Goal: Task Accomplishment & Management: Manage account settings

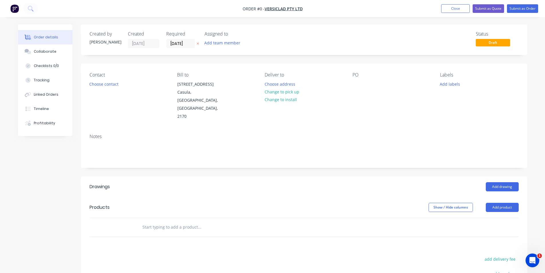
click at [387, 23] on div "Order details Collaborate Checklists 0/0 Tracking Linked Orders Timeline Profit…" at bounding box center [272, 191] width 545 height 383
click at [302, 25] on div "Created by Kendall Created 11/09/25 Required 11/09/25 Assigned to Add team memb…" at bounding box center [304, 39] width 447 height 31
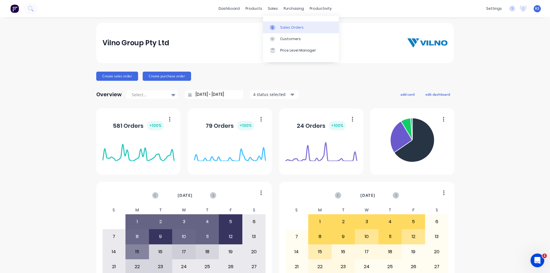
click at [296, 26] on div "Sales Orders" at bounding box center [291, 27] width 23 height 5
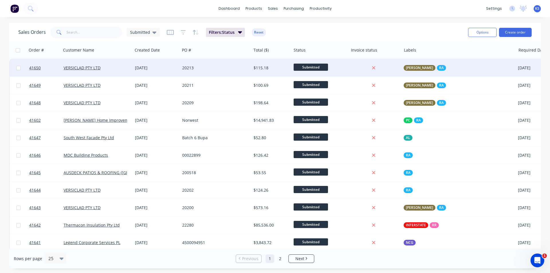
click at [224, 68] on div "20213" at bounding box center [214, 68] width 64 height 6
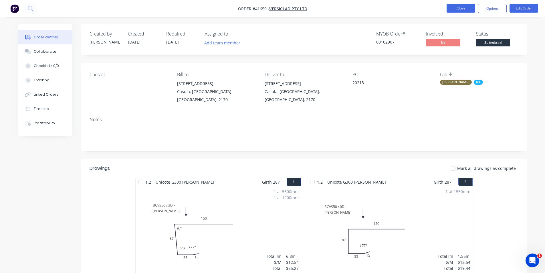
click at [454, 9] on button "Close" at bounding box center [461, 8] width 29 height 9
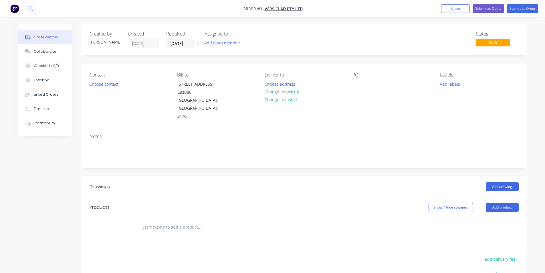
click at [315, 37] on div "Status Draft" at bounding box center [390, 39] width 257 height 17
click at [374, 8] on nav "Order #0 - VERSICLAD PTY LTD Add product Close Submit as Quote Submit as Order" at bounding box center [272, 8] width 545 height 17
click at [373, 28] on div "Created by Kendall Created 11/09/25 Required 11/09/25 Assigned to Add team memb…" at bounding box center [304, 39] width 447 height 31
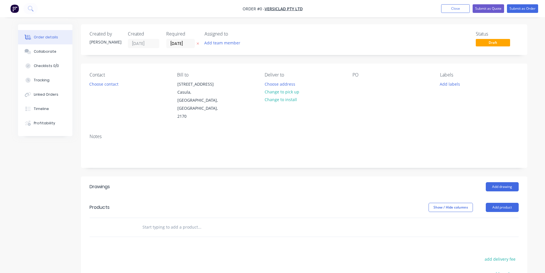
click at [329, 37] on div "Status Draft" at bounding box center [390, 39] width 257 height 17
click at [368, 42] on div "Status Draft" at bounding box center [390, 39] width 257 height 17
click at [289, 182] on div "Add drawing" at bounding box center [350, 186] width 338 height 9
click at [383, 12] on nav "Order #0 - VERSICLAD PTY LTD Add product Close Submit as Quote Submit as Order" at bounding box center [272, 8] width 545 height 17
click at [385, 8] on nav "Order #0 - VERSICLAD PTY LTD Add product Close Submit as Quote Submit as Order" at bounding box center [272, 8] width 545 height 17
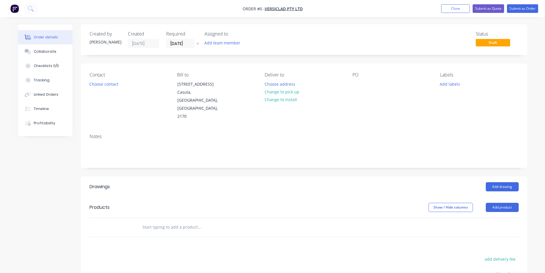
click at [327, 25] on div "Created by [PERSON_NAME] Created [DATE] Required [DATE] Assigned to Add team me…" at bounding box center [304, 39] width 447 height 31
click at [465, 8] on button "Close" at bounding box center [456, 8] width 29 height 9
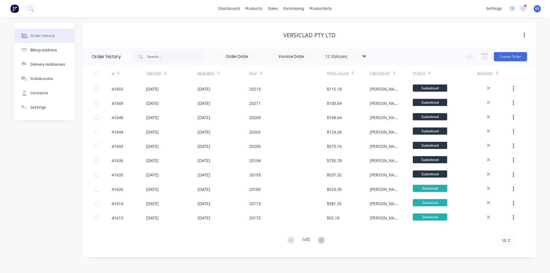
click at [237, 37] on div "VERSICLAD PTY LTD" at bounding box center [309, 35] width 452 height 7
click at [403, 39] on div "VERSICLAD PTY LTD" at bounding box center [309, 35] width 452 height 10
click at [506, 58] on button "Create Order" at bounding box center [510, 56] width 33 height 9
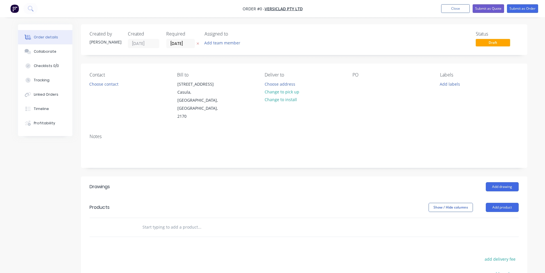
click at [172, 42] on input "11/09/25" at bounding box center [181, 43] width 28 height 9
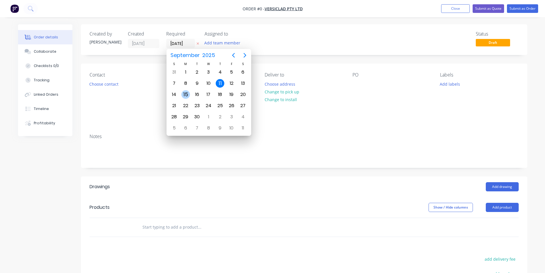
click at [187, 94] on div "15" at bounding box center [186, 94] width 9 height 9
type input "15/09/25"
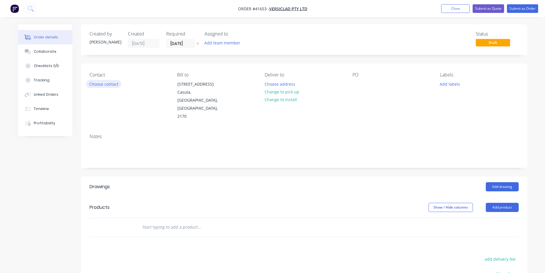
click at [113, 87] on button "Choose contact" at bounding box center [103, 84] width 35 height 8
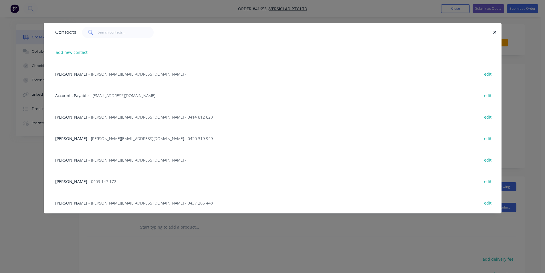
drag, startPoint x: 75, startPoint y: 76, endPoint x: 129, endPoint y: 73, distance: 54.8
click at [75, 76] on span "Michele Allen" at bounding box center [71, 73] width 32 height 5
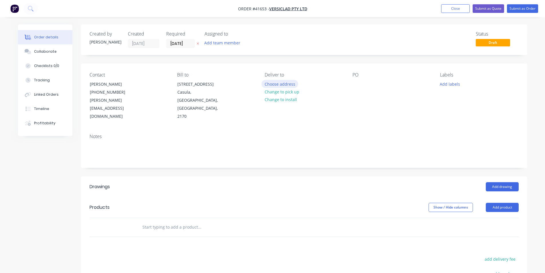
click at [271, 86] on button "Choose address" at bounding box center [280, 84] width 37 height 8
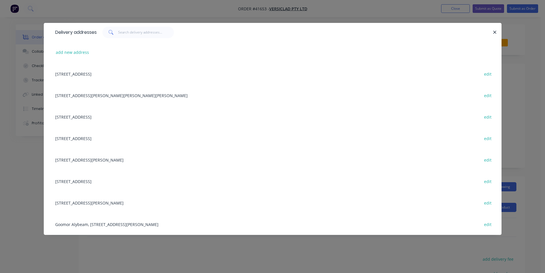
click at [105, 72] on div "3 Berriwerri Place, Casula, New South Wales, Australia, 2170 edit" at bounding box center [272, 73] width 441 height 21
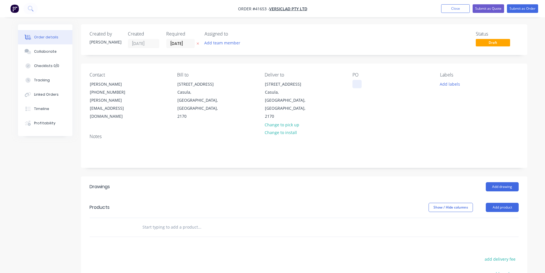
click at [358, 85] on div at bounding box center [357, 84] width 9 height 8
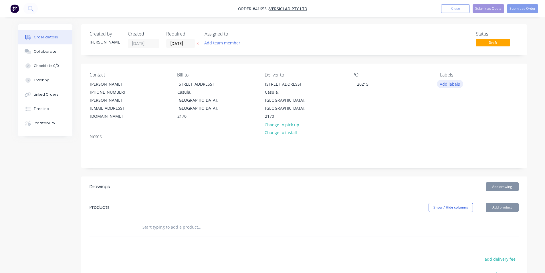
click at [444, 83] on button "Add labels" at bounding box center [450, 84] width 26 height 8
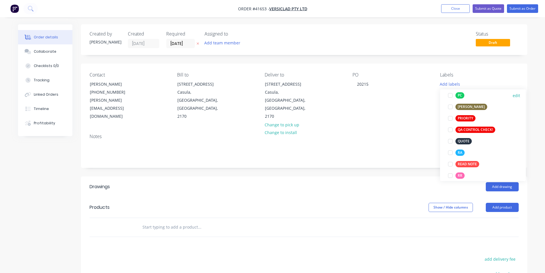
scroll to position [143, 0]
click at [450, 153] on div at bounding box center [450, 152] width 11 height 11
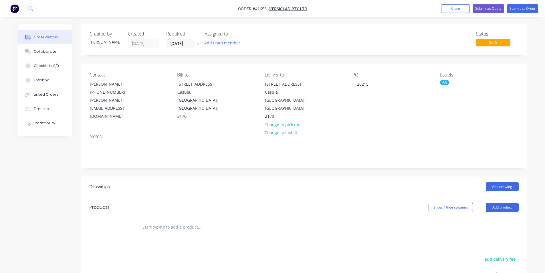
click at [393, 176] on header "Drawings Add drawing" at bounding box center [304, 186] width 447 height 21
click at [489, 182] on button "Add drawing" at bounding box center [502, 186] width 33 height 9
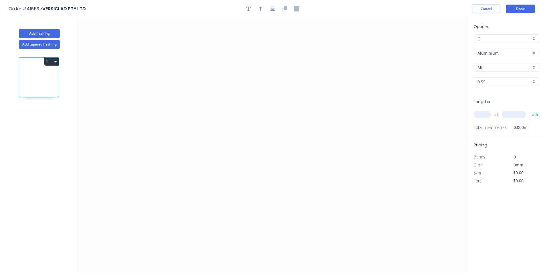
click at [499, 52] on input "Aluminium" at bounding box center [505, 53] width 54 height 6
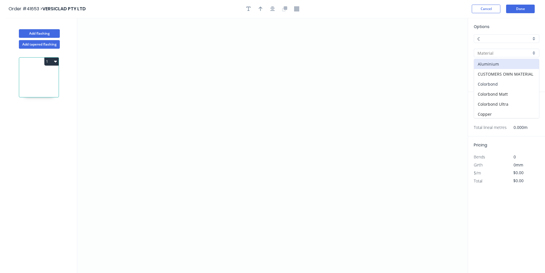
click at [495, 85] on div "Colorbond" at bounding box center [506, 84] width 65 height 10
type input "Colorbond"
type input "Basalt"
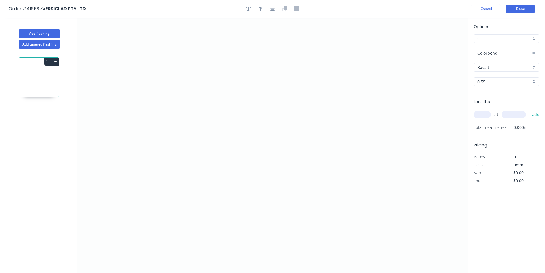
click at [495, 65] on input "Basalt" at bounding box center [505, 67] width 54 height 6
click at [506, 121] on div "Deep Ocean" at bounding box center [506, 118] width 65 height 10
type input "Deep Ocean"
click at [482, 112] on input "text" at bounding box center [482, 114] width 17 height 7
type input "2"
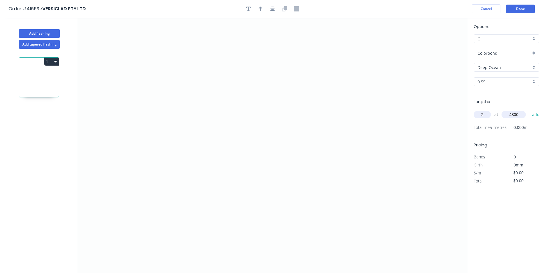
type input "4800"
click at [530, 110] on button "add" at bounding box center [536, 115] width 13 height 10
type input "2"
type input "2200"
click at [530, 110] on button "add" at bounding box center [536, 115] width 13 height 10
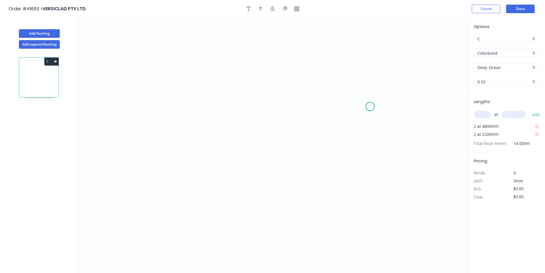
click at [370, 107] on icon "0" at bounding box center [272, 145] width 391 height 255
click at [346, 93] on icon "0" at bounding box center [272, 145] width 391 height 255
click at [164, 95] on icon "0 ?" at bounding box center [272, 145] width 391 height 255
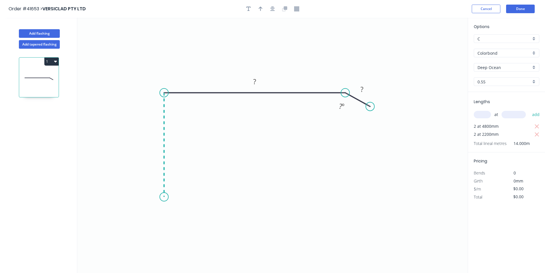
click at [168, 197] on icon "0 ? ? ? º" at bounding box center [272, 145] width 391 height 255
click at [223, 197] on icon at bounding box center [193, 197] width 59 height 0
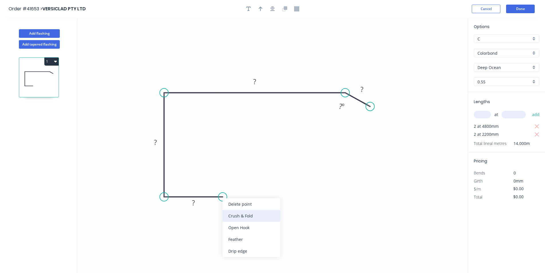
click at [240, 213] on div "Crush & Fold" at bounding box center [252, 216] width 58 height 12
click at [273, 8] on icon "button" at bounding box center [273, 8] width 5 height 5
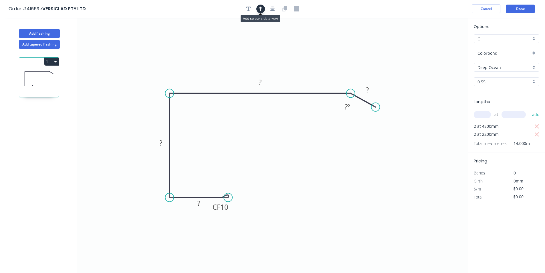
click at [261, 6] on icon "button" at bounding box center [261, 8] width 4 height 5
drag, startPoint x: 439, startPoint y: 45, endPoint x: 217, endPoint y: 55, distance: 222.4
click at [221, 55] on icon at bounding box center [223, 49] width 5 height 18
click at [227, 209] on tspan "10" at bounding box center [224, 206] width 8 height 9
type input "$9.27"
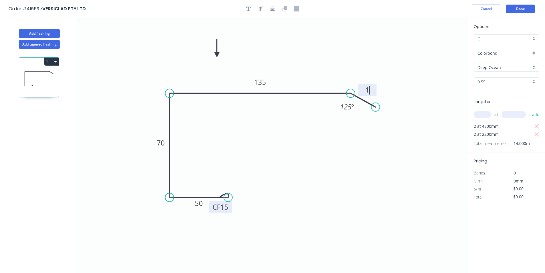
type input "$129.78"
click at [247, 9] on icon "button" at bounding box center [249, 8] width 5 height 5
click at [112, 37] on textarea at bounding box center [114, 40] width 46 height 21
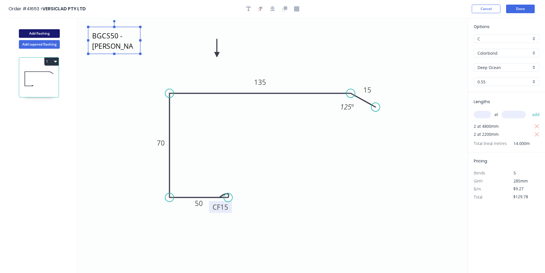
type textarea "BGCS50 - NATHAN"
click at [50, 34] on button "Add flashing" at bounding box center [39, 33] width 41 height 9
type input "$0.00"
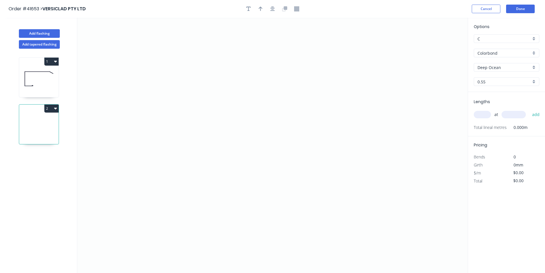
click at [484, 114] on input "text" at bounding box center [482, 114] width 17 height 7
type input "3"
type input "4800"
click at [530, 110] on button "add" at bounding box center [536, 115] width 13 height 10
click at [289, 76] on icon "0" at bounding box center [272, 145] width 391 height 255
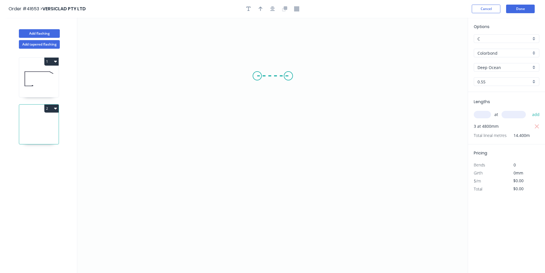
click at [257, 76] on icon "0" at bounding box center [272, 145] width 391 height 255
click at [272, 181] on icon "0 ?" at bounding box center [272, 145] width 391 height 255
click at [203, 182] on icon "0 ? ? ? º" at bounding box center [272, 145] width 391 height 255
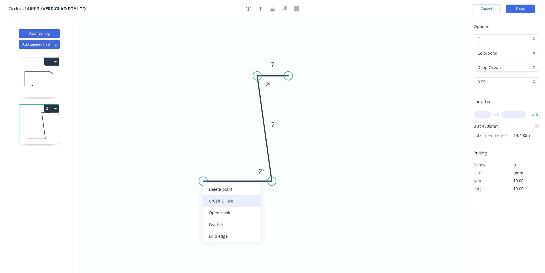
click at [215, 201] on div "Crush & Fold" at bounding box center [232, 201] width 58 height 12
click at [211, 200] on div "Flip bend" at bounding box center [231, 202] width 58 height 12
click at [272, 10] on icon "button" at bounding box center [273, 9] width 5 height 5
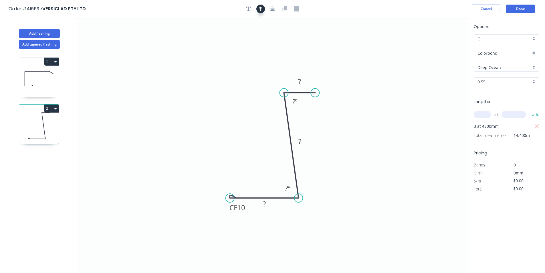
click at [261, 7] on icon "button" at bounding box center [261, 9] width 4 height 5
drag, startPoint x: 441, startPoint y: 45, endPoint x: 352, endPoint y: 153, distance: 139.1
click at [352, 153] on icon at bounding box center [354, 144] width 5 height 18
click at [352, 153] on icon at bounding box center [352, 146] width 5 height 18
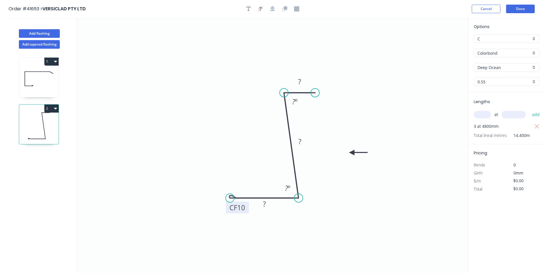
click at [242, 208] on tspan "10" at bounding box center [241, 207] width 8 height 9
type input "$7.06"
type input "$101.66"
click at [249, 11] on icon "button" at bounding box center [249, 9] width 5 height 5
click at [116, 36] on textarea at bounding box center [114, 40] width 46 height 21
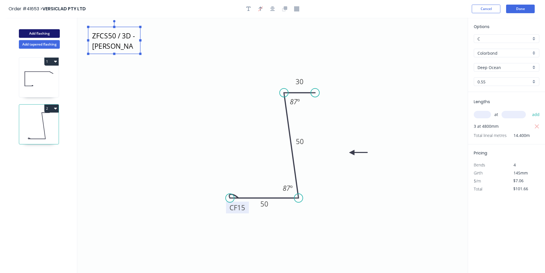
type textarea "ZFCS50 / 3D - NATHAN"
click at [40, 34] on button "Add flashing" at bounding box center [39, 33] width 41 height 9
type input "$0.00"
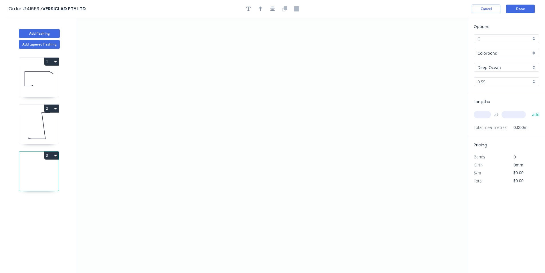
click at [500, 69] on input "Deep Ocean" at bounding box center [505, 67] width 54 height 6
click at [507, 109] on div "Windspray" at bounding box center [506, 107] width 65 height 10
type input "Windspray"
click at [487, 116] on input "text" at bounding box center [482, 114] width 17 height 7
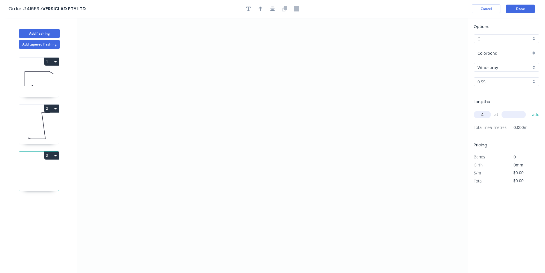
type input "4"
type input "3140"
click at [530, 110] on button "add" at bounding box center [536, 115] width 13 height 10
type input "1"
type input "1800"
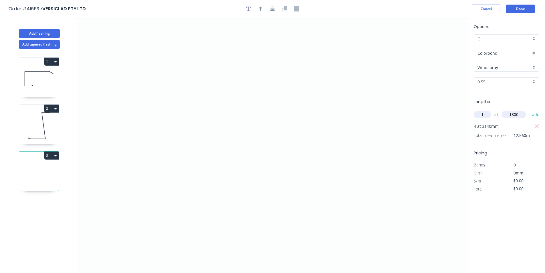
click at [530, 110] on button "add" at bounding box center [536, 115] width 13 height 10
click at [157, 166] on icon "0" at bounding box center [272, 145] width 391 height 255
click at [170, 149] on icon "0" at bounding box center [272, 145] width 391 height 255
click at [192, 140] on icon at bounding box center [180, 144] width 21 height 9
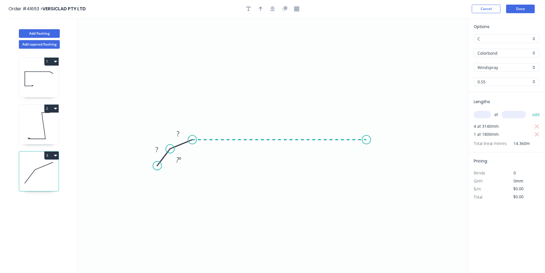
click at [369, 141] on icon "0 ? ? ? º" at bounding box center [272, 145] width 391 height 255
click at [388, 155] on icon "0 ? ? ? ? º ? º" at bounding box center [272, 145] width 391 height 255
click at [397, 170] on icon "0 ? ? ? ? ? º ? º ? º" at bounding box center [272, 145] width 391 height 255
click at [397, 170] on circle at bounding box center [397, 170] width 9 height 9
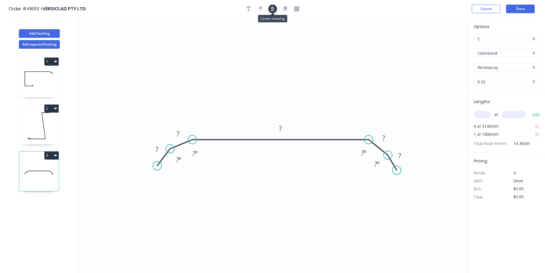
click at [272, 8] on icon "button" at bounding box center [273, 9] width 5 height 5
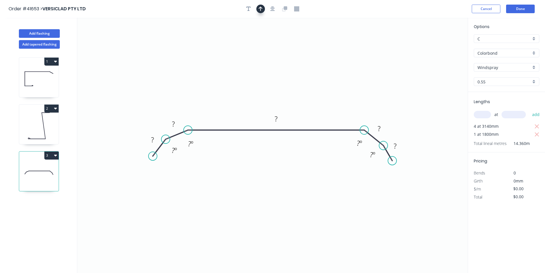
click at [259, 8] on icon "button" at bounding box center [261, 8] width 4 height 5
drag, startPoint x: 440, startPoint y: 46, endPoint x: 326, endPoint y: 61, distance: 115.3
click at [326, 61] on icon at bounding box center [325, 55] width 5 height 18
click at [156, 138] on rect at bounding box center [152, 140] width 11 height 8
type input "$7.06"
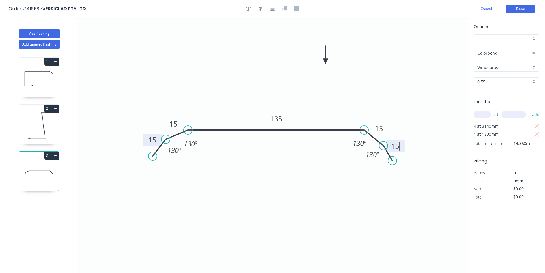
type input "$101.38"
click at [175, 151] on tspan "130" at bounding box center [173, 149] width 11 height 9
click at [40, 30] on button "Add flashing" at bounding box center [39, 33] width 41 height 9
type input "$0.00"
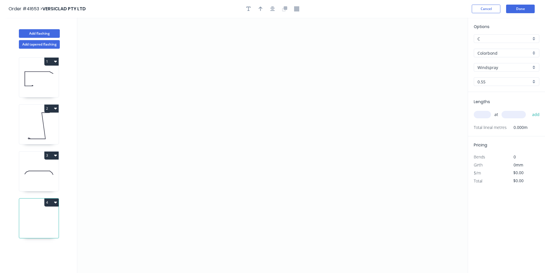
click at [480, 114] on input "text" at bounding box center [482, 114] width 17 height 7
type input "1"
type input "3340"
click at [530, 110] on button "add" at bounding box center [536, 115] width 13 height 10
type input "1"
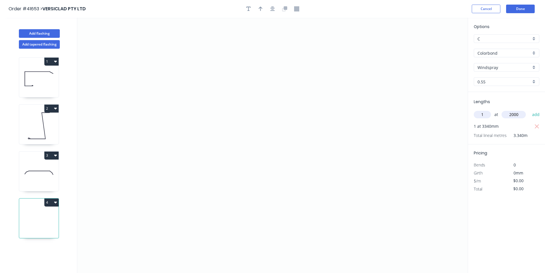
type input "2000"
click at [530, 110] on button "add" at bounding box center [536, 115] width 13 height 10
click at [366, 107] on icon "0" at bounding box center [272, 145] width 391 height 255
click at [338, 91] on icon "0" at bounding box center [272, 145] width 391 height 255
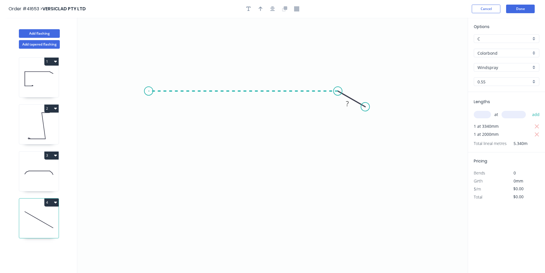
click at [149, 83] on icon "0 ?" at bounding box center [272, 145] width 391 height 255
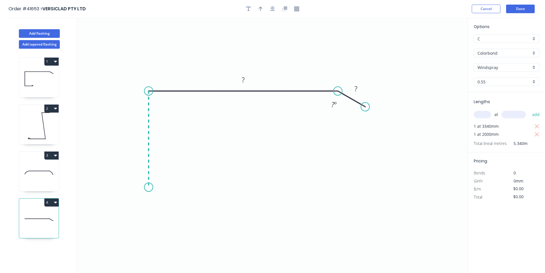
click at [147, 187] on icon "0 ? ? ? º" at bounding box center [272, 145] width 391 height 255
click at [205, 188] on icon "0 ? ? ? ? º" at bounding box center [272, 145] width 391 height 255
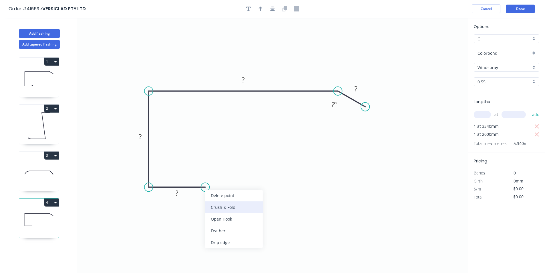
click at [228, 206] on div "Crush & Fold" at bounding box center [234, 207] width 58 height 12
click at [274, 6] on icon "button" at bounding box center [273, 8] width 5 height 5
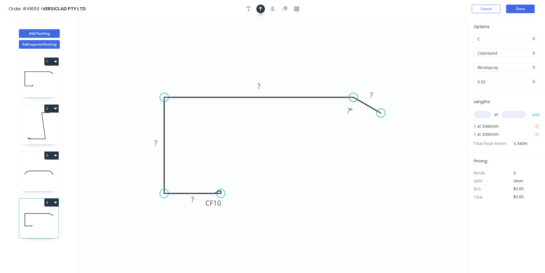
click at [263, 7] on button "button" at bounding box center [261, 9] width 9 height 9
drag, startPoint x: 439, startPoint y: 44, endPoint x: 208, endPoint y: 56, distance: 231.7
click at [208, 56] on icon at bounding box center [207, 49] width 5 height 18
click at [217, 204] on tspan "10" at bounding box center [217, 202] width 8 height 9
type input "$12.05"
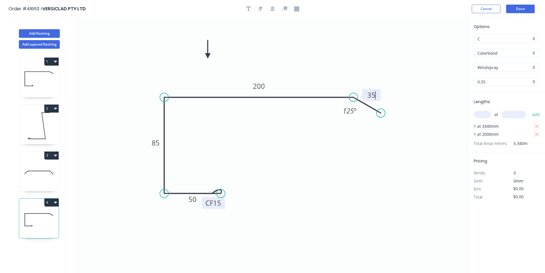
type input "$64.35"
click at [249, 7] on icon "button" at bounding box center [249, 9] width 5 height 5
click at [121, 35] on textarea at bounding box center [114, 40] width 46 height 21
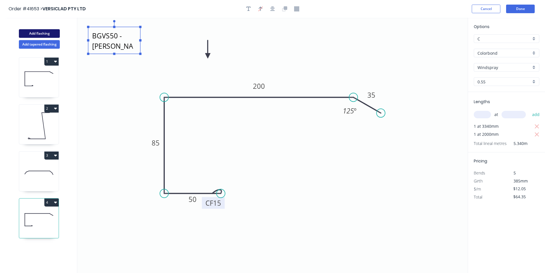
type textarea "BGVS50 - WENDY"
click at [50, 31] on button "Add flashing" at bounding box center [39, 33] width 41 height 9
type input "$0.00"
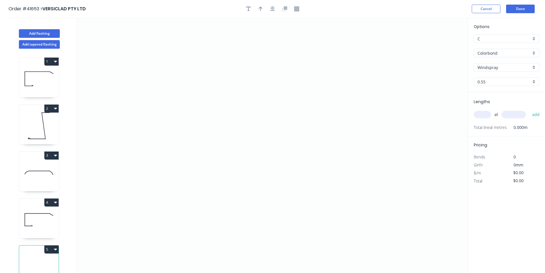
click at [480, 114] on input "text" at bounding box center [482, 114] width 17 height 7
type input "1"
type input "6800"
click at [530, 110] on button "add" at bounding box center [536, 115] width 13 height 10
click at [287, 71] on icon "0" at bounding box center [272, 145] width 391 height 255
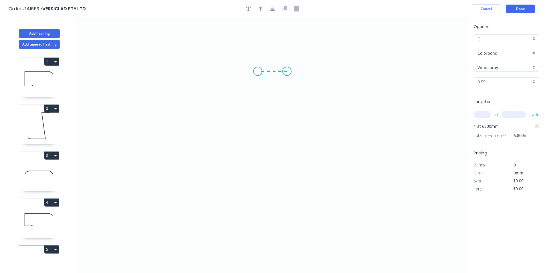
click at [258, 70] on icon "0" at bounding box center [272, 145] width 391 height 255
click at [273, 167] on icon "0 ?" at bounding box center [272, 145] width 391 height 255
click at [205, 165] on icon "0 ? ? ? º" at bounding box center [272, 145] width 391 height 255
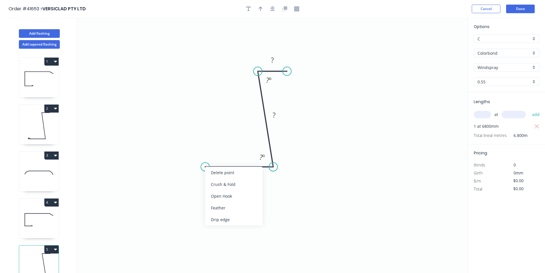
click at [214, 184] on div "Crush & Fold" at bounding box center [234, 184] width 58 height 12
click at [221, 189] on div "Flip bend" at bounding box center [233, 186] width 58 height 12
click at [272, 6] on button "button" at bounding box center [273, 9] width 9 height 9
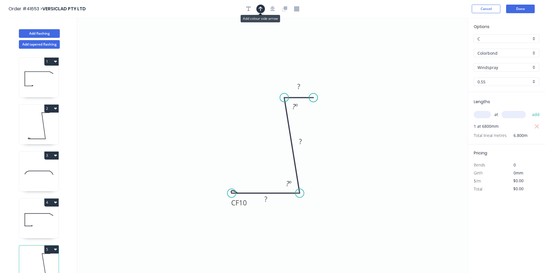
click at [261, 11] on icon "button" at bounding box center [261, 9] width 4 height 5
drag, startPoint x: 440, startPoint y: 46, endPoint x: 360, endPoint y: 139, distance: 123.1
click at [383, 125] on icon at bounding box center [385, 116] width 5 height 18
click at [359, 139] on icon at bounding box center [359, 132] width 5 height 18
click at [359, 139] on icon at bounding box center [364, 134] width 17 height 17
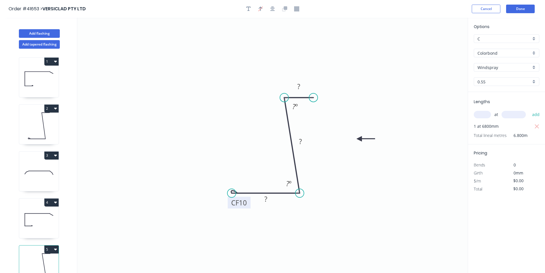
click at [243, 206] on tspan "10" at bounding box center [243, 202] width 8 height 9
type input "$7.06"
type input "$48.01"
click at [248, 8] on icon "button" at bounding box center [249, 8] width 5 height 5
click at [117, 33] on textarea at bounding box center [114, 40] width 46 height 21
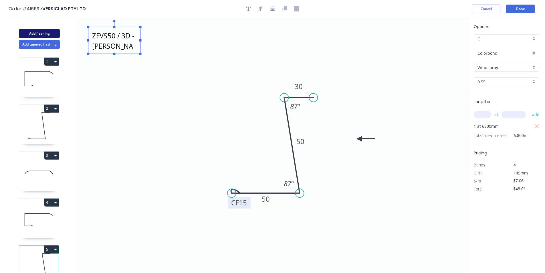
type textarea "ZFVS50 / 3D - WENDY"
click at [52, 31] on button "Add flashing" at bounding box center [39, 33] width 41 height 9
type input "$0.00"
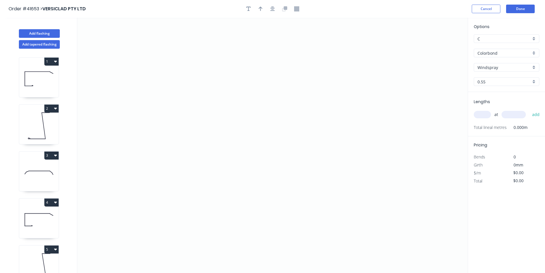
click at [514, 68] on input "Windspray" at bounding box center [505, 67] width 54 height 6
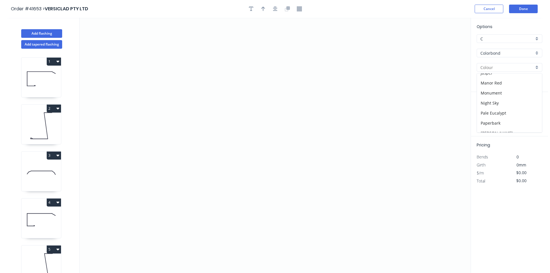
scroll to position [96, 0]
click at [500, 102] on div "Monument" at bounding box center [506, 103] width 65 height 10
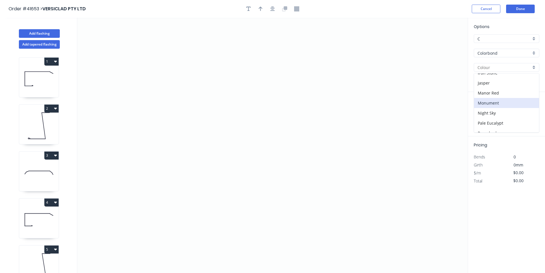
type input "Monument"
click at [483, 116] on input "text" at bounding box center [482, 114] width 17 height 7
type input "1"
type input "6200"
click at [530, 110] on button "add" at bounding box center [536, 115] width 13 height 10
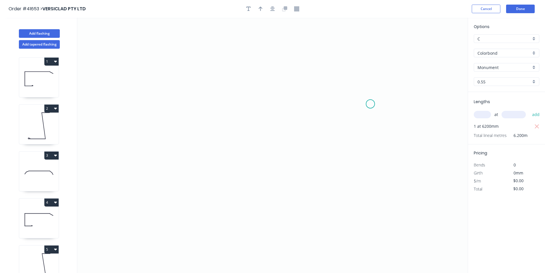
click at [371, 104] on icon "0" at bounding box center [272, 145] width 391 height 255
click at [348, 89] on icon "0" at bounding box center [272, 145] width 391 height 255
click at [151, 91] on icon "0 ?" at bounding box center [272, 145] width 391 height 255
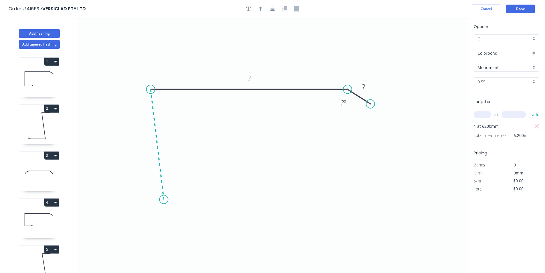
click at [164, 200] on icon "0 ? ? ? º" at bounding box center [272, 145] width 391 height 255
click at [230, 200] on icon "0 ? ? ? ? º ? º" at bounding box center [272, 145] width 391 height 255
click at [229, 221] on icon "0 ? ? ? ? ? º ? º ? º" at bounding box center [272, 145] width 391 height 255
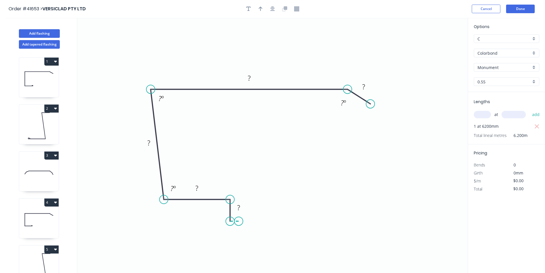
click at [239, 221] on icon at bounding box center [234, 221] width 9 height 0
click at [238, 193] on icon "0 ? ? ? ? ? ? ? º ? º ? º" at bounding box center [272, 145] width 391 height 255
click at [222, 192] on icon "0 ? ? ? ? ? ? ? ? º ? º ? º" at bounding box center [272, 145] width 391 height 255
click at [222, 192] on circle at bounding box center [222, 192] width 9 height 9
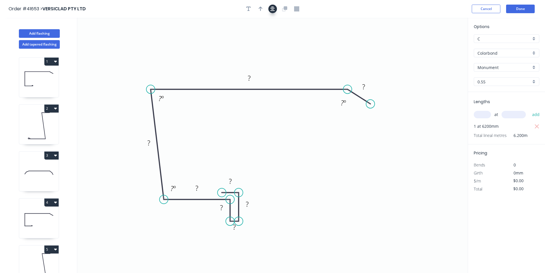
click at [275, 7] on icon "button" at bounding box center [273, 8] width 5 height 5
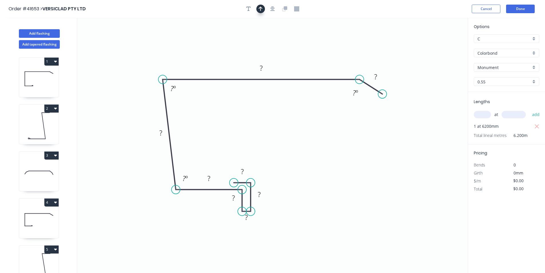
click at [261, 9] on icon "button" at bounding box center [261, 8] width 4 height 5
drag, startPoint x: 440, startPoint y: 45, endPoint x: 216, endPoint y: 65, distance: 224.2
click at [208, 49] on icon at bounding box center [209, 44] width 5 height 18
click at [246, 171] on rect at bounding box center [242, 172] width 11 height 8
type input "$14.77"
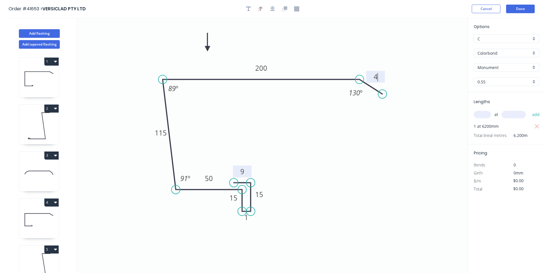
type input "$91.57"
click at [250, 8] on icon "button" at bounding box center [249, 8] width 5 height 5
click at [111, 37] on textarea at bounding box center [114, 40] width 46 height 21
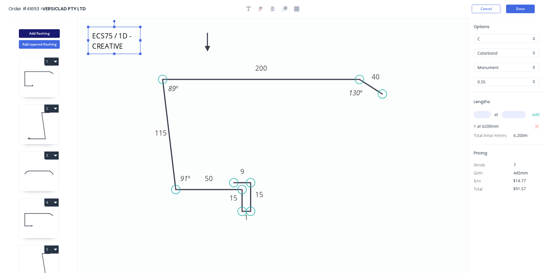
type textarea "ECS75 / 1D - CREATIVE"
click at [38, 31] on button "Add flashing" at bounding box center [39, 33] width 41 height 9
type input "$0.00"
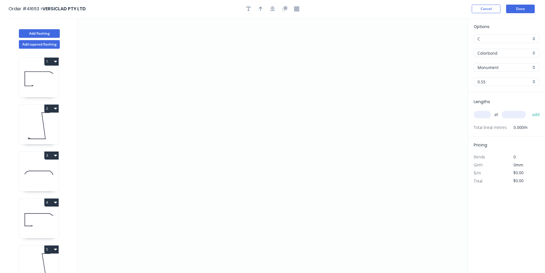
click at [481, 111] on input "text" at bounding box center [482, 114] width 17 height 7
type input "1"
type input "5600"
click at [530, 110] on button "add" at bounding box center [536, 115] width 13 height 10
click at [396, 92] on icon "0" at bounding box center [272, 145] width 391 height 255
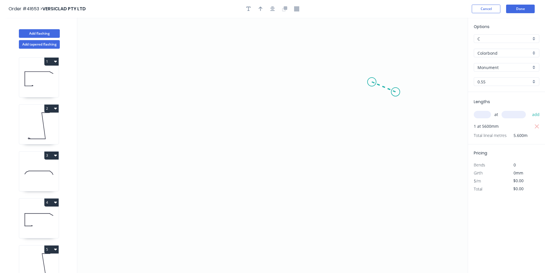
click at [371, 80] on icon "0" at bounding box center [272, 145] width 391 height 255
click at [166, 75] on icon "0 ?" at bounding box center [272, 145] width 391 height 255
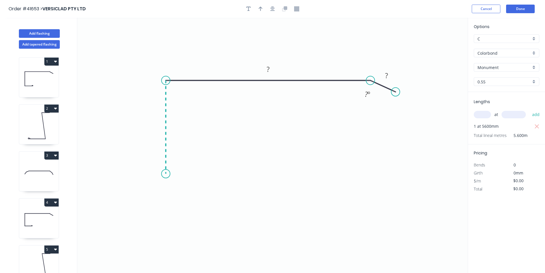
click at [169, 174] on icon "0 ? ? ? º" at bounding box center [272, 145] width 391 height 255
click at [223, 172] on icon "0 ? ? ? ? º" at bounding box center [272, 145] width 391 height 255
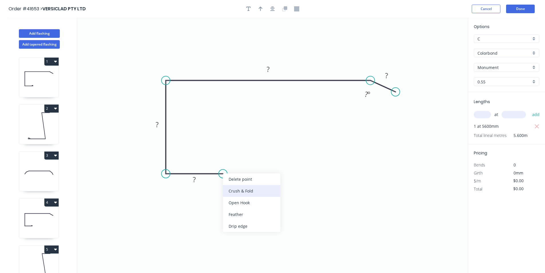
click at [248, 188] on div "Crush & Fold" at bounding box center [252, 191] width 58 height 12
click at [272, 8] on icon "button" at bounding box center [273, 8] width 5 height 5
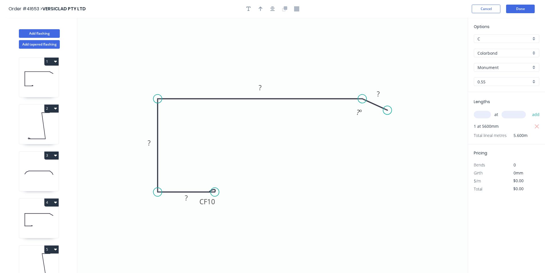
click at [254, 7] on div at bounding box center [273, 9] width 60 height 9
click at [260, 7] on icon "button" at bounding box center [261, 8] width 4 height 5
drag, startPoint x: 440, startPoint y: 45, endPoint x: 205, endPoint y: 61, distance: 235.6
click at [206, 61] on icon at bounding box center [208, 54] width 5 height 18
click at [212, 201] on tspan "10" at bounding box center [211, 201] width 8 height 9
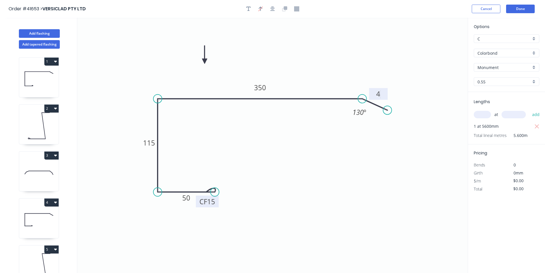
type input "$16.40"
type input "$91.84"
click at [248, 8] on icon "button" at bounding box center [249, 8] width 5 height 5
click at [117, 36] on textarea at bounding box center [114, 40] width 46 height 21
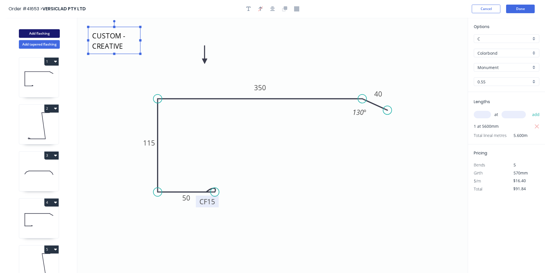
type textarea "CUSTOM - CREATIVE"
click at [48, 34] on button "Add flashing" at bounding box center [39, 33] width 41 height 9
type input "$0.00"
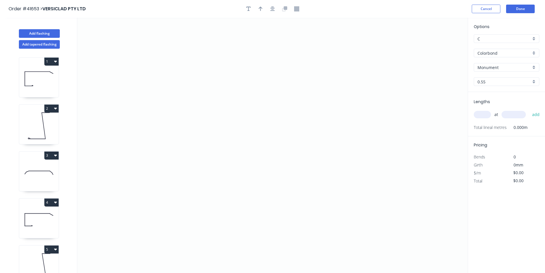
click at [480, 113] on input "text" at bounding box center [482, 114] width 17 height 7
type input "1"
type input "5600"
click at [530, 110] on button "add" at bounding box center [536, 115] width 13 height 10
click at [366, 100] on icon "0" at bounding box center [272, 145] width 391 height 255
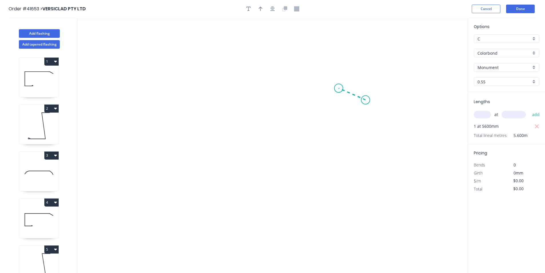
click at [339, 88] on icon at bounding box center [352, 94] width 27 height 12
click at [156, 94] on icon "0 ?" at bounding box center [272, 145] width 391 height 255
click at [157, 176] on icon "0 ? ? ? º" at bounding box center [272, 145] width 391 height 255
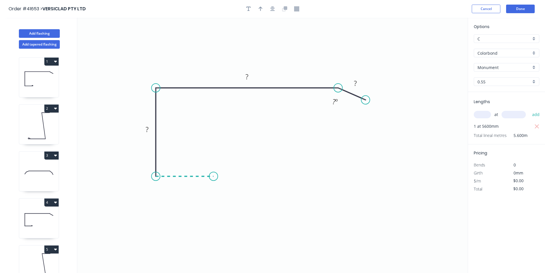
click at [214, 179] on icon "0 ? ? ? ? º" at bounding box center [272, 145] width 391 height 255
click at [240, 201] on div "Crush & Fold" at bounding box center [243, 198] width 58 height 12
click at [276, 12] on div at bounding box center [273, 9] width 60 height 9
click at [274, 9] on icon "button" at bounding box center [273, 8] width 5 height 5
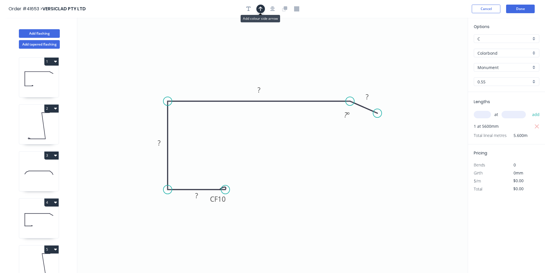
click at [262, 10] on icon "button" at bounding box center [261, 8] width 4 height 5
drag, startPoint x: 440, startPoint y: 45, endPoint x: 222, endPoint y: 62, distance: 217.7
click at [225, 62] on icon at bounding box center [227, 56] width 5 height 18
click at [225, 202] on tspan "10" at bounding box center [222, 198] width 8 height 9
type input "$16.40"
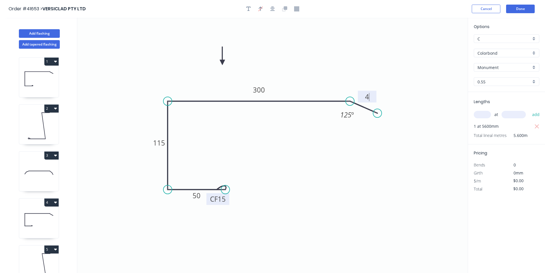
type input "$91.84"
click at [248, 7] on icon "button" at bounding box center [249, 9] width 5 height 5
click at [103, 38] on textarea at bounding box center [114, 40] width 46 height 21
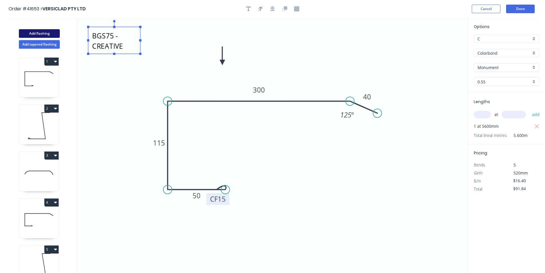
type textarea "BGS75 - CREATIVE"
click at [46, 30] on button "Add flashing" at bounding box center [39, 33] width 41 height 9
type input "$0.00"
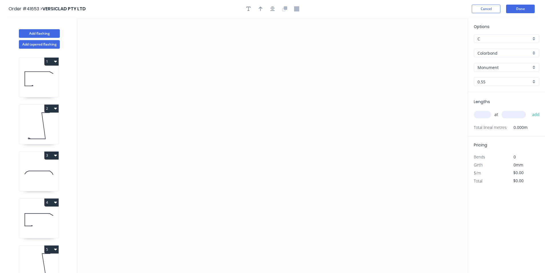
click at [481, 115] on input "text" at bounding box center [482, 114] width 17 height 7
type input "1"
type input "6200"
click at [530, 110] on button "add" at bounding box center [536, 115] width 13 height 10
click at [288, 84] on icon "0" at bounding box center [272, 145] width 391 height 255
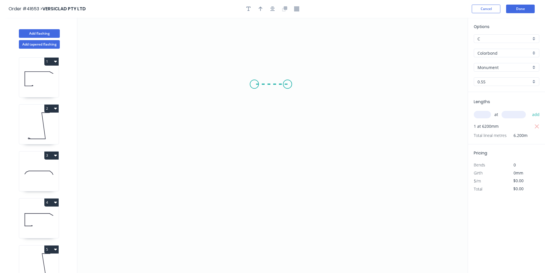
click at [255, 82] on icon "0" at bounding box center [272, 145] width 391 height 255
click at [268, 187] on icon "0 ?" at bounding box center [272, 145] width 391 height 255
click at [208, 188] on icon "0 ? ? ? º" at bounding box center [272, 145] width 391 height 255
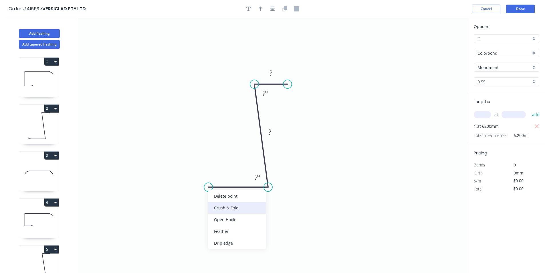
click at [219, 207] on div "Crush & Fold" at bounding box center [237, 208] width 58 height 12
click at [222, 207] on div "Flip bend" at bounding box center [239, 206] width 58 height 12
click at [272, 11] on icon "button" at bounding box center [273, 8] width 5 height 5
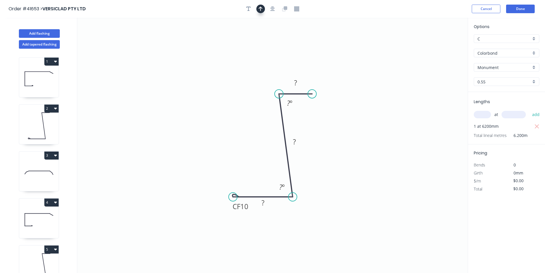
click at [261, 8] on icon "button" at bounding box center [261, 9] width 4 height 5
drag, startPoint x: 440, startPoint y: 46, endPoint x: 359, endPoint y: 129, distance: 115.8
click at [359, 129] on icon at bounding box center [358, 122] width 5 height 18
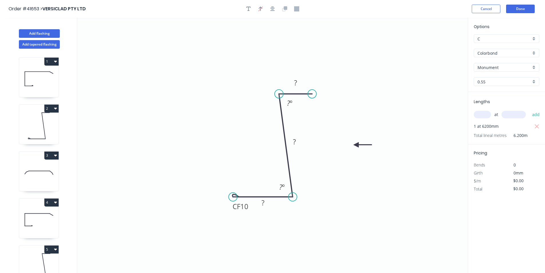
drag, startPoint x: 359, startPoint y: 129, endPoint x: 356, endPoint y: 145, distance: 16.2
click at [356, 145] on icon at bounding box center [363, 144] width 18 height 5
click at [245, 208] on tspan "10" at bounding box center [245, 206] width 8 height 9
type input "$7.06"
type input "$43.77"
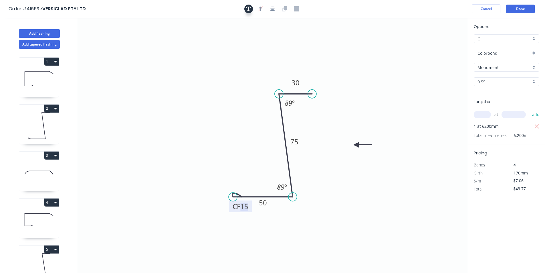
click at [250, 10] on icon "button" at bounding box center [249, 8] width 5 height 5
click at [108, 46] on textarea at bounding box center [114, 40] width 46 height 21
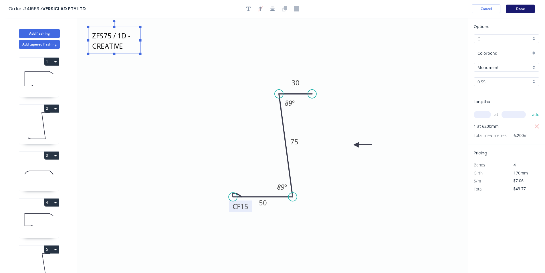
type textarea "ZFS75 / 1D - CREATIVE"
click at [524, 11] on button "Done" at bounding box center [521, 9] width 29 height 9
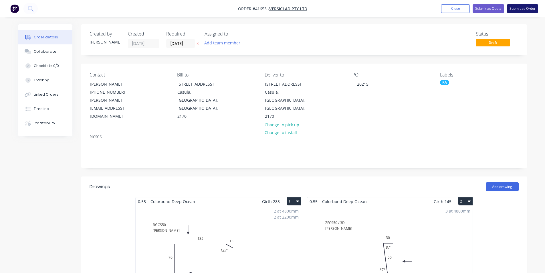
click at [531, 10] on button "Submit as Order" at bounding box center [522, 8] width 31 height 9
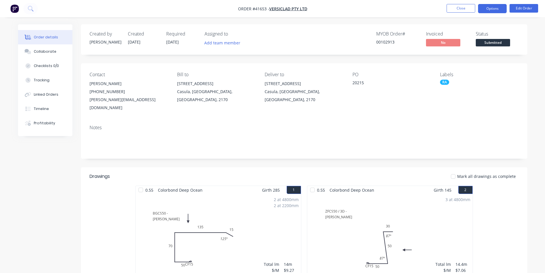
click at [486, 12] on button "Options" at bounding box center [492, 8] width 29 height 9
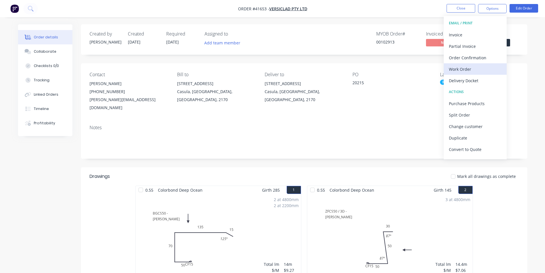
click at [472, 69] on div "Work Order" at bounding box center [475, 69] width 53 height 8
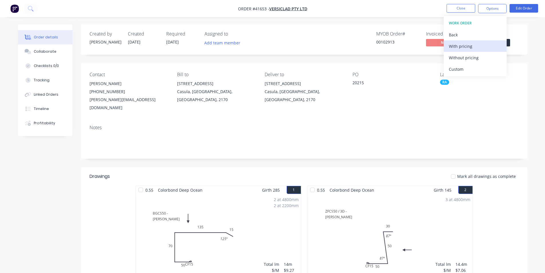
click at [470, 47] on div "With pricing" at bounding box center [475, 46] width 53 height 8
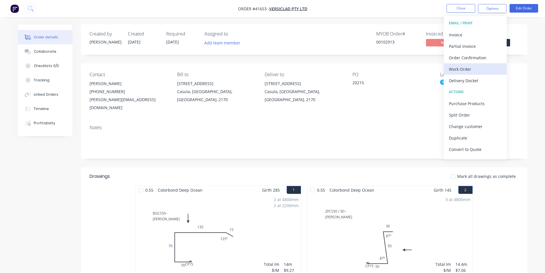
click at [470, 68] on div "Work Order" at bounding box center [475, 69] width 53 height 8
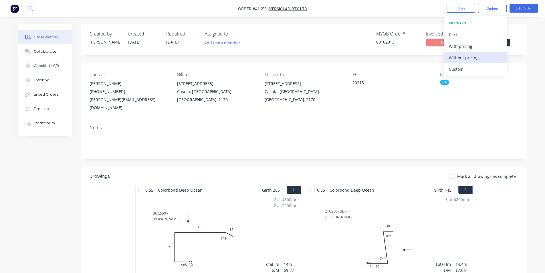
click at [470, 56] on div "Without pricing" at bounding box center [475, 58] width 53 height 8
click at [351, 145] on div "Notes" at bounding box center [304, 139] width 447 height 38
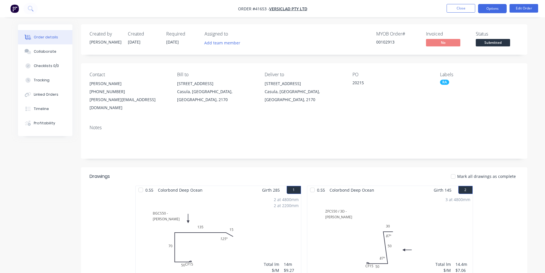
click at [491, 7] on button "Options" at bounding box center [492, 8] width 29 height 9
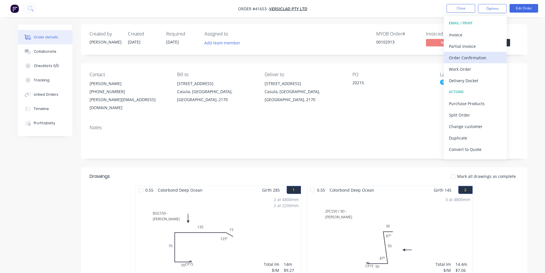
click at [476, 55] on div "Order Confirmation" at bounding box center [475, 58] width 53 height 8
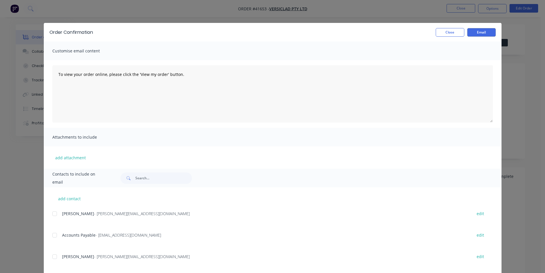
click at [52, 215] on div at bounding box center [54, 213] width 11 height 11
click at [489, 25] on div "Order Confirmation Close Email" at bounding box center [273, 32] width 458 height 19
click at [479, 33] on button "Email" at bounding box center [482, 32] width 29 height 9
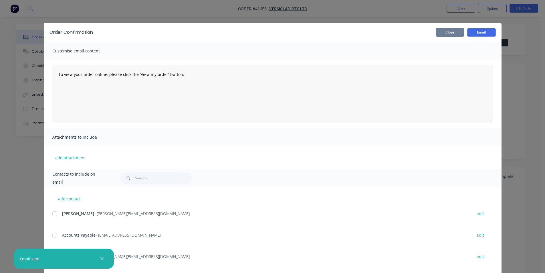
click at [441, 30] on button "Close" at bounding box center [450, 32] width 29 height 9
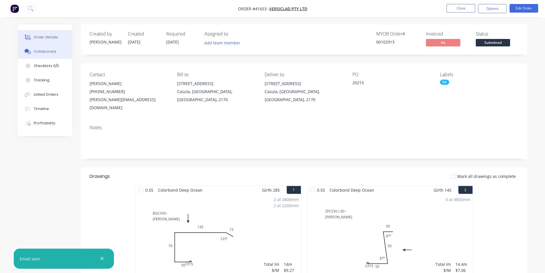
click at [41, 50] on div "Collaborate" at bounding box center [45, 51] width 23 height 5
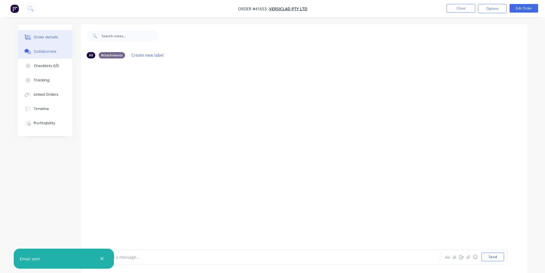
click at [29, 39] on icon at bounding box center [28, 37] width 5 height 5
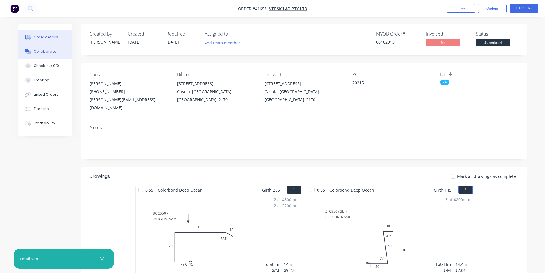
click at [34, 51] on div "Collaborate" at bounding box center [45, 51] width 23 height 5
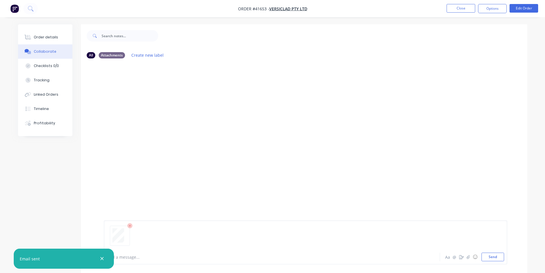
drag, startPoint x: 484, startPoint y: 255, endPoint x: 488, endPoint y: 239, distance: 16.5
click at [484, 255] on button "Send" at bounding box center [493, 257] width 23 height 9
click at [498, 259] on button "Send" at bounding box center [493, 257] width 23 height 9
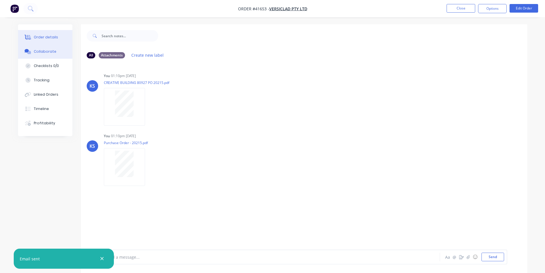
click at [52, 37] on div "Order details" at bounding box center [46, 37] width 24 height 5
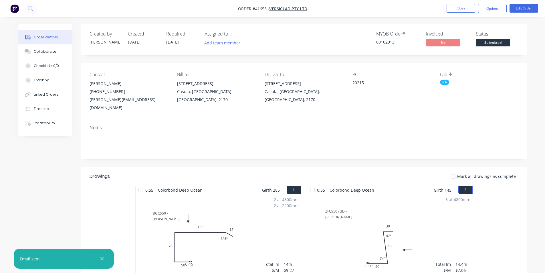
click at [339, 11] on nav "Order #41653 - VERSICLAD PTY LTD Close Options Edit Order" at bounding box center [272, 8] width 545 height 17
click at [454, 8] on button "Close" at bounding box center [461, 8] width 29 height 9
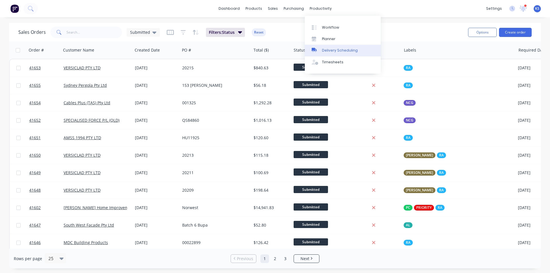
click at [328, 48] on div "Delivery Scheduling" at bounding box center [340, 50] width 36 height 5
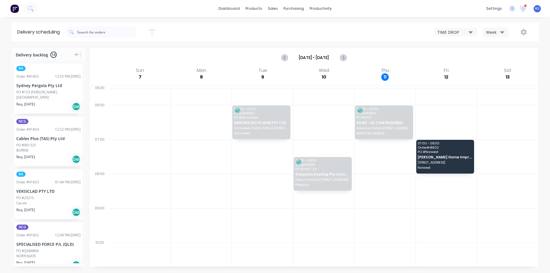
click at [491, 29] on div "Week" at bounding box center [494, 32] width 17 height 6
click at [494, 55] on div "Vehicle" at bounding box center [511, 58] width 57 height 11
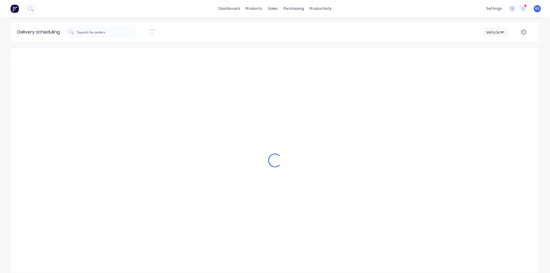
scroll to position [0, 0]
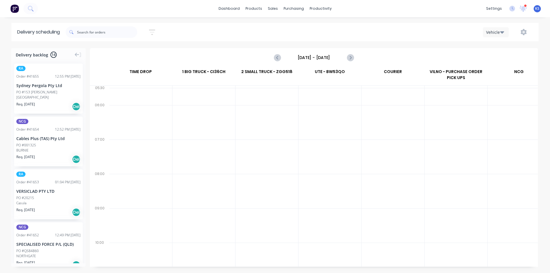
drag, startPoint x: 323, startPoint y: 54, endPoint x: 326, endPoint y: 62, distance: 8.5
click at [323, 55] on input "[DATE] - [DATE]" at bounding box center [313, 57] width 57 height 9
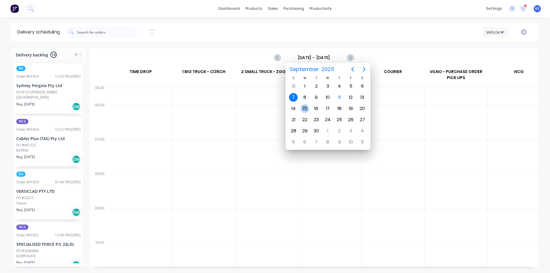
click at [307, 109] on div "15" at bounding box center [304, 108] width 9 height 9
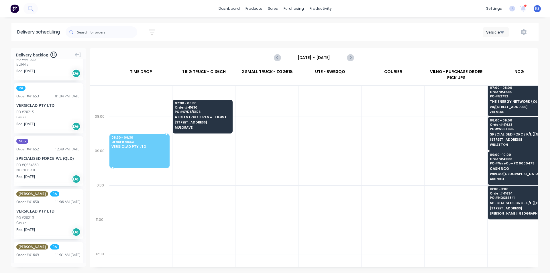
scroll to position [57, 0]
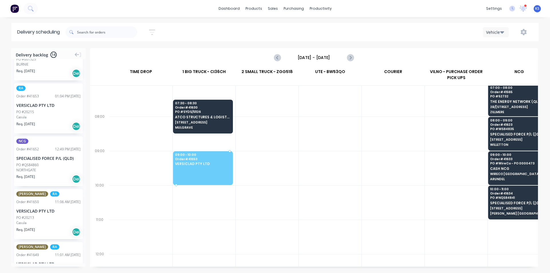
drag, startPoint x: 38, startPoint y: 114, endPoint x: 191, endPoint y: 163, distance: 161.0
drag, startPoint x: 29, startPoint y: 166, endPoint x: 198, endPoint y: 162, distance: 168.7
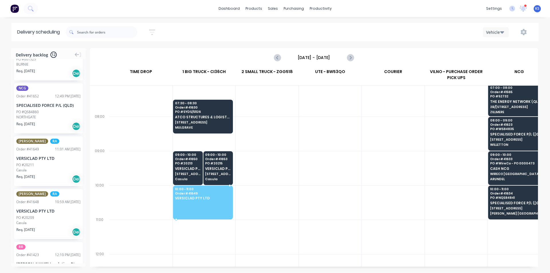
drag, startPoint x: 39, startPoint y: 166, endPoint x: 184, endPoint y: 196, distance: 148.5
drag, startPoint x: 42, startPoint y: 166, endPoint x: 194, endPoint y: 191, distance: 154.4
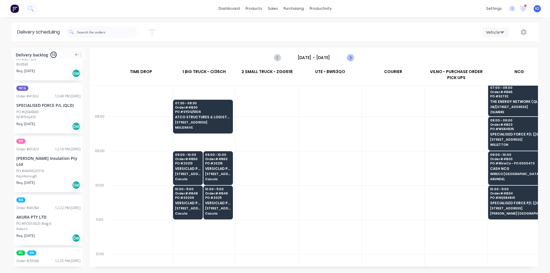
click at [348, 58] on icon "Next page" at bounding box center [349, 57] width 7 height 7
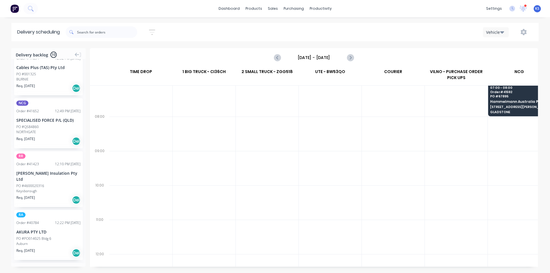
scroll to position [29, 0]
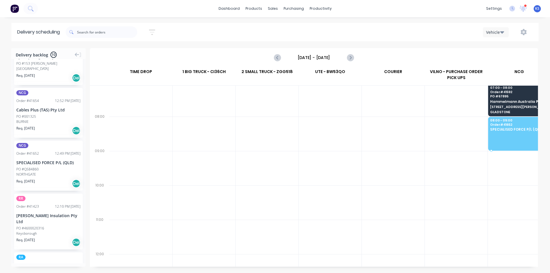
drag, startPoint x: 38, startPoint y: 174, endPoint x: 495, endPoint y: 132, distance: 458.3
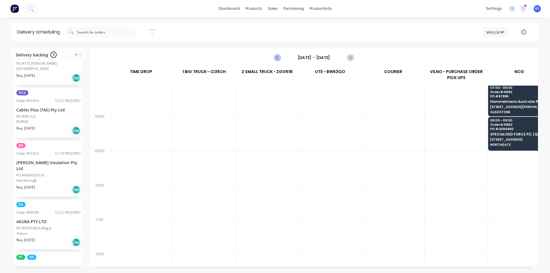
click at [273, 59] on button "Previous page" at bounding box center [277, 57] width 11 height 11
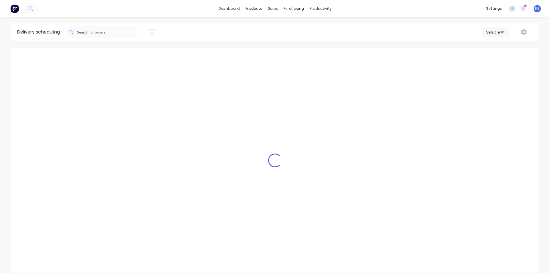
type input "Monday - 15/09/25"
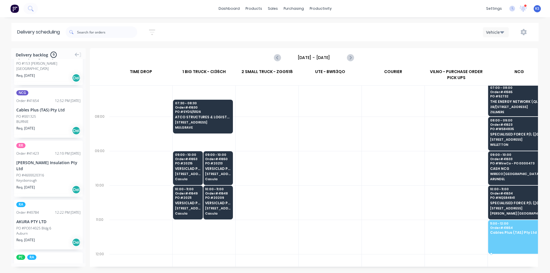
drag, startPoint x: 38, startPoint y: 119, endPoint x: 493, endPoint y: 226, distance: 467.4
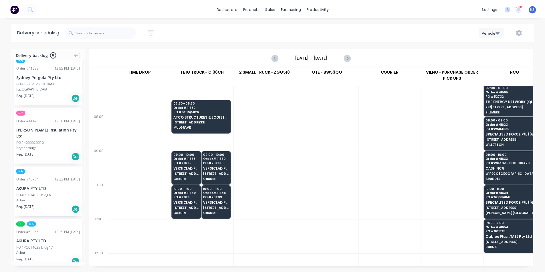
scroll to position [0, 0]
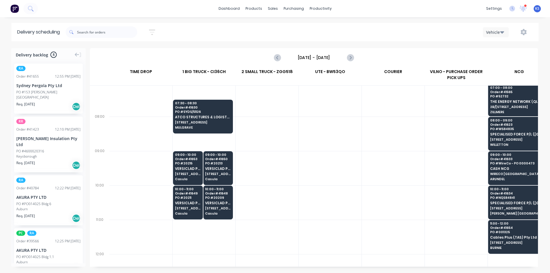
click at [228, 50] on div "Monday - 15/09/25" at bounding box center [313, 58] width 447 height 18
click at [285, 32] on link "Sales Orders" at bounding box center [303, 26] width 76 height 11
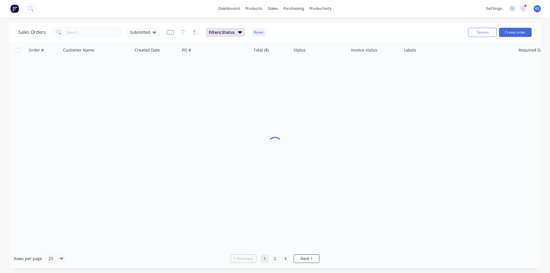
click at [352, 20] on div "dashboard products sales purchasing productivity dashboard products Product Cat…" at bounding box center [275, 136] width 550 height 273
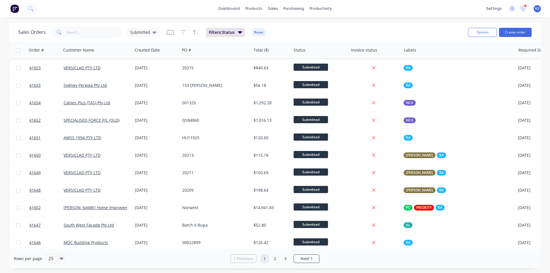
click at [303, 35] on div "Sales Orders Submitted Filters: Status Reset" at bounding box center [240, 32] width 445 height 14
click at [258, 32] on button "Reset" at bounding box center [259, 32] width 14 height 8
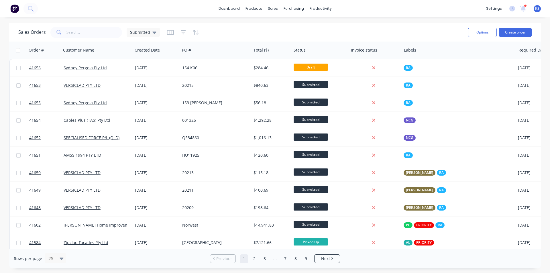
click at [345, 37] on div "Sales Orders Submitted" at bounding box center [240, 32] width 445 height 14
click at [352, 27] on div "Sales Orders Submitted" at bounding box center [240, 32] width 445 height 14
click at [361, 25] on div "Sales Orders Submitted" at bounding box center [240, 32] width 445 height 14
click at [384, 28] on div "Sales Orders Submitted" at bounding box center [240, 32] width 445 height 14
click at [245, 32] on div "Sales Orders Submitted" at bounding box center [240, 32] width 445 height 14
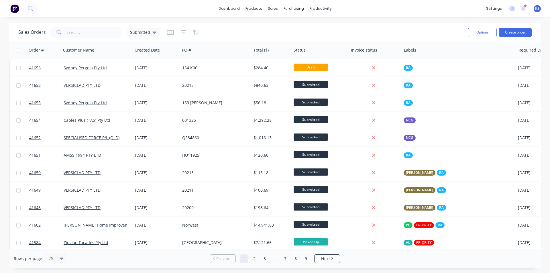
click at [274, 30] on div "Sales Orders Submitted" at bounding box center [240, 32] width 445 height 14
click at [285, 29] on div "Sales Orders Submitted" at bounding box center [240, 32] width 445 height 14
click at [271, 27] on div "Sales Orders Submitted" at bounding box center [240, 32] width 445 height 14
click at [274, 31] on div "Sales Orders Submitted" at bounding box center [240, 32] width 445 height 14
click at [271, 33] on div "Sales Orders Submitted" at bounding box center [240, 32] width 445 height 14
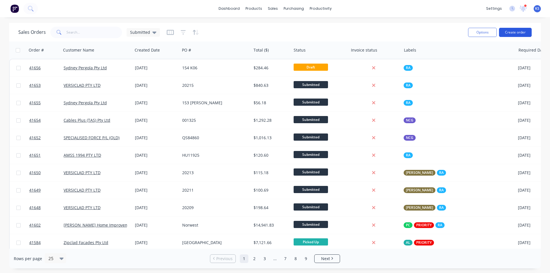
click at [512, 34] on button "Create order" at bounding box center [515, 32] width 33 height 9
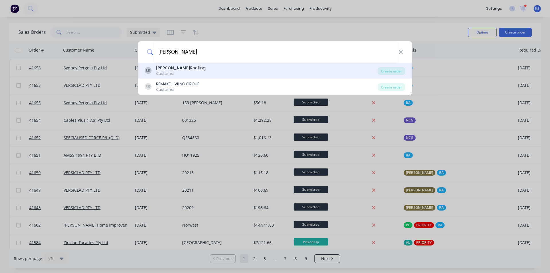
type input "LAMONT"
click at [377, 67] on div "LR Lamont Roofing Customer" at bounding box center [261, 70] width 233 height 11
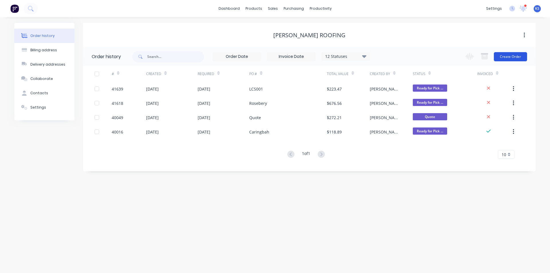
click at [507, 58] on button "Create Order" at bounding box center [510, 56] width 33 height 9
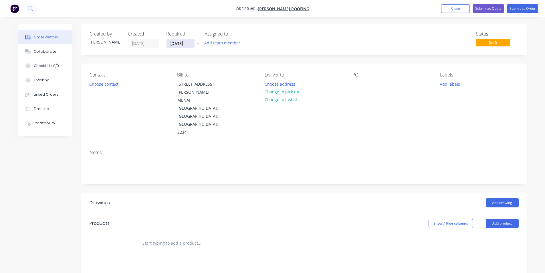
click at [178, 42] on input "11/09/25" at bounding box center [181, 43] width 28 height 9
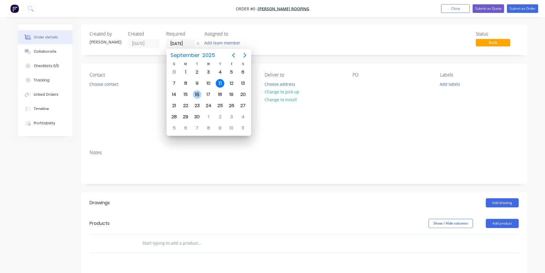
click at [198, 94] on div "16" at bounding box center [197, 94] width 9 height 9
type input "[DATE]"
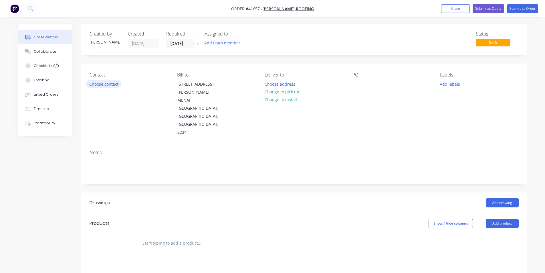
click at [112, 85] on button "Choose contact" at bounding box center [103, 84] width 35 height 8
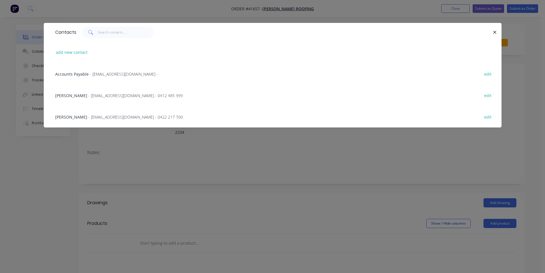
click at [74, 93] on span "PAUL LAMONT" at bounding box center [71, 95] width 32 height 5
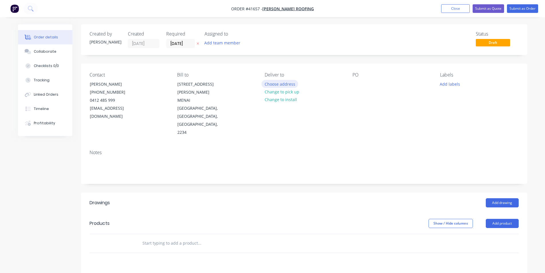
click at [274, 86] on button "Choose address" at bounding box center [280, 84] width 37 height 8
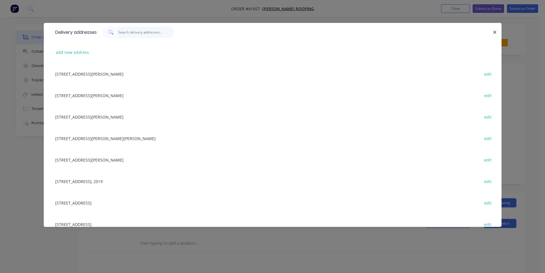
click at [146, 34] on input "text" at bounding box center [146, 32] width 56 height 11
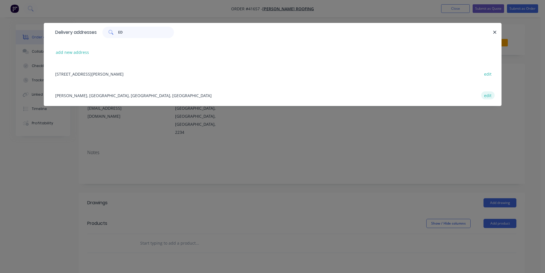
type input "ED"
click at [488, 97] on button "edit" at bounding box center [488, 95] width 13 height 8
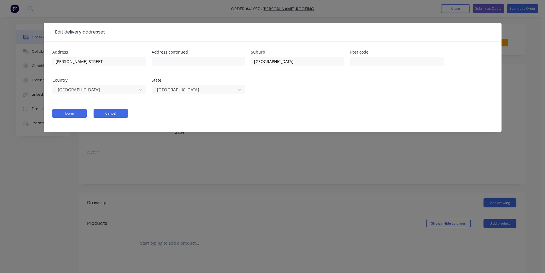
click at [107, 111] on button "Cancel" at bounding box center [111, 113] width 34 height 9
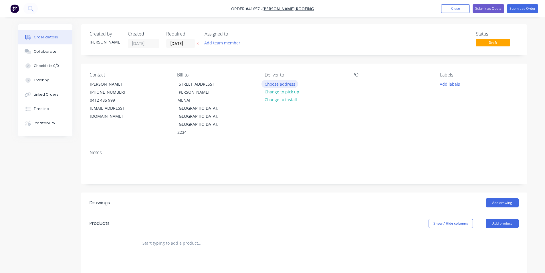
click at [287, 86] on button "Choose address" at bounding box center [280, 84] width 37 height 8
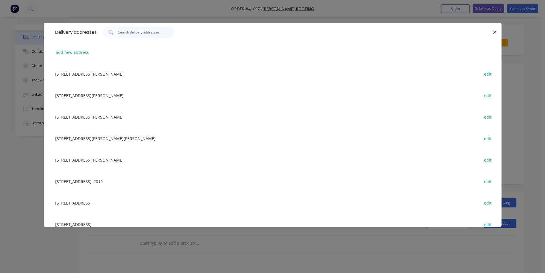
click at [128, 32] on input "text" at bounding box center [146, 32] width 56 height 11
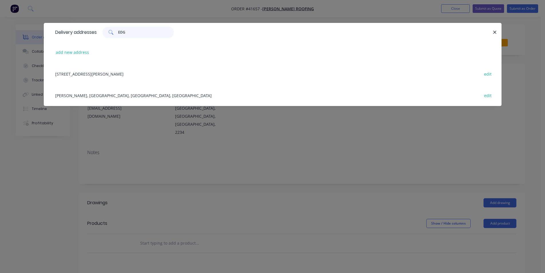
type input "EDG"
click at [487, 95] on button "edit" at bounding box center [488, 95] width 13 height 8
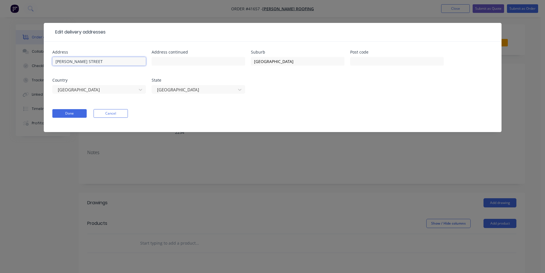
click at [55, 61] on input "EDGAR STREET" at bounding box center [99, 61] width 94 height 9
click at [55, 61] on input "350 EDGAR STREET" at bounding box center [99, 61] width 94 height 9
type input "UNIT 6, 350 EDGAR STREET"
click at [74, 113] on button "Done" at bounding box center [69, 113] width 34 height 9
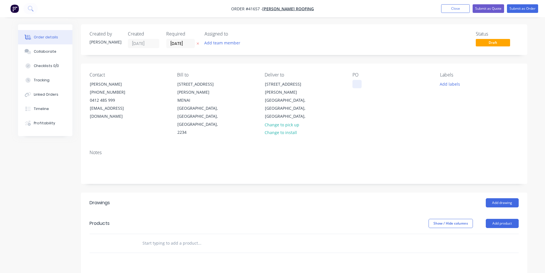
click at [355, 82] on div at bounding box center [357, 84] width 9 height 8
click at [452, 84] on button "Add labels" at bounding box center [450, 84] width 26 height 8
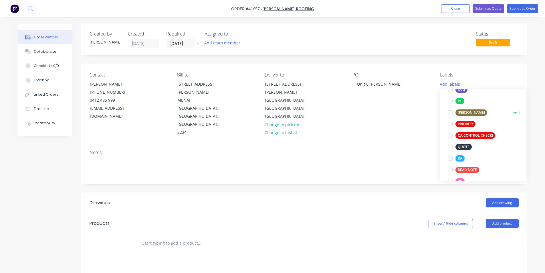
scroll to position [143, 0]
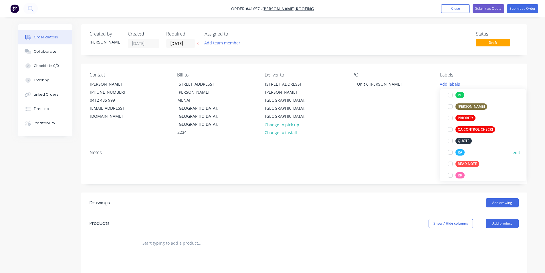
click at [450, 153] on div at bounding box center [450, 152] width 11 height 11
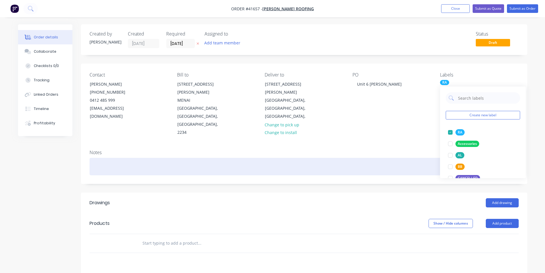
click at [152, 158] on div at bounding box center [305, 166] width 430 height 17
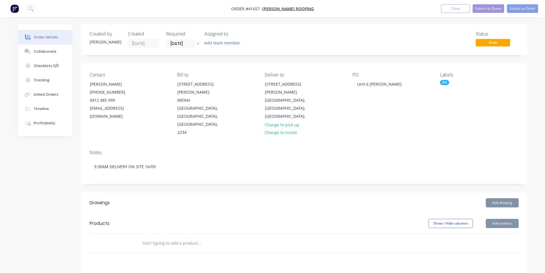
click at [144, 192] on header "Drawings Add drawing" at bounding box center [304, 202] width 447 height 21
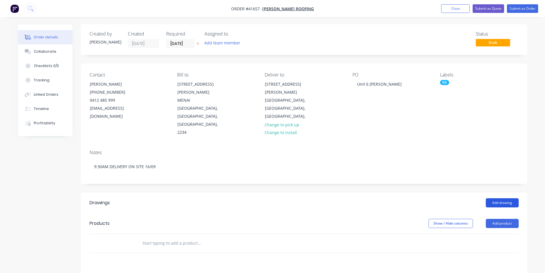
click at [504, 198] on button "Add drawing" at bounding box center [502, 202] width 33 height 9
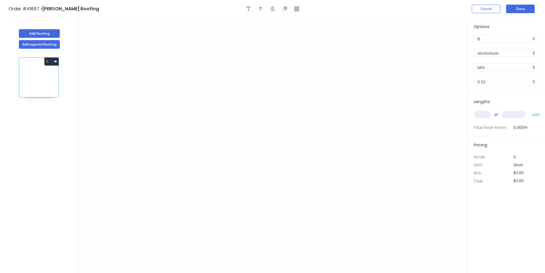
click at [498, 55] on input "Aluminium" at bounding box center [505, 53] width 54 height 6
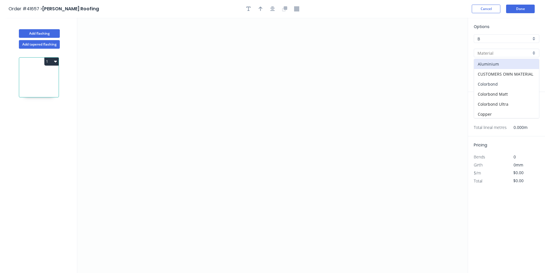
click at [498, 87] on div "Colorbond" at bounding box center [506, 84] width 65 height 10
type input "Colorbond"
type input "Basalt"
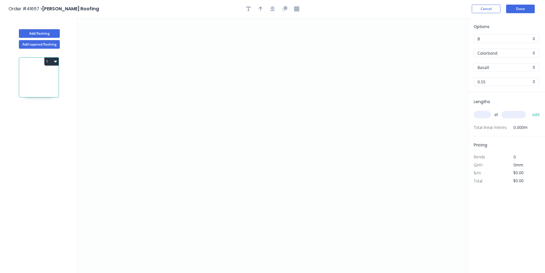
click at [503, 70] on input "Basalt" at bounding box center [505, 67] width 54 height 6
drag, startPoint x: 502, startPoint y: 106, endPoint x: 501, endPoint y: 111, distance: 5.7
click at [502, 106] on div "Windspray" at bounding box center [506, 107] width 65 height 10
type input "Windspray"
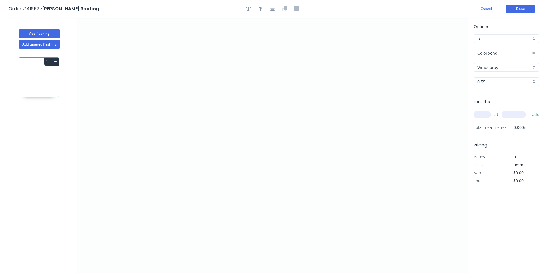
click at [483, 112] on input "text" at bounding box center [482, 114] width 17 height 7
type input "10"
type input "5500"
click at [530, 110] on button "add" at bounding box center [536, 115] width 13 height 10
click at [193, 114] on icon "0" at bounding box center [272, 145] width 391 height 255
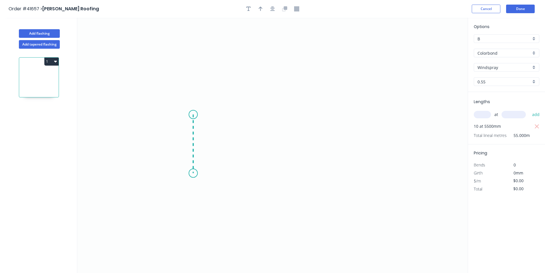
click at [194, 173] on icon "0" at bounding box center [272, 145] width 391 height 255
click at [363, 169] on icon "0 ?" at bounding box center [272, 145] width 391 height 255
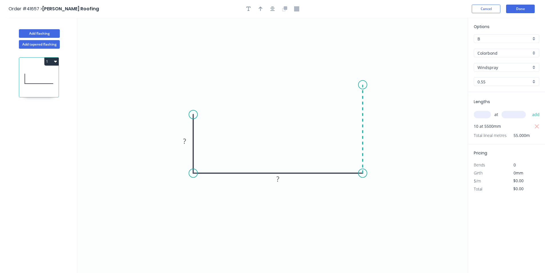
click at [361, 84] on icon "0 ? ?" at bounding box center [272, 145] width 391 height 255
click at [361, 84] on circle at bounding box center [363, 84] width 9 height 9
click at [274, 9] on icon "button" at bounding box center [273, 8] width 5 height 5
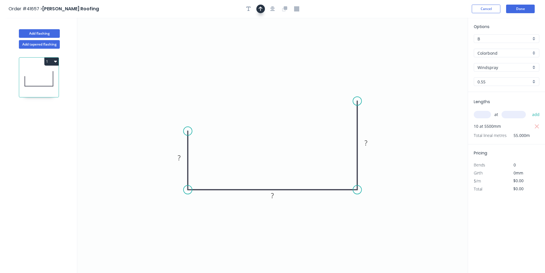
click at [259, 8] on icon "button" at bounding box center [261, 8] width 4 height 5
drag, startPoint x: 438, startPoint y: 45, endPoint x: 272, endPoint y: 100, distance: 175.3
click at [285, 91] on icon at bounding box center [287, 82] width 5 height 18
click at [181, 157] on rect at bounding box center [179, 158] width 11 height 8
click at [47, 34] on button "Add flashing" at bounding box center [39, 33] width 41 height 9
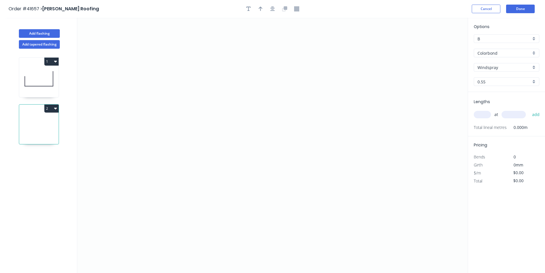
click at [485, 115] on input "text" at bounding box center [482, 114] width 17 height 7
type input "5"
type input "3500"
click at [530, 110] on button "add" at bounding box center [536, 115] width 13 height 10
click at [173, 147] on icon "0" at bounding box center [272, 145] width 391 height 255
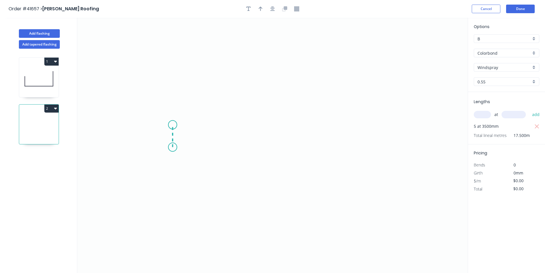
click at [171, 125] on icon "0" at bounding box center [272, 145] width 391 height 255
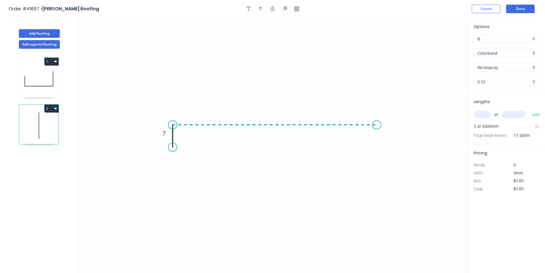
click at [377, 132] on icon "0 ?" at bounding box center [272, 145] width 391 height 255
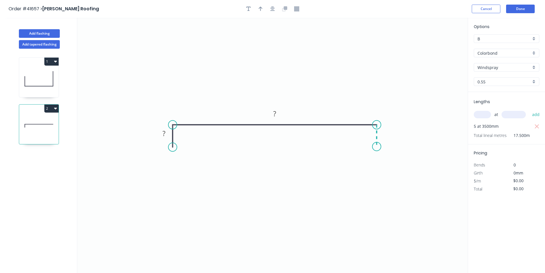
click at [379, 147] on icon "0 ? ?" at bounding box center [272, 145] width 391 height 255
click at [379, 147] on circle at bounding box center [377, 146] width 9 height 9
click at [273, 10] on icon "button" at bounding box center [273, 9] width 5 height 5
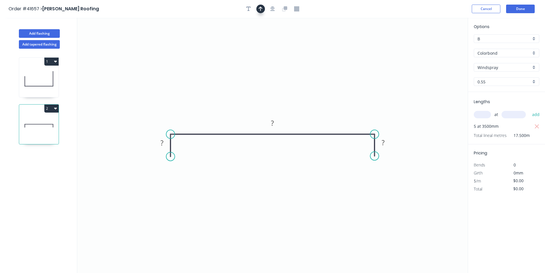
click at [261, 8] on icon "button" at bounding box center [261, 9] width 4 height 5
drag, startPoint x: 440, startPoint y: 45, endPoint x: 331, endPoint y: 80, distance: 114.5
click at [335, 78] on icon at bounding box center [337, 69] width 5 height 18
click at [166, 143] on rect at bounding box center [161, 143] width 11 height 8
click at [43, 31] on button "Add flashing" at bounding box center [39, 33] width 41 height 9
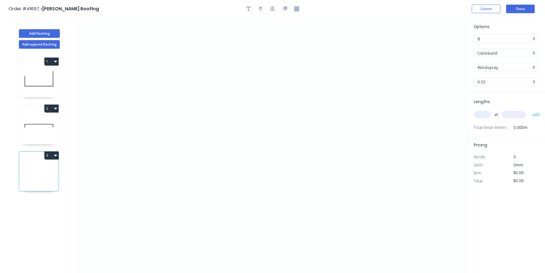
click at [484, 115] on input "text" at bounding box center [482, 114] width 17 height 7
click at [181, 159] on icon "0" at bounding box center [272, 145] width 391 height 255
drag, startPoint x: 182, startPoint y: 138, endPoint x: 210, endPoint y: 136, distance: 28.7
click at [182, 138] on icon "0" at bounding box center [272, 145] width 391 height 255
click at [340, 139] on icon "0 ?" at bounding box center [272, 145] width 391 height 255
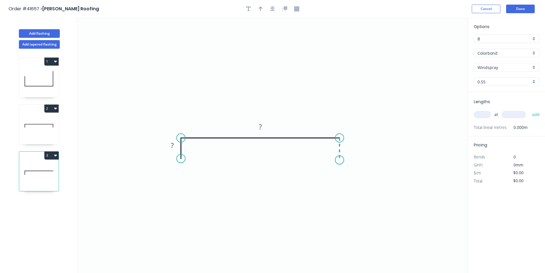
click at [340, 160] on icon "0 ? ?" at bounding box center [272, 145] width 391 height 255
click at [340, 160] on circle at bounding box center [340, 159] width 9 height 9
click at [274, 7] on icon "button" at bounding box center [273, 8] width 5 height 5
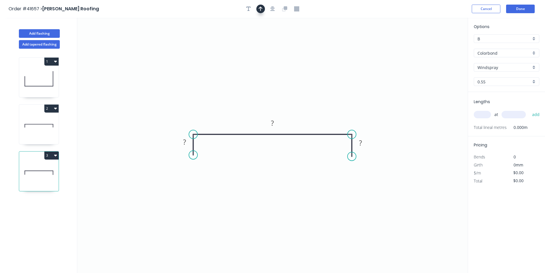
click at [262, 7] on icon "button" at bounding box center [261, 8] width 4 height 5
drag, startPoint x: 439, startPoint y: 45, endPoint x: 333, endPoint y: 82, distance: 112.2
click at [343, 80] on icon at bounding box center [345, 71] width 5 height 18
click at [189, 142] on rect at bounding box center [184, 142] width 11 height 8
click at [487, 113] on input "text" at bounding box center [482, 114] width 17 height 7
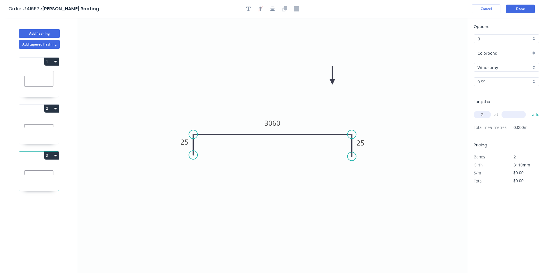
type input "2"
type input "2600"
click at [530, 110] on button "add" at bounding box center [536, 115] width 13 height 10
click at [57, 35] on button "Add flashing" at bounding box center [39, 33] width 41 height 9
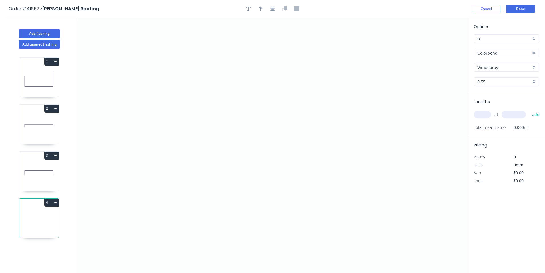
click at [486, 117] on input "text" at bounding box center [482, 114] width 17 height 7
type input "17"
type input "5000"
click at [530, 110] on button "add" at bounding box center [536, 115] width 13 height 10
click at [176, 131] on icon "0" at bounding box center [272, 145] width 391 height 255
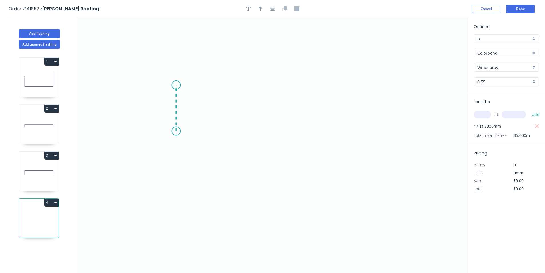
click at [179, 84] on icon "0" at bounding box center [272, 145] width 391 height 255
click at [352, 88] on icon "0 ?" at bounding box center [272, 145] width 391 height 255
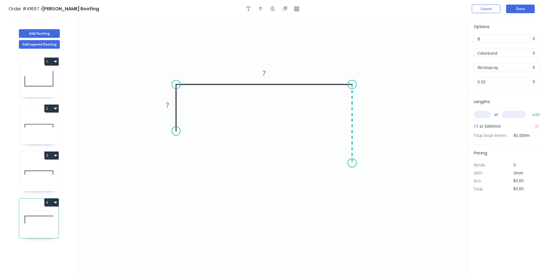
click at [354, 164] on icon "0 ? ?" at bounding box center [272, 145] width 391 height 255
click at [332, 163] on icon "0 ? ? ?" at bounding box center [272, 145] width 391 height 255
click at [332, 197] on icon "0 ? ? ? ?" at bounding box center [272, 145] width 391 height 255
click at [332, 197] on circle at bounding box center [332, 196] width 9 height 9
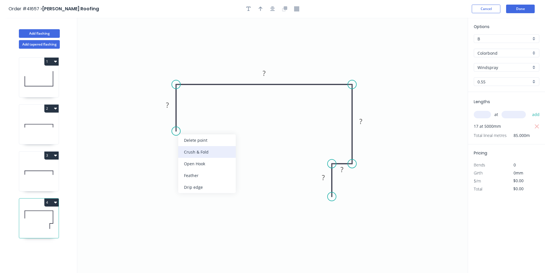
click at [196, 149] on div "Crush & Fold" at bounding box center [207, 152] width 58 height 12
click at [273, 7] on icon "button" at bounding box center [273, 9] width 5 height 5
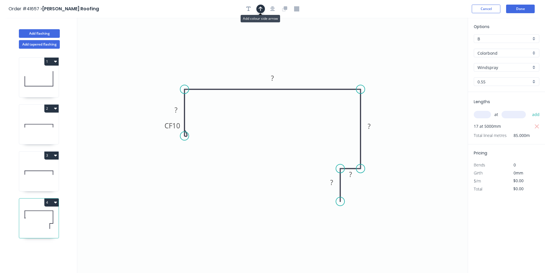
click at [261, 8] on icon "button" at bounding box center [261, 9] width 4 height 5
drag, startPoint x: 440, startPoint y: 44, endPoint x: 344, endPoint y: 48, distance: 95.7
click at [344, 48] on icon at bounding box center [344, 41] width 5 height 18
click at [179, 125] on tspan "10" at bounding box center [176, 125] width 8 height 9
type input "$20.13"
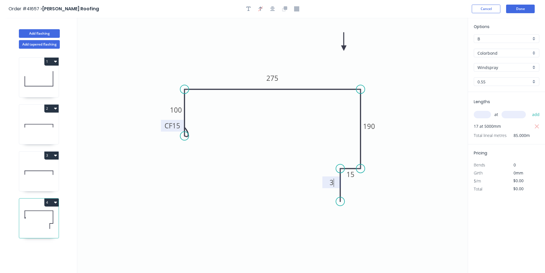
type input "$1,711.05"
click at [36, 31] on button "Add flashing" at bounding box center [39, 33] width 41 height 9
type input "$0.00"
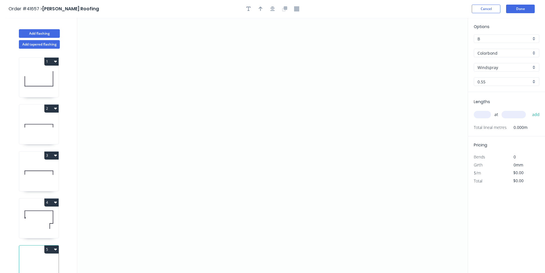
click at [484, 113] on input "text" at bounding box center [482, 114] width 17 height 7
type input "4"
type input "4000"
click at [530, 110] on button "add" at bounding box center [536, 115] width 13 height 10
click at [180, 159] on icon "0" at bounding box center [272, 145] width 391 height 255
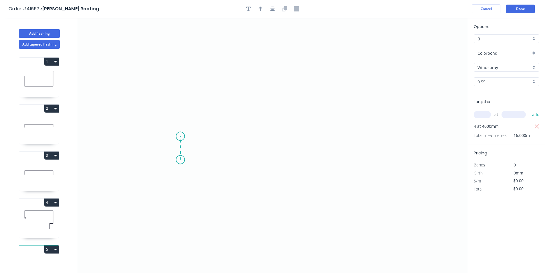
click at [180, 137] on icon at bounding box center [180, 147] width 0 height 23
click at [331, 139] on icon "0 ?" at bounding box center [272, 145] width 391 height 255
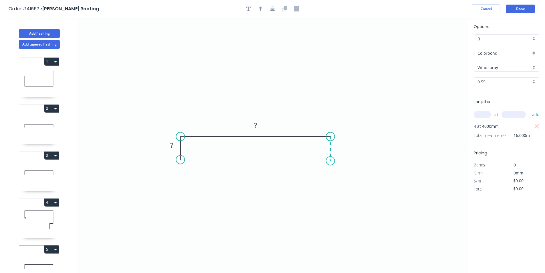
click at [330, 161] on icon "0 ? ?" at bounding box center [272, 145] width 391 height 255
click at [330, 161] on circle at bounding box center [330, 160] width 9 height 9
click at [273, 8] on icon "button" at bounding box center [273, 9] width 5 height 5
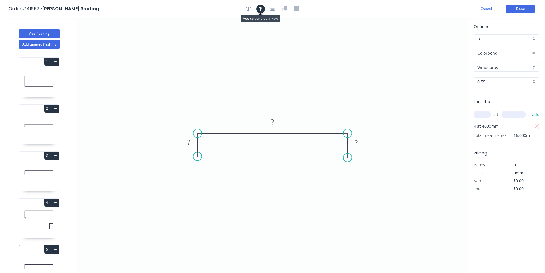
click at [261, 6] on icon "button" at bounding box center [261, 8] width 4 height 5
drag, startPoint x: 358, startPoint y: 63, endPoint x: 322, endPoint y: 74, distance: 38.2
click at [356, 66] on icon at bounding box center [358, 56] width 5 height 18
click at [192, 143] on rect at bounding box center [188, 143] width 11 height 8
type input "$28.32"
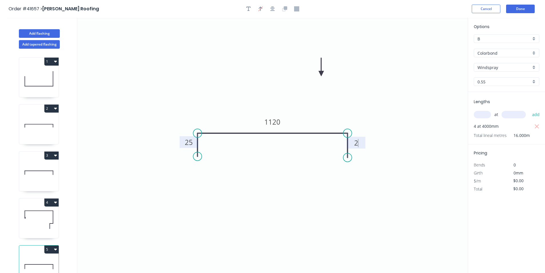
type input "$453.12"
click at [37, 30] on button "Add flashing" at bounding box center [39, 33] width 41 height 9
type input "$0.00"
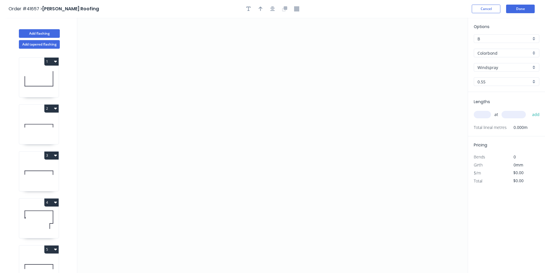
click at [482, 115] on input "text" at bounding box center [482, 114] width 17 height 7
type input "17"
type input "5000"
click at [530, 110] on button "add" at bounding box center [536, 115] width 13 height 10
click at [164, 168] on icon "0" at bounding box center [272, 145] width 391 height 255
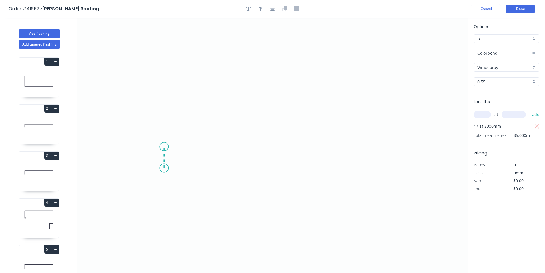
drag, startPoint x: 164, startPoint y: 147, endPoint x: 173, endPoint y: 141, distance: 10.8
click at [164, 146] on icon "0" at bounding box center [272, 145] width 391 height 255
click at [281, 106] on icon "0 ?" at bounding box center [272, 145] width 391 height 255
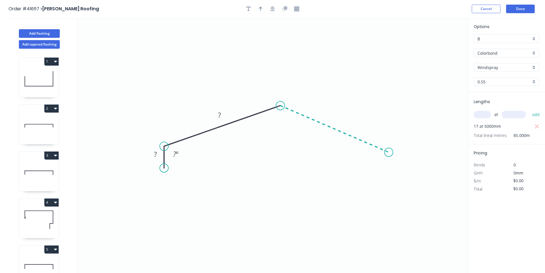
click at [389, 152] on icon "0 ? ? ? º" at bounding box center [272, 145] width 391 height 255
click at [389, 170] on icon "0 ? ? ? ? º ? º" at bounding box center [272, 145] width 391 height 255
click at [389, 170] on circle at bounding box center [389, 170] width 9 height 9
click at [272, 9] on icon "button" at bounding box center [273, 9] width 5 height 5
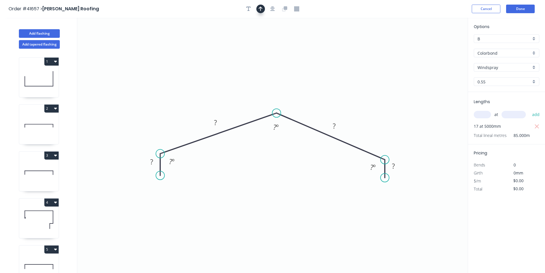
click at [262, 9] on icon "button" at bounding box center [261, 8] width 4 height 5
drag, startPoint x: 440, startPoint y: 46, endPoint x: 340, endPoint y: 71, distance: 103.1
click at [340, 71] on icon at bounding box center [341, 64] width 5 height 18
click at [153, 162] on tspan "?" at bounding box center [151, 161] width 3 height 9
click at [210, 183] on div "Hide angle" at bounding box center [201, 181] width 58 height 12
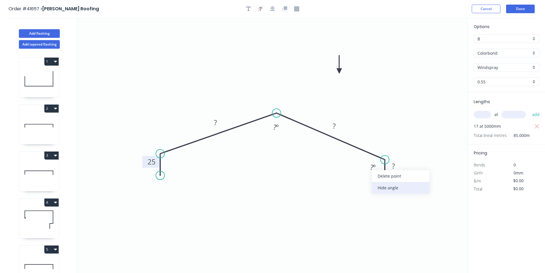
click at [386, 185] on div "Hide angle" at bounding box center [401, 188] width 58 height 12
click at [221, 121] on rect at bounding box center [215, 123] width 11 height 8
type input "$19.23"
type input "$1,634.55"
click at [50, 30] on button "Add flashing" at bounding box center [39, 33] width 41 height 9
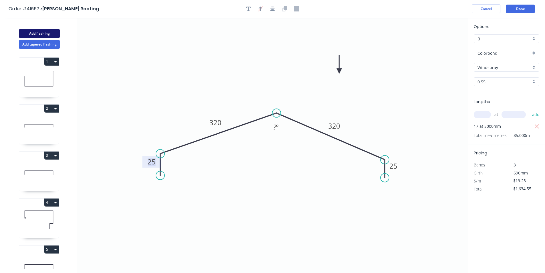
type input "$0.00"
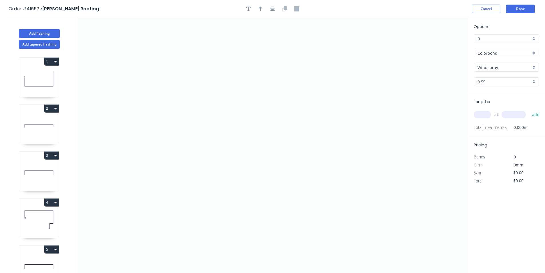
click at [485, 113] on input "text" at bounding box center [482, 114] width 17 height 7
type input "4"
type input "4000"
click at [530, 110] on button "add" at bounding box center [536, 115] width 13 height 10
click at [178, 157] on icon "0" at bounding box center [272, 145] width 391 height 255
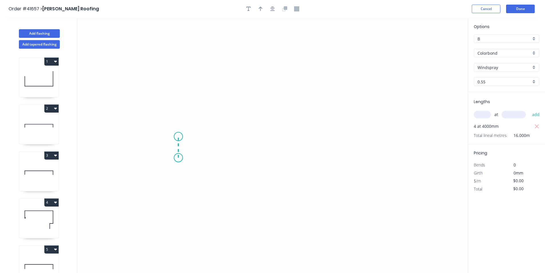
click at [178, 136] on icon "0" at bounding box center [272, 145] width 391 height 255
click at [363, 139] on icon "0 ?" at bounding box center [272, 145] width 391 height 255
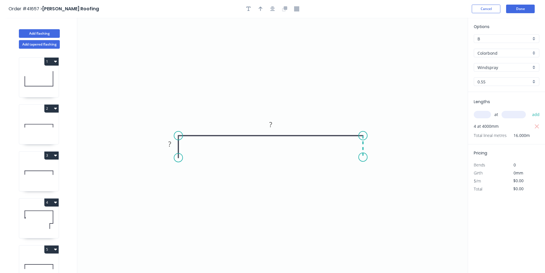
click at [363, 157] on icon "0 ? ?" at bounding box center [272, 145] width 391 height 255
click at [363, 157] on circle at bounding box center [363, 157] width 9 height 9
click at [274, 7] on icon "button" at bounding box center [273, 8] width 5 height 5
click at [260, 11] on icon "button" at bounding box center [261, 8] width 4 height 5
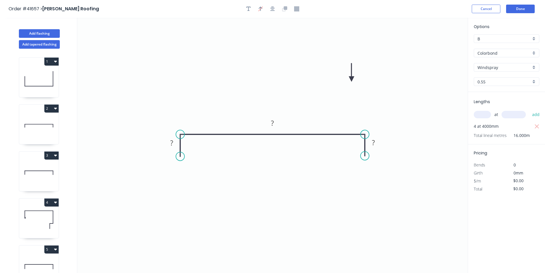
drag, startPoint x: 440, startPoint y: 45, endPoint x: 351, endPoint y: 79, distance: 95.5
click at [351, 79] on icon at bounding box center [351, 72] width 5 height 18
click at [176, 143] on rect at bounding box center [171, 143] width 11 height 8
type input "$24.57"
type input "$393.12"
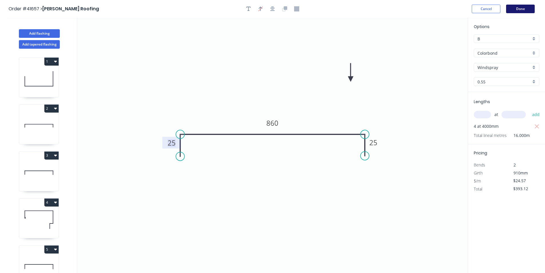
click at [512, 7] on button "Done" at bounding box center [521, 9] width 29 height 9
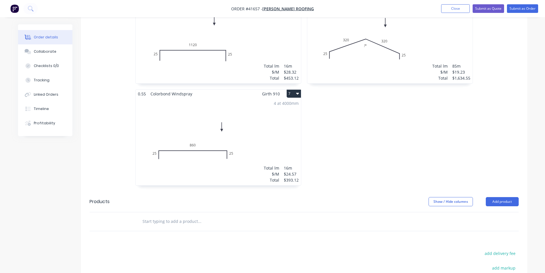
scroll to position [510, 0]
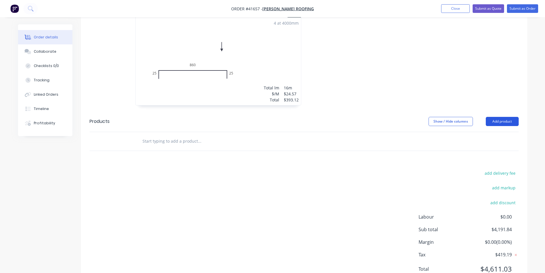
click at [507, 117] on button "Add product" at bounding box center [502, 121] width 33 height 9
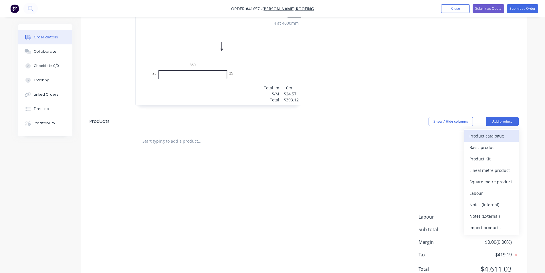
click at [485, 132] on div "Product catalogue" at bounding box center [492, 136] width 44 height 8
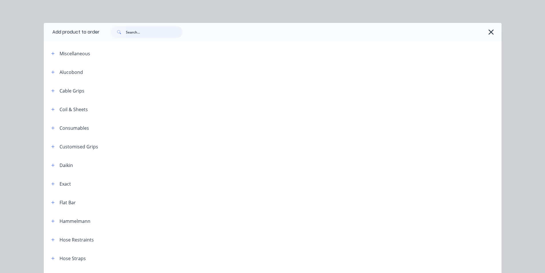
click at [158, 37] on input "text" at bounding box center [154, 31] width 57 height 11
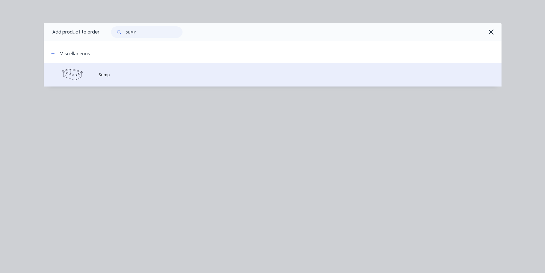
type input "SUMP"
click at [105, 78] on td "Sump" at bounding box center [300, 75] width 403 height 24
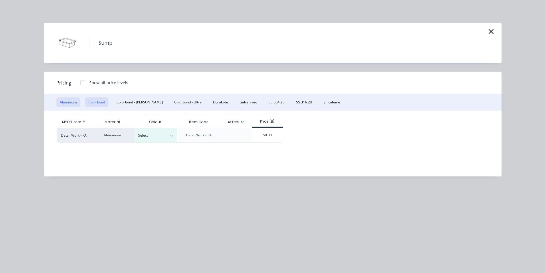
click at [99, 101] on button "Colorbond" at bounding box center [96, 102] width 23 height 10
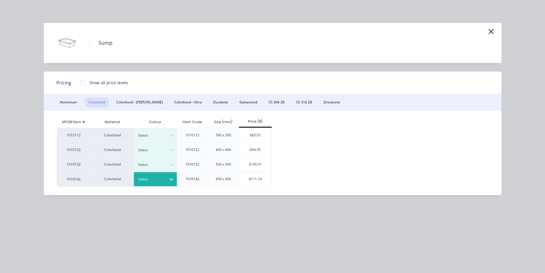
click at [151, 180] on div at bounding box center [151, 179] width 26 height 6
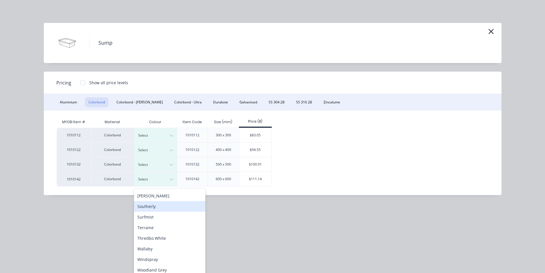
scroll to position [202, 0]
drag, startPoint x: 163, startPoint y: 257, endPoint x: 187, endPoint y: 228, distance: 37.3
click at [163, 257] on div "Windspray" at bounding box center [170, 257] width 72 height 11
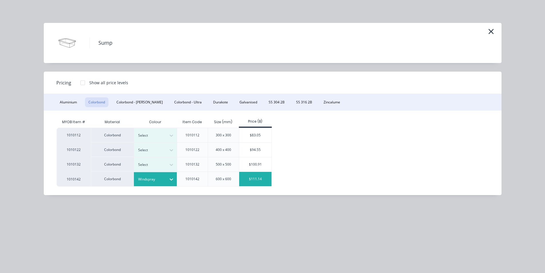
click at [252, 180] on div "$111.14" at bounding box center [255, 179] width 32 height 14
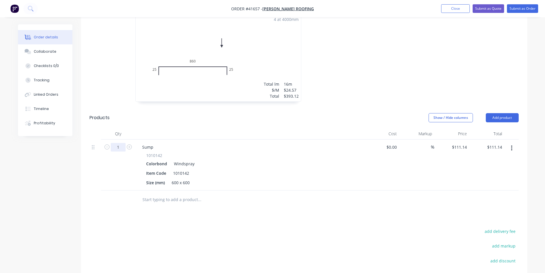
click at [120, 143] on input "1" at bounding box center [118, 147] width 15 height 9
type input "3"
type input "$333.42"
click at [186, 178] on div "600 x 600" at bounding box center [181, 182] width 23 height 8
click at [415, 149] on div "%" at bounding box center [416, 164] width 35 height 51
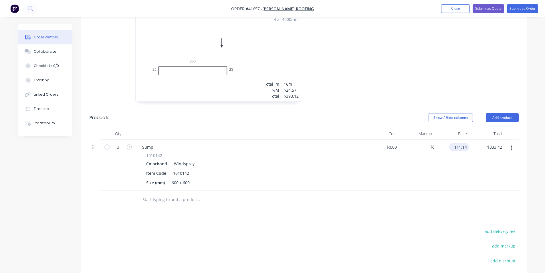
click at [464, 143] on input "111.14" at bounding box center [461, 147] width 18 height 8
click at [464, 143] on input "111.14" at bounding box center [461, 147] width 15 height 8
type input "$129.00"
type input "$387.00"
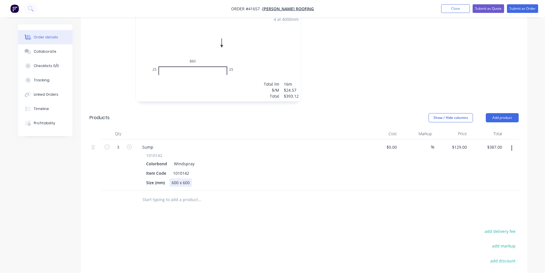
click at [178, 178] on div "600 x 600" at bounding box center [181, 182] width 23 height 8
click at [182, 178] on div "600 x 600" at bounding box center [181, 182] width 23 height 8
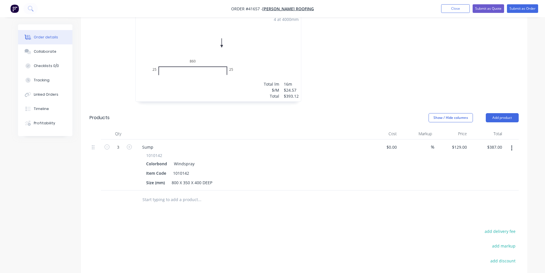
click at [163, 143] on div "Sump" at bounding box center [250, 147] width 224 height 8
click at [155, 143] on div "Sump" at bounding box center [148, 147] width 20 height 8
click at [306, 200] on div "Drawings Add drawing 0.55 Colorbond Windspray Girth 1250 1 0 250 600 400 0 250 …" at bounding box center [304, 12] width 447 height 667
click at [500, 113] on button "Add product" at bounding box center [502, 117] width 33 height 9
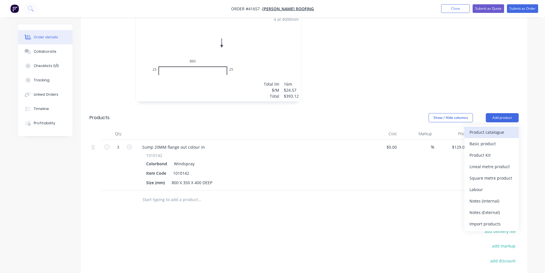
click at [499, 128] on div "Product catalogue" at bounding box center [492, 132] width 44 height 8
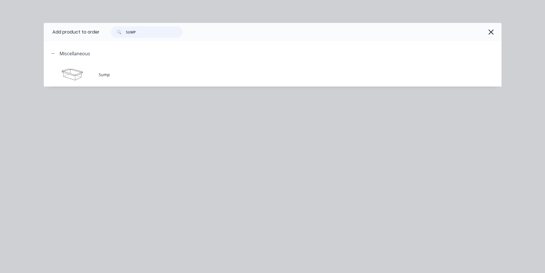
drag, startPoint x: 148, startPoint y: 27, endPoint x: 102, endPoint y: 28, distance: 46.7
click at [102, 28] on div "SUMP" at bounding box center [298, 31] width 397 height 11
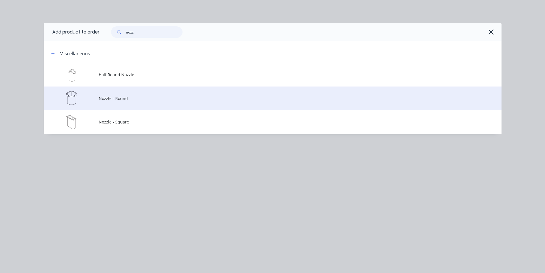
type input "nozz"
click at [108, 106] on td "Nozzle - Round" at bounding box center [300, 98] width 403 height 24
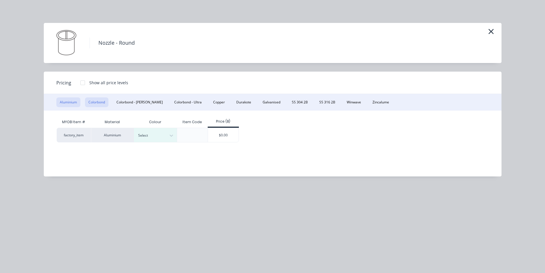
click at [93, 101] on button "Colorbond" at bounding box center [96, 102] width 23 height 10
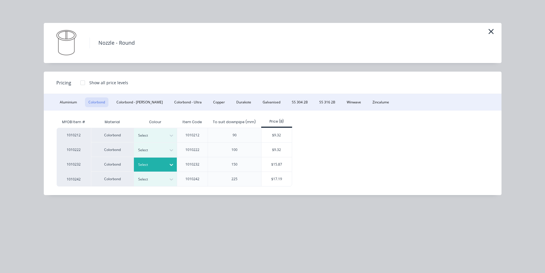
click at [155, 166] on div at bounding box center [151, 164] width 26 height 6
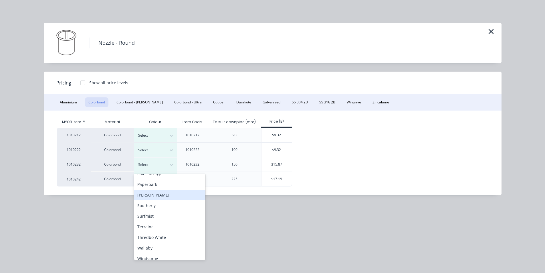
scroll to position [200, 0]
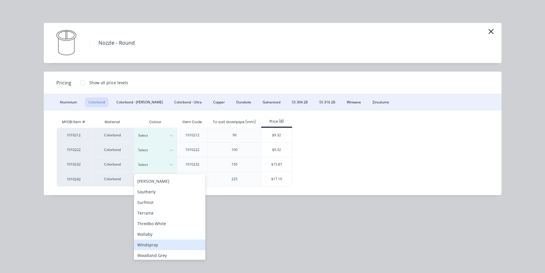
click at [162, 244] on div "Windspray" at bounding box center [170, 244] width 72 height 11
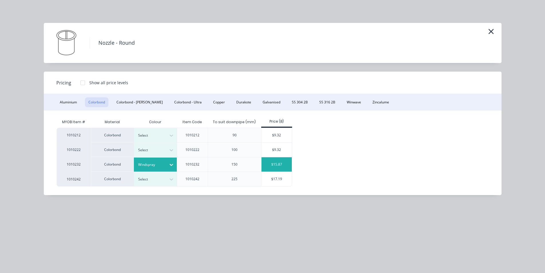
click at [275, 161] on div "$15.87" at bounding box center [277, 164] width 31 height 14
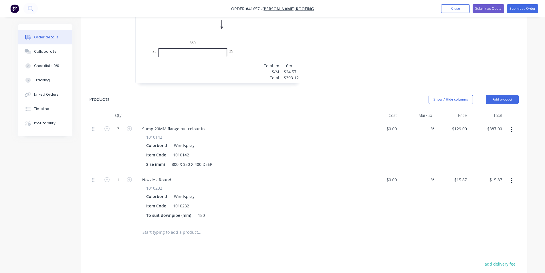
scroll to position [542, 0]
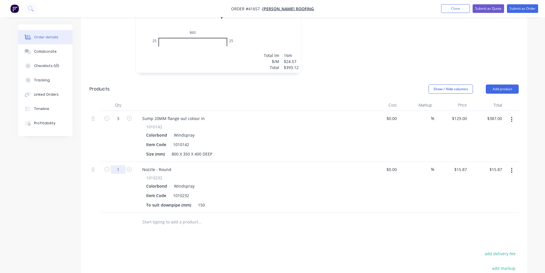
click at [123, 165] on input "1" at bounding box center [118, 169] width 15 height 9
type input "3"
type input "$47.61"
click at [172, 165] on div "Nozzle - Round" at bounding box center [157, 169] width 38 height 8
click at [495, 84] on button "Add product" at bounding box center [502, 88] width 33 height 9
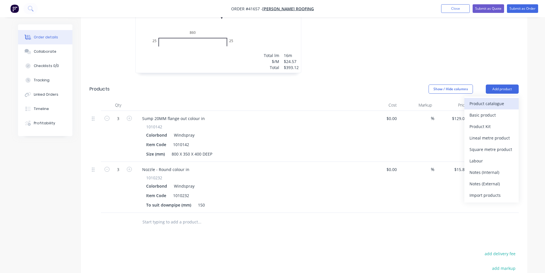
click at [496, 99] on div "Product catalogue" at bounding box center [492, 103] width 44 height 8
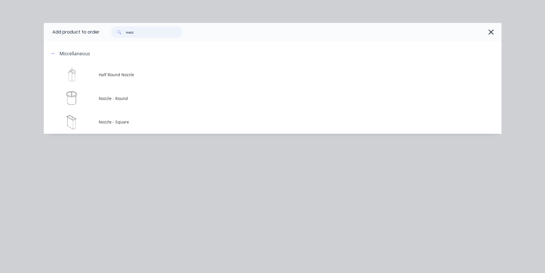
drag, startPoint x: 127, startPoint y: 35, endPoint x: 106, endPoint y: 34, distance: 21.2
click at [106, 34] on div "nozz" at bounding box center [298, 31] width 397 height 11
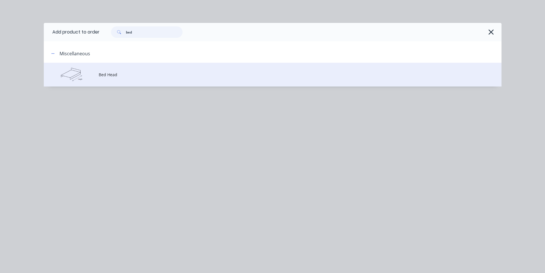
type input "bed"
click at [128, 74] on span "Bed Head" at bounding box center [260, 75] width 322 height 6
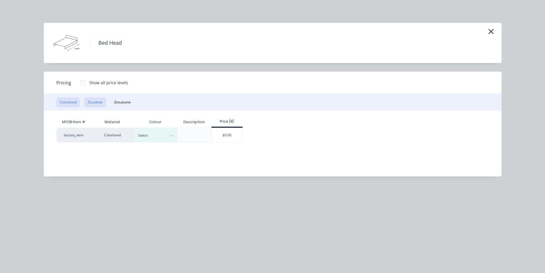
click at [90, 100] on button "Durakote" at bounding box center [95, 102] width 22 height 10
click at [62, 105] on button "Colorbond" at bounding box center [67, 102] width 23 height 10
click at [145, 132] on div "Select" at bounding box center [150, 135] width 32 height 7
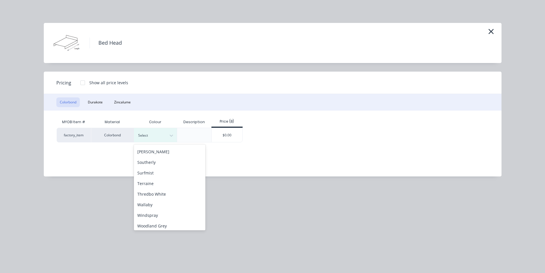
scroll to position [202, 0]
click at [174, 210] on div "Windspray" at bounding box center [170, 213] width 72 height 11
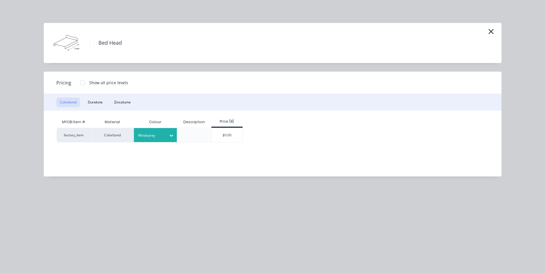
click at [233, 135] on div "$0.00" at bounding box center [227, 135] width 31 height 14
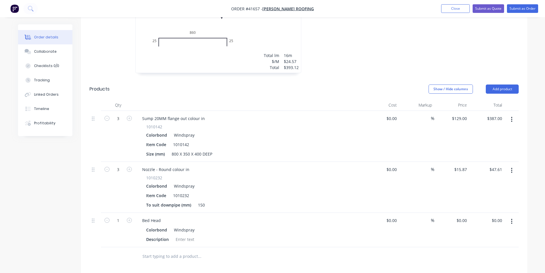
scroll to position [599, 0]
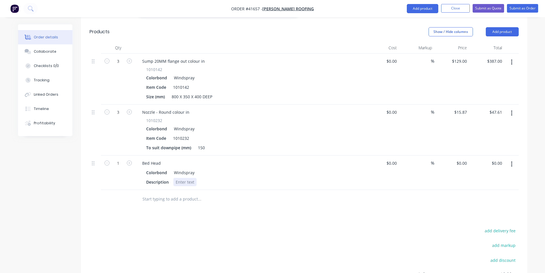
click at [189, 178] on div at bounding box center [185, 182] width 23 height 8
click at [118, 159] on input "1" at bounding box center [118, 163] width 15 height 9
type input "2"
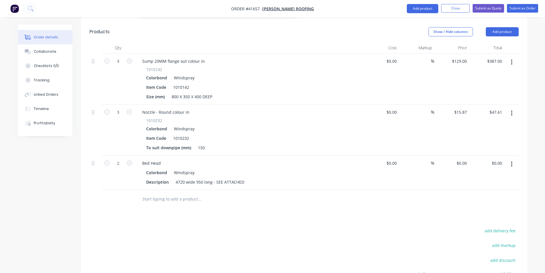
click at [215, 193] on input "text" at bounding box center [199, 198] width 115 height 11
click at [258, 190] on div at bounding box center [238, 199] width 206 height 19
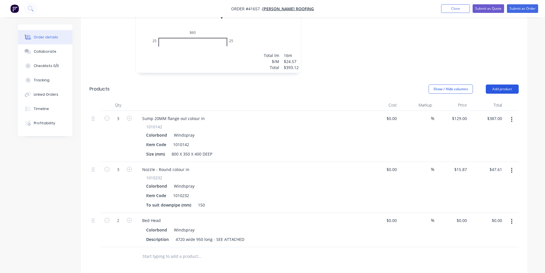
click at [505, 84] on button "Add product" at bounding box center [502, 88] width 33 height 9
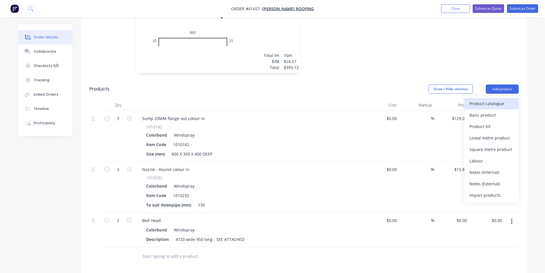
click at [507, 99] on div "Product catalogue" at bounding box center [492, 103] width 44 height 8
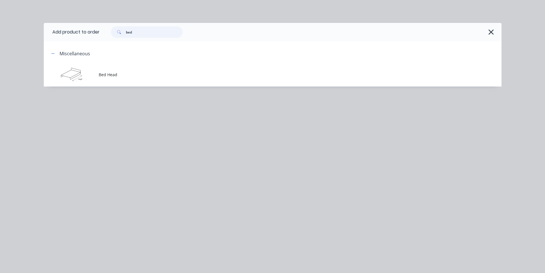
click at [161, 33] on input "bed" at bounding box center [154, 31] width 57 height 11
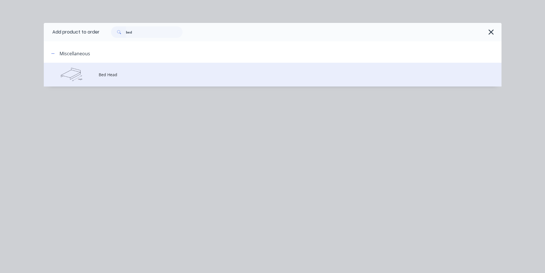
click at [119, 76] on span "Bed Head" at bounding box center [260, 75] width 322 height 6
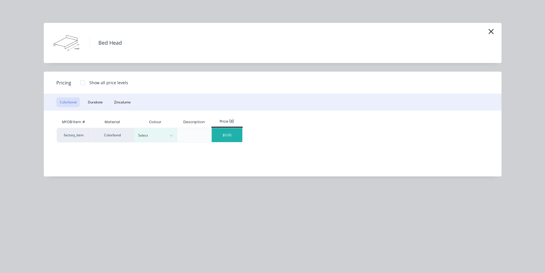
click at [231, 133] on div "$0.00" at bounding box center [227, 135] width 31 height 14
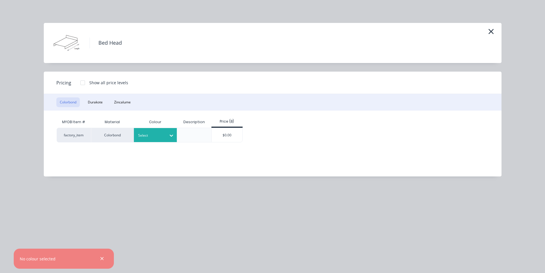
click at [150, 132] on div "Select" at bounding box center [150, 135] width 32 height 7
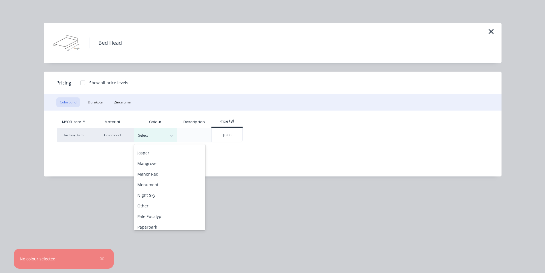
scroll to position [200, 0]
click at [171, 215] on div "Windspray" at bounding box center [170, 215] width 72 height 11
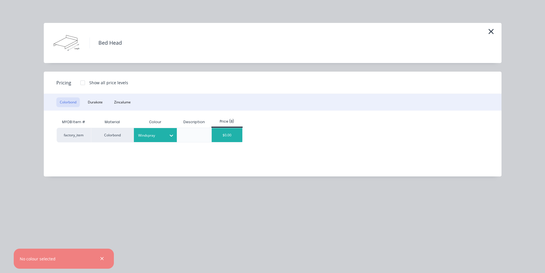
click at [228, 131] on div "$0.00" at bounding box center [227, 135] width 31 height 14
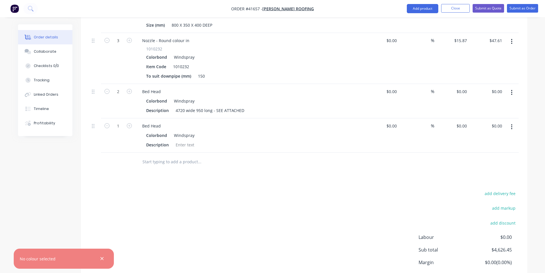
scroll to position [685, 0]
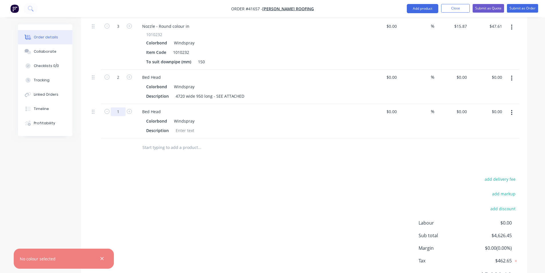
click at [121, 107] on input "1" at bounding box center [118, 111] width 15 height 9
type input "4"
click at [179, 126] on div at bounding box center [185, 130] width 23 height 8
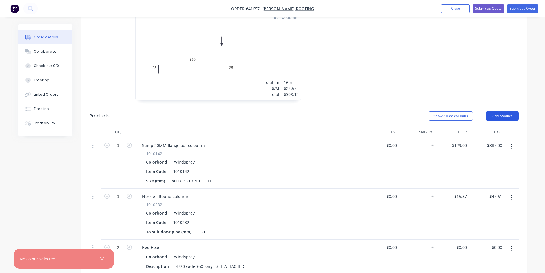
scroll to position [513, 0]
click at [505, 113] on button "Add product" at bounding box center [502, 117] width 33 height 9
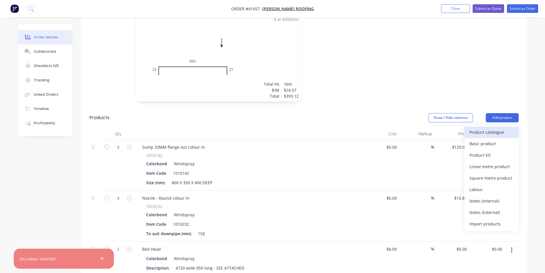
click at [501, 128] on div "Product catalogue" at bounding box center [492, 132] width 44 height 8
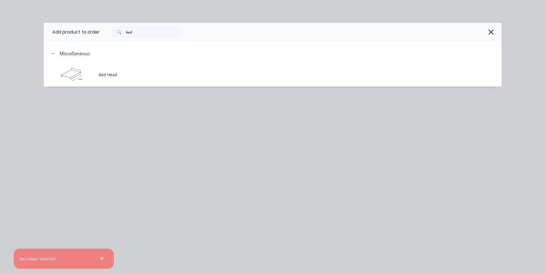
click at [129, 76] on span "Bed Head" at bounding box center [260, 75] width 322 height 6
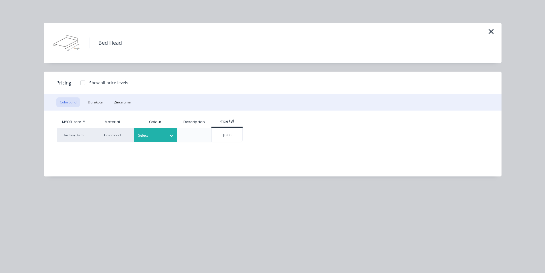
click at [157, 136] on div at bounding box center [151, 135] width 26 height 6
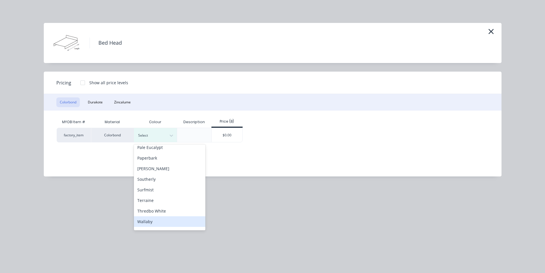
scroll to position [200, 0]
drag, startPoint x: 163, startPoint y: 218, endPoint x: 212, endPoint y: 149, distance: 84.1
click at [163, 218] on div "Windspray" at bounding box center [170, 215] width 72 height 11
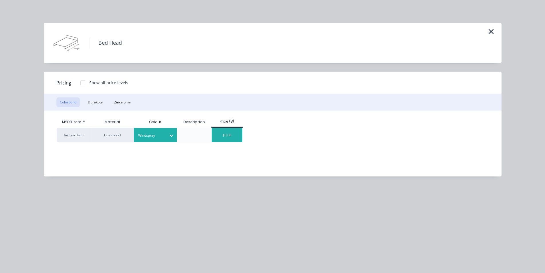
click at [228, 133] on div "$0.00" at bounding box center [227, 135] width 31 height 14
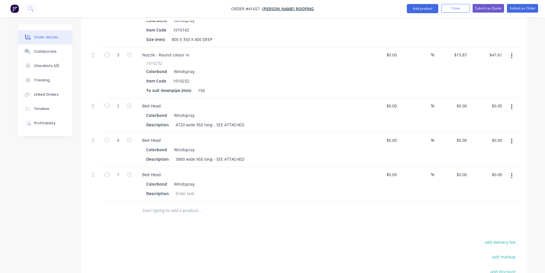
scroll to position [714, 0]
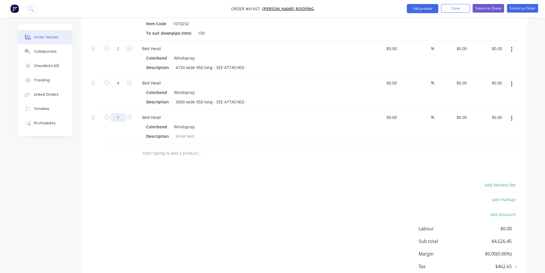
click at [121, 113] on input "1" at bounding box center [118, 117] width 15 height 9
type input "2"
click at [189, 132] on div at bounding box center [185, 136] width 23 height 8
type input "$0.00"
click at [233, 181] on div "add delivery fee add markup add discount Labour $0.00 Sub total $4,626.45 Margi…" at bounding box center [305, 236] width 430 height 111
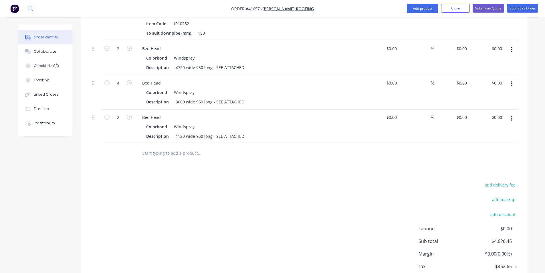
click at [381, 181] on div "add delivery fee add markup add discount Labour $0.00 Sub total $4,626.45 Margi…" at bounding box center [305, 236] width 430 height 111
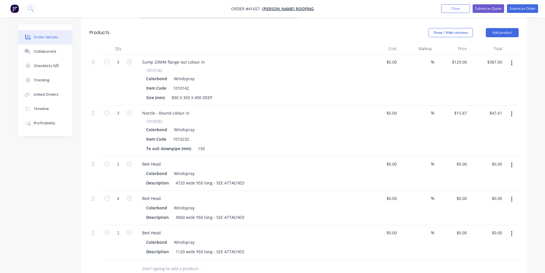
scroll to position [599, 0]
click at [465, 159] on input "0" at bounding box center [462, 163] width 13 height 8
type input "$166.92"
click at [356, 261] on div "Drawings Add drawing 0.55 Colorbond Windspray Girth 1250 1 0 250 600 400 0 250 …" at bounding box center [304, 4] width 447 height 822
type input "$333.84"
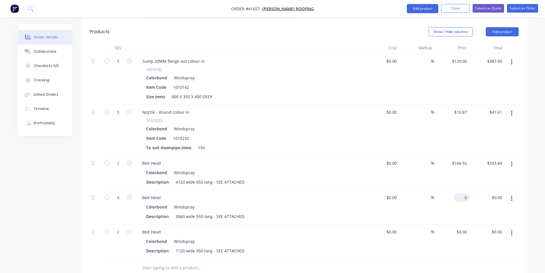
click at [464, 193] on input "0" at bounding box center [462, 197] width 13 height 8
click at [464, 193] on input "0" at bounding box center [466, 197] width 7 height 8
type input "$119.43"
click at [332, 262] on div at bounding box center [239, 267] width 202 height 11
type input "$477.72"
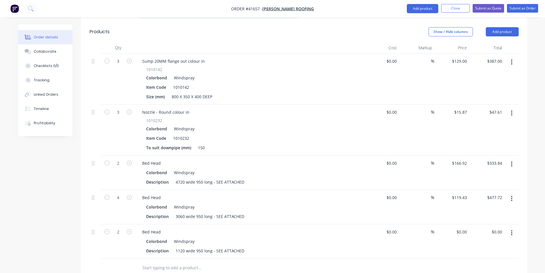
click at [266, 257] on div "Drawings Add drawing 0.55 Colorbond Windspray Girth 1250 1 0 250 600 400 0 250 …" at bounding box center [304, 4] width 447 height 822
click at [247, 259] on div at bounding box center [238, 268] width 206 height 19
click at [464, 228] on input "0" at bounding box center [462, 232] width 13 height 8
type input "$63.92"
type input "$127.84"
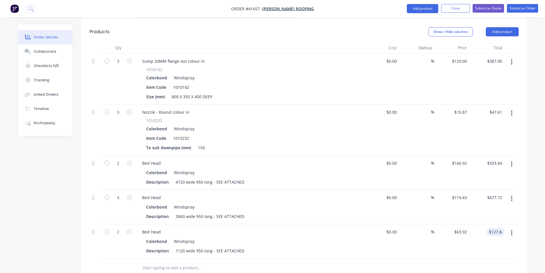
click at [270, 255] on div "Drawings Add drawing 0.55 Colorbond Windspray Girth 1250 1 0 250 600 400 0 250 …" at bounding box center [304, 4] width 447 height 822
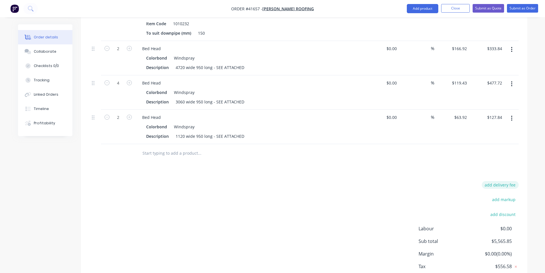
click at [507, 181] on button "add delivery fee" at bounding box center [500, 185] width 37 height 8
type input "140"
click input "submit" at bounding box center [0, 0] width 0 height 0
click at [313, 192] on div "Delivery fee $140.00 add markup add discount Labour $0.00 Sub total $5,705.85 M…" at bounding box center [305, 235] width 430 height 108
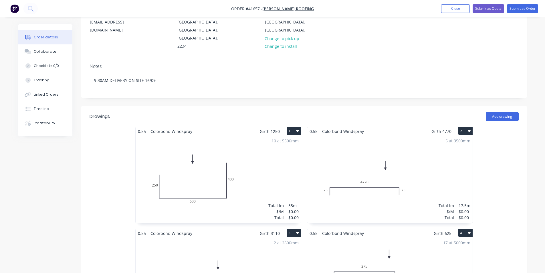
scroll to position [86, 0]
click at [409, 158] on div "5 at 3500mm Total lm $/M Total 17.5m $0.00 $0.00" at bounding box center [391, 179] width 166 height 87
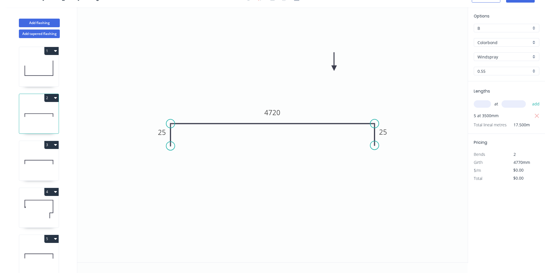
scroll to position [11, 0]
click at [537, 114] on icon "button" at bounding box center [537, 116] width 5 height 7
click at [476, 105] on input "text" at bounding box center [482, 103] width 17 height 7
type input "15"
type input "1200"
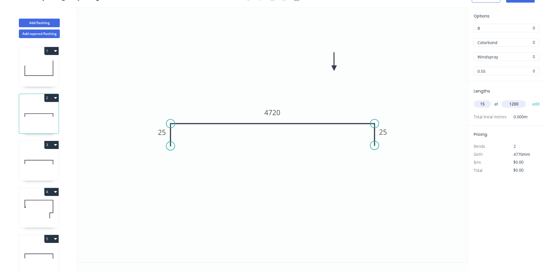
click at [530, 99] on button "add" at bounding box center [536, 104] width 13 height 10
click at [384, 196] on icon "0 25 4720 25" at bounding box center [272, 134] width 391 height 255
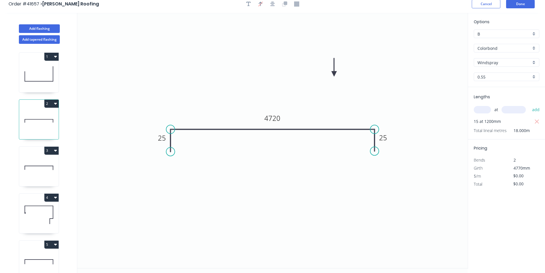
scroll to position [0, 0]
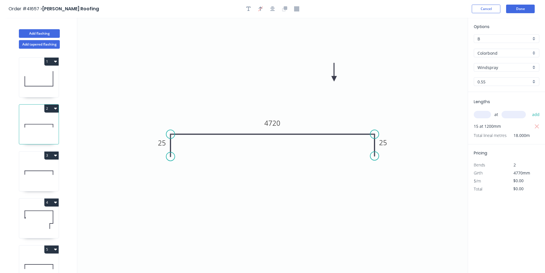
click at [384, 196] on icon "0 25 4720 25" at bounding box center [272, 145] width 391 height 255
click at [285, 184] on icon "0 25 4720 25" at bounding box center [272, 145] width 391 height 255
click at [514, 190] on input "$0.00" at bounding box center [523, 189] width 19 height 8
click at [519, 190] on input "$0.00" at bounding box center [523, 189] width 19 height 8
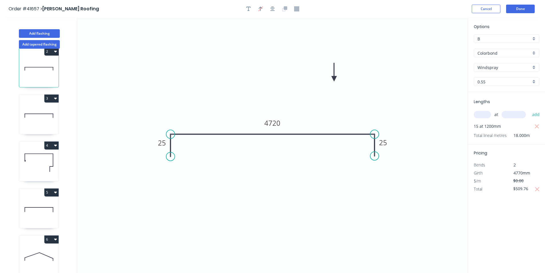
scroll to position [57, 0]
click at [47, 120] on icon at bounding box center [39, 115] width 40 height 37
type input "$0.00"
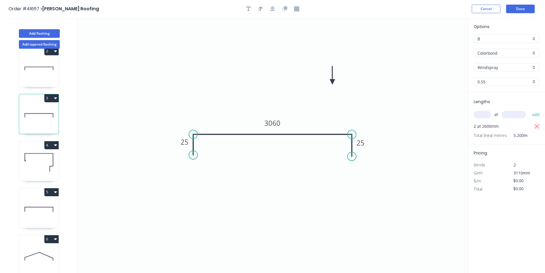
click at [538, 126] on icon "button" at bounding box center [537, 126] width 4 height 4
click at [485, 114] on input "text" at bounding box center [482, 114] width 17 height 7
type input "5"
type input "1200"
click at [530, 110] on button "add" at bounding box center [536, 115] width 13 height 10
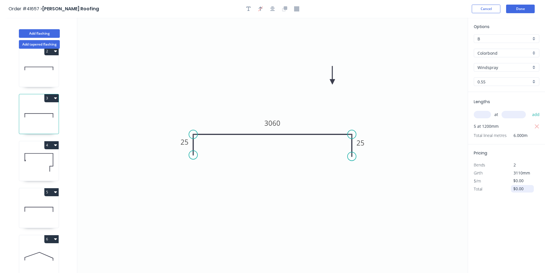
click at [523, 189] on input "$0.00" at bounding box center [523, 189] width 19 height 8
type input "$169.92"
click at [517, 8] on button "Done" at bounding box center [521, 9] width 29 height 9
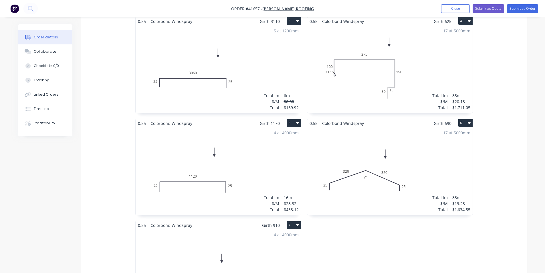
scroll to position [293, 0]
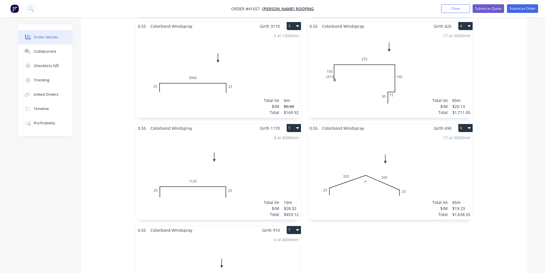
click at [382, 168] on div "17 at 5000mm Total lm $/M Total 85m $19.23 $1,634.55" at bounding box center [391, 175] width 166 height 87
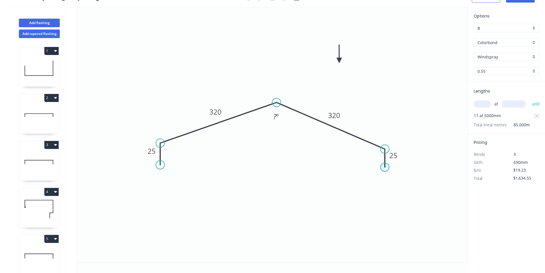
scroll to position [11, 0]
click at [277, 117] on tspan "º" at bounding box center [277, 116] width 3 height 9
click at [291, 140] on icon "0 25 320 320 25 173 º" at bounding box center [272, 134] width 391 height 255
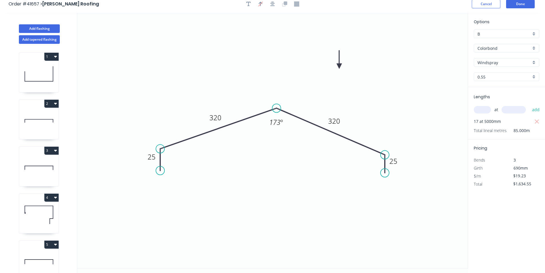
scroll to position [0, 0]
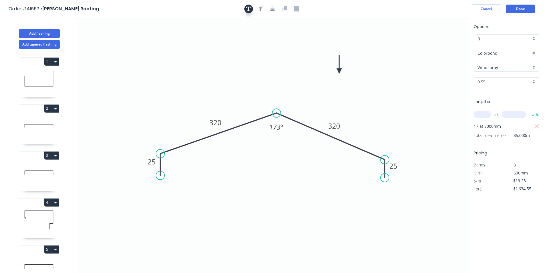
click at [246, 10] on button "button" at bounding box center [249, 9] width 9 height 9
click at [120, 40] on textarea at bounding box center [114, 40] width 46 height 21
click at [96, 36] on textarea "RO SUIT 7 DEG PITCH" at bounding box center [114, 40] width 46 height 21
type textarea "TO SUIT 7 DEG PITCH"
drag, startPoint x: 129, startPoint y: 29, endPoint x: 293, endPoint y: 143, distance: 199.8
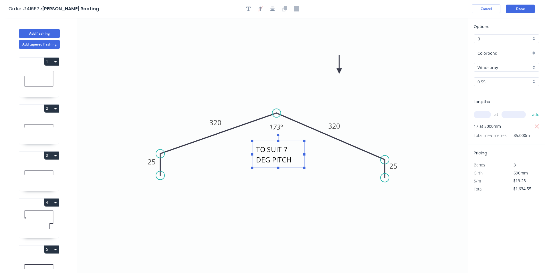
click at [293, 143] on rect at bounding box center [278, 154] width 52 height 27
click at [276, 127] on tspan "173" at bounding box center [274, 126] width 11 height 9
click at [259, 208] on icon "TO SUIT 7 DEG PITCH 25 320 320 25 º" at bounding box center [272, 145] width 391 height 255
click at [518, 11] on button "Done" at bounding box center [521, 9] width 29 height 9
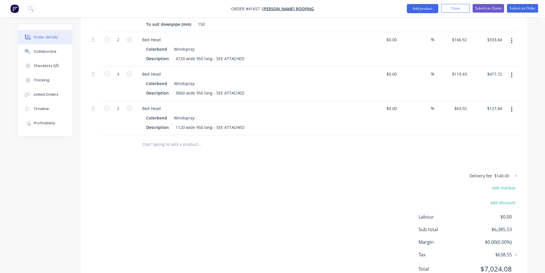
click at [315, 187] on div "Delivery fee $140.00 add markup add discount Labour $0.00 Sub total $6,385.53 M…" at bounding box center [305, 226] width 430 height 108
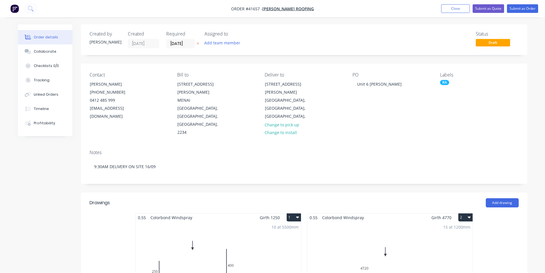
click at [241, 228] on div "10 at 5500mm Total lm $/M Total 55m $0.00 $0.00" at bounding box center [219, 265] width 166 height 87
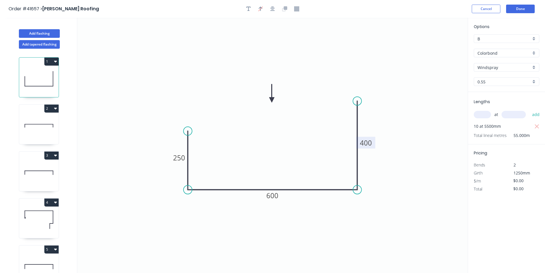
click at [371, 142] on tspan "400" at bounding box center [366, 142] width 12 height 9
type input "$28.32"
type input "$1,557.60"
click at [523, 9] on button "Done" at bounding box center [521, 9] width 29 height 9
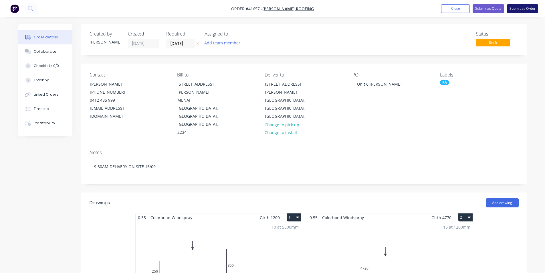
click at [518, 9] on button "Submit as Order" at bounding box center [522, 8] width 31 height 9
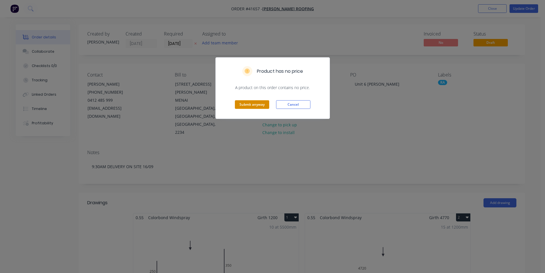
click at [247, 105] on button "Submit anyway" at bounding box center [252, 104] width 34 height 9
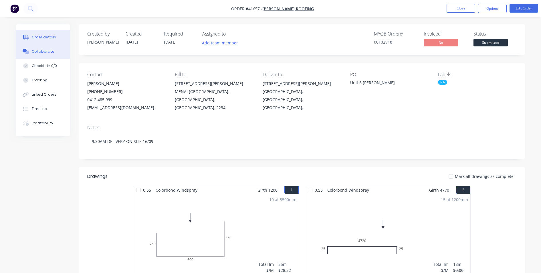
click at [46, 52] on div "Collaborate" at bounding box center [43, 51] width 23 height 5
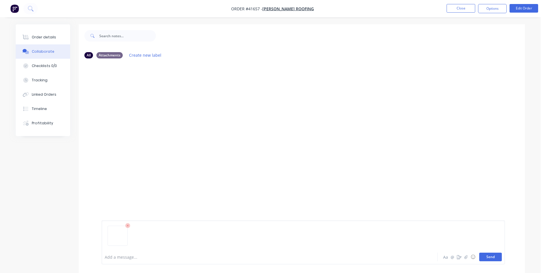
click at [482, 254] on button "Send" at bounding box center [491, 257] width 23 height 9
click at [123, 110] on img at bounding box center [122, 107] width 41 height 38
click at [52, 43] on button "Order details" at bounding box center [43, 37] width 54 height 14
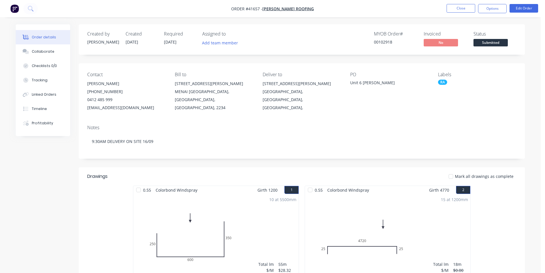
click at [406, 11] on nav "Order #41657 - Lamont Roofing Close Options Edit Order" at bounding box center [272, 8] width 545 height 17
click at [452, 6] on button "Close" at bounding box center [461, 8] width 29 height 9
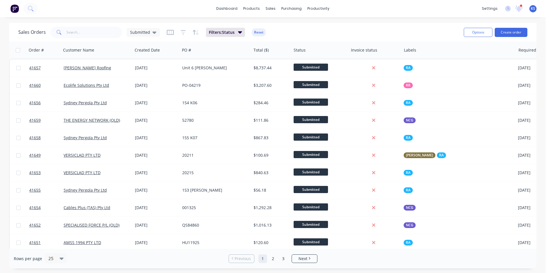
click at [379, 29] on div "Sales Orders Submitted Filters: Status Reset" at bounding box center [238, 32] width 441 height 14
click at [362, 32] on div "Sales Orders Submitted Filters: Status Reset" at bounding box center [238, 32] width 441 height 14
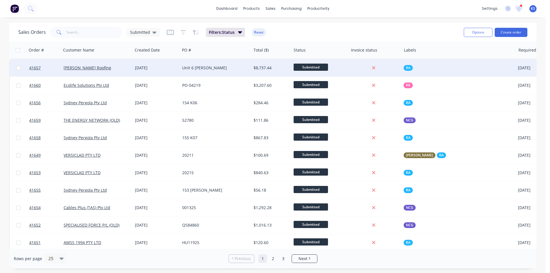
click at [109, 67] on div "[PERSON_NAME] Roofing" at bounding box center [96, 68] width 64 height 6
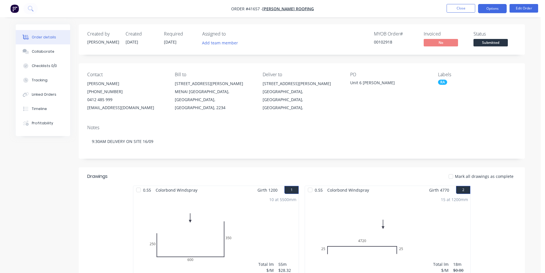
click at [496, 11] on button "Options" at bounding box center [492, 8] width 29 height 9
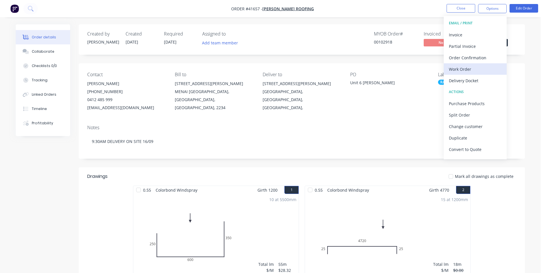
click at [475, 66] on div "Work Order" at bounding box center [475, 69] width 53 height 8
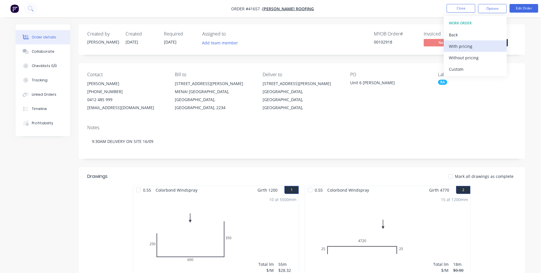
click at [473, 46] on div "With pricing" at bounding box center [475, 46] width 53 height 8
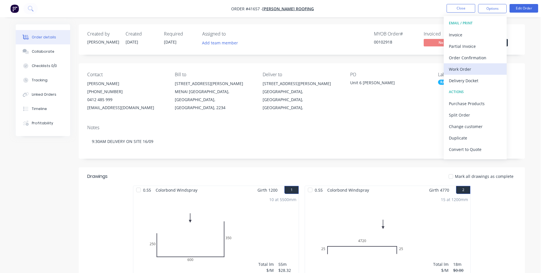
click at [477, 67] on div "Work Order" at bounding box center [475, 69] width 53 height 8
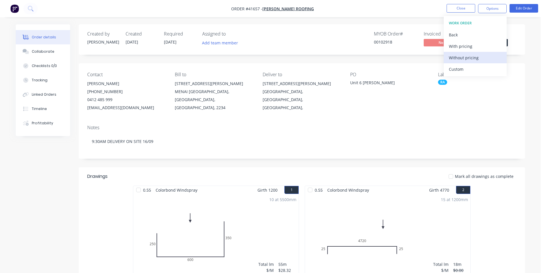
click at [480, 56] on div "Without pricing" at bounding box center [475, 58] width 53 height 8
click at [358, 121] on div "Notes 9:30AM DELIVERY ON SITE 16/09" at bounding box center [302, 139] width 447 height 38
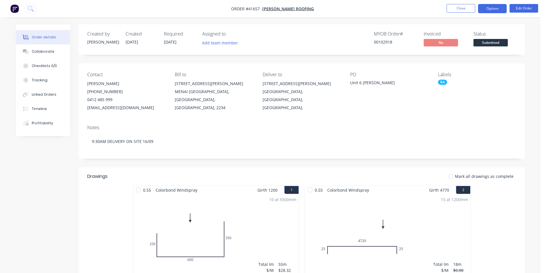
click at [497, 9] on button "Options" at bounding box center [492, 8] width 29 height 9
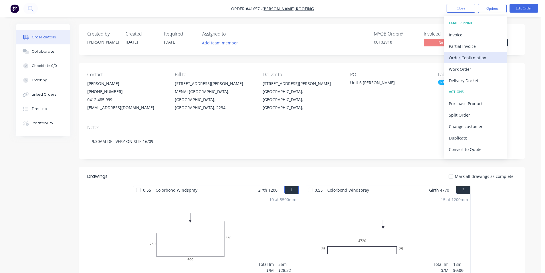
click at [480, 57] on div "Order Confirmation" at bounding box center [475, 58] width 53 height 8
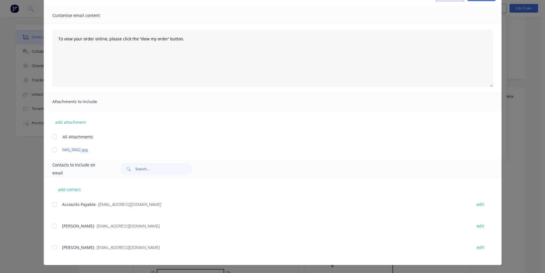
scroll to position [86, 0]
click at [53, 224] on div at bounding box center [54, 225] width 11 height 11
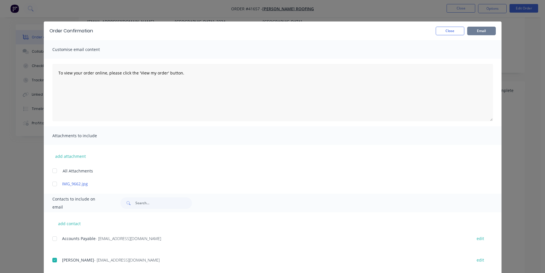
scroll to position [0, 0]
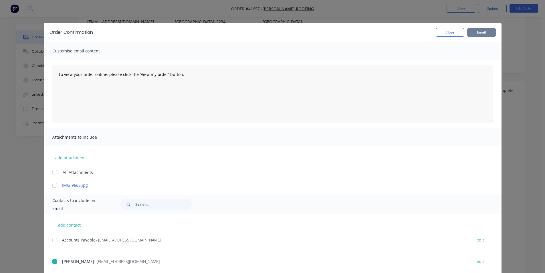
click at [469, 33] on button "Email" at bounding box center [482, 32] width 29 height 9
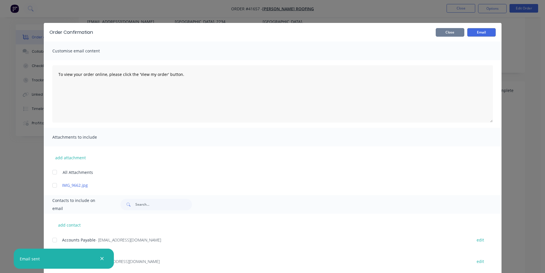
click at [453, 34] on button "Close" at bounding box center [450, 32] width 29 height 9
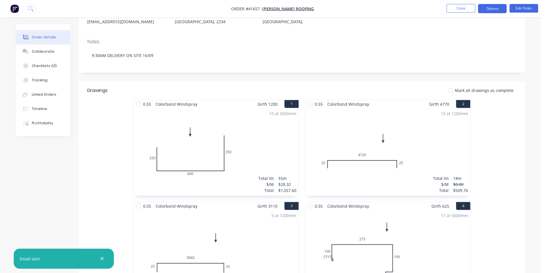
click at [486, 10] on button "Options" at bounding box center [492, 8] width 29 height 9
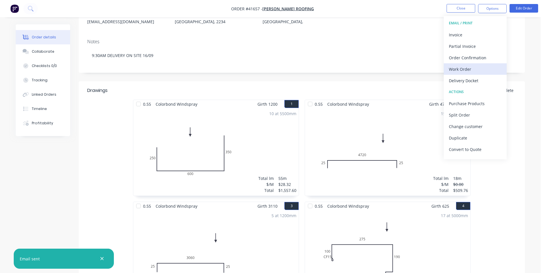
click at [469, 68] on div "Work Order" at bounding box center [475, 69] width 53 height 8
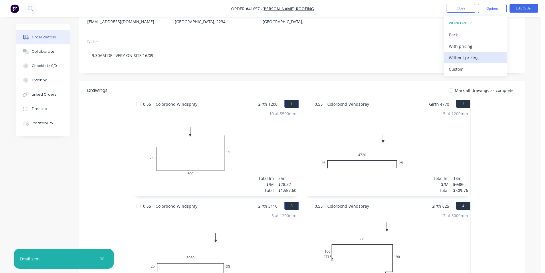
click at [473, 58] on div "Without pricing" at bounding box center [475, 58] width 53 height 8
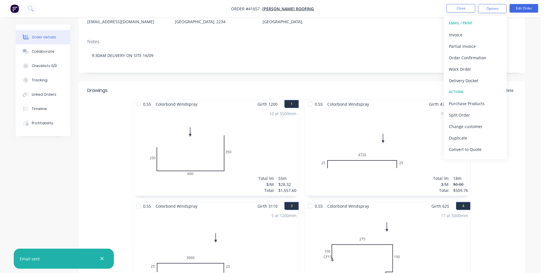
click at [384, 82] on header "Drawings Mark all drawings as complete" at bounding box center [302, 90] width 447 height 18
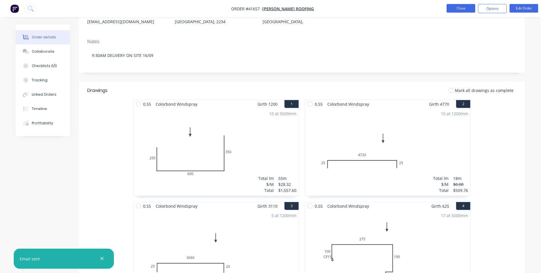
click at [463, 11] on button "Close" at bounding box center [461, 8] width 29 height 9
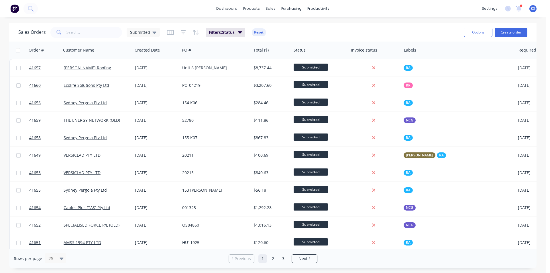
click at [399, 34] on div "Sales Orders Submitted Filters: Status Reset" at bounding box center [238, 32] width 441 height 14
click at [249, 32] on div "Filters: Status Reset" at bounding box center [216, 32] width 99 height 9
click at [264, 33] on button "Reset" at bounding box center [259, 32] width 14 height 8
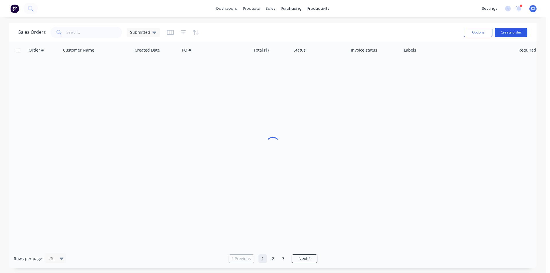
click at [392, 24] on div "Sales Orders Submitted Options Create order" at bounding box center [272, 32] width 527 height 19
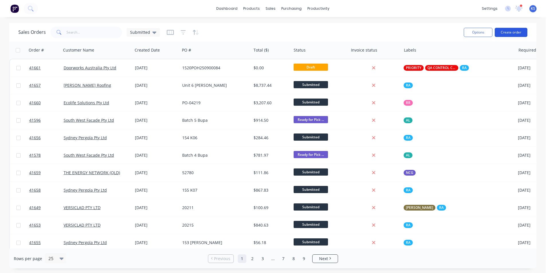
click at [513, 29] on button "Create order" at bounding box center [511, 32] width 33 height 9
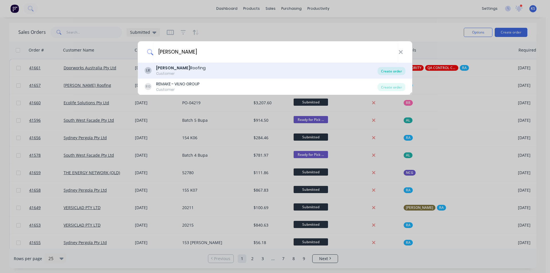
type input "LAMONT"
click at [385, 70] on div "Create order" at bounding box center [391, 71] width 28 height 8
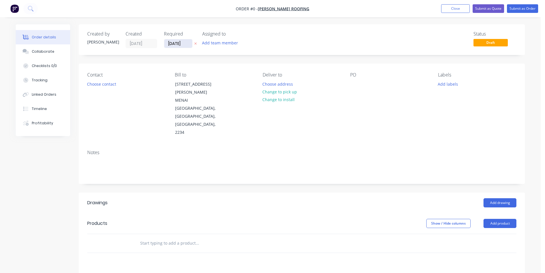
click at [177, 44] on input "11/09/25" at bounding box center [178, 43] width 28 height 9
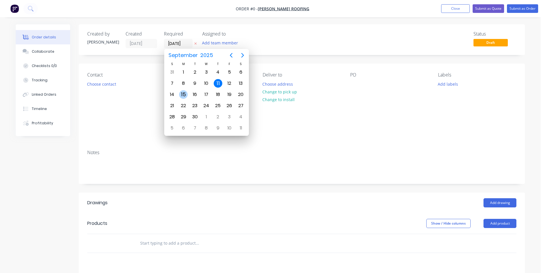
click at [184, 92] on div "15" at bounding box center [183, 94] width 9 height 9
type input "15/09/25"
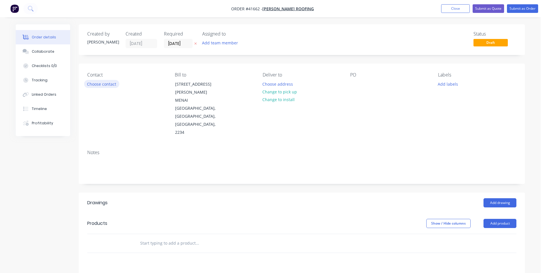
click at [107, 84] on button "Choose contact" at bounding box center [101, 84] width 35 height 8
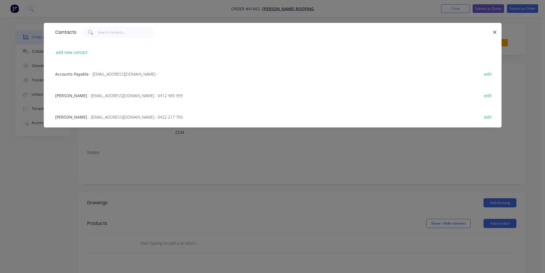
click at [90, 96] on span "- LAMONTROOFING@BIGPOND.COM - 0412 485 999" at bounding box center [135, 95] width 94 height 5
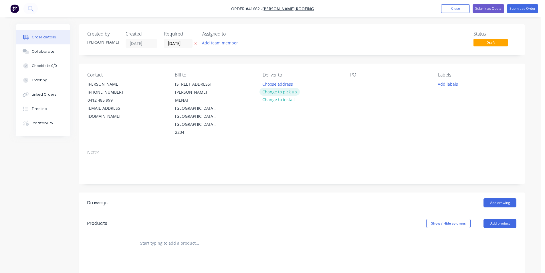
click at [273, 90] on button "Change to pick up" at bounding box center [280, 92] width 41 height 8
click at [358, 83] on div at bounding box center [354, 84] width 9 height 8
click at [445, 84] on button "Add labels" at bounding box center [448, 84] width 26 height 8
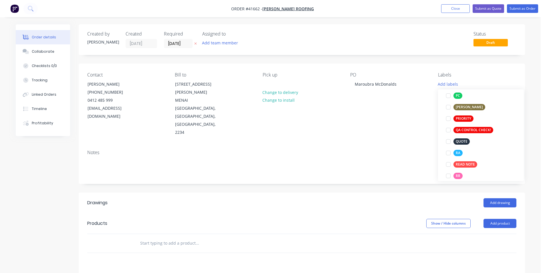
scroll to position [183, 0]
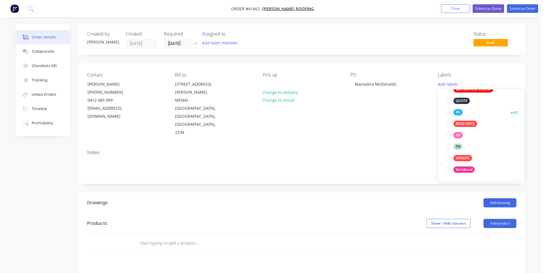
click at [448, 113] on div at bounding box center [448, 112] width 11 height 11
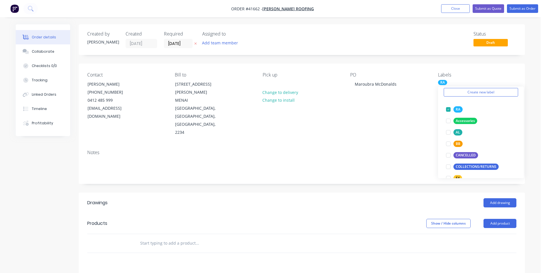
click at [401, 192] on header "Drawings Add drawing" at bounding box center [302, 202] width 447 height 21
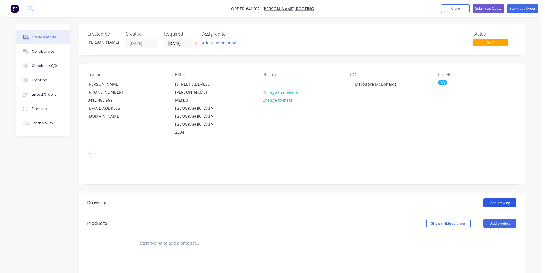
click at [496, 198] on button "Add drawing" at bounding box center [500, 202] width 33 height 9
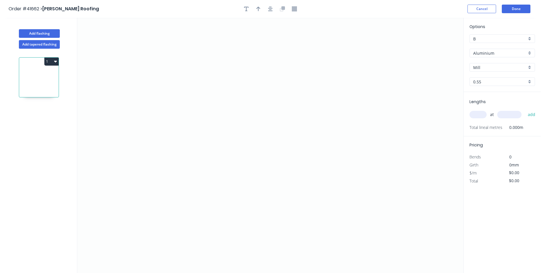
click at [503, 52] on input "Aluminium" at bounding box center [501, 53] width 54 height 6
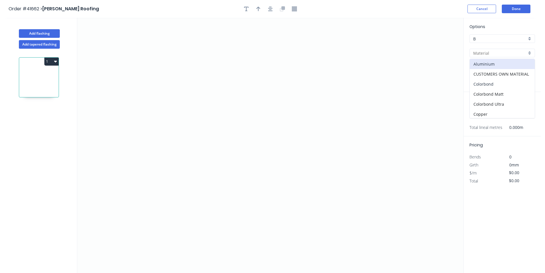
click at [501, 83] on div "Colorbond" at bounding box center [502, 84] width 65 height 10
type input "Colorbond"
type input "Basalt"
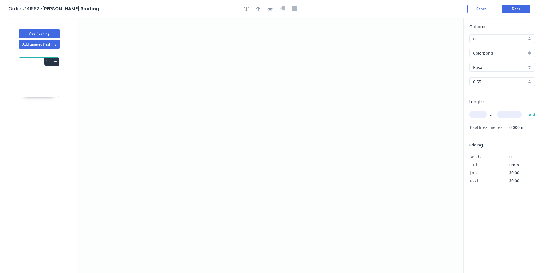
click at [501, 68] on input "Basalt" at bounding box center [501, 67] width 54 height 6
click at [495, 108] on div "Surfmist" at bounding box center [502, 106] width 65 height 10
click at [480, 112] on input "text" at bounding box center [478, 114] width 17 height 7
click at [525, 110] on button "add" at bounding box center [531, 115] width 13 height 10
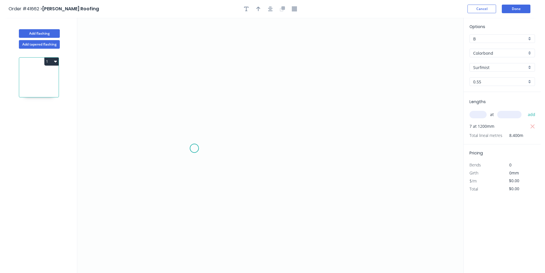
click at [192, 153] on icon "0" at bounding box center [270, 145] width 387 height 255
click at [191, 127] on icon "0" at bounding box center [270, 145] width 387 height 255
click at [366, 124] on icon "0 ?" at bounding box center [270, 145] width 387 height 255
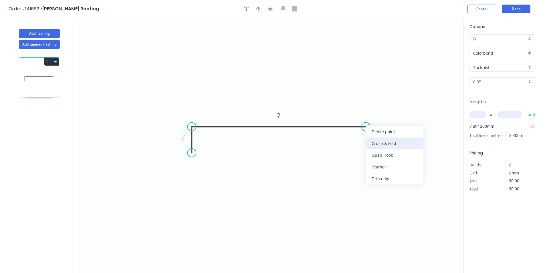
click at [389, 146] on div "Crush & Fold" at bounding box center [395, 143] width 58 height 12
click at [380, 146] on div "Flip bend" at bounding box center [396, 146] width 58 height 12
click at [271, 7] on icon "button" at bounding box center [270, 8] width 5 height 5
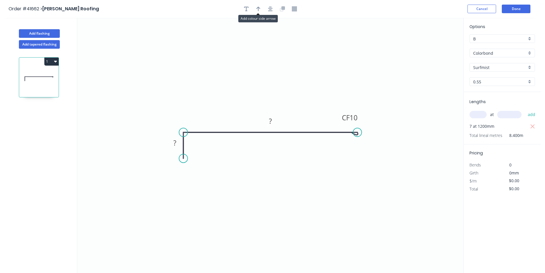
click at [260, 7] on icon "button" at bounding box center [259, 8] width 4 height 5
drag, startPoint x: 435, startPoint y: 45, endPoint x: 234, endPoint y: 89, distance: 206.0
click at [234, 89] on icon at bounding box center [234, 82] width 5 height 18
click at [176, 145] on tspan "?" at bounding box center [175, 142] width 3 height 9
click at [26, 31] on button "Add flashing" at bounding box center [39, 33] width 41 height 9
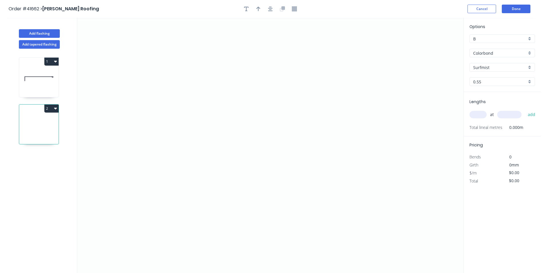
click at [482, 114] on input "text" at bounding box center [478, 114] width 17 height 7
click at [525, 110] on button "add" at bounding box center [531, 115] width 13 height 10
click at [179, 150] on icon "0" at bounding box center [270, 145] width 387 height 255
click at [179, 121] on icon at bounding box center [179, 135] width 0 height 29
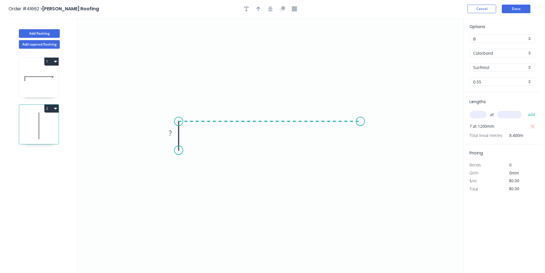
click at [361, 124] on icon "0 ?" at bounding box center [270, 145] width 387 height 255
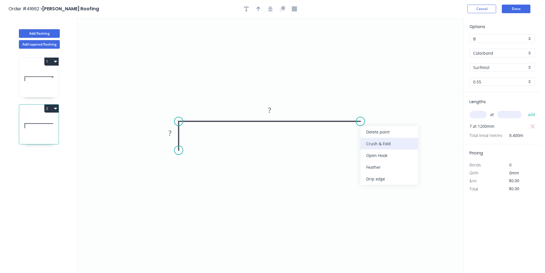
click at [398, 146] on div "Crush & Fold" at bounding box center [390, 144] width 58 height 12
click at [379, 140] on div "Flip bend" at bounding box center [385, 141] width 58 height 12
click at [271, 9] on icon "button" at bounding box center [270, 8] width 5 height 5
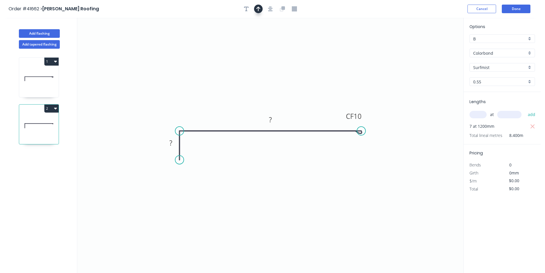
click at [258, 9] on icon "button" at bounding box center [259, 9] width 4 height 5
drag, startPoint x: 434, startPoint y: 45, endPoint x: 226, endPoint y: 75, distance: 209.8
click at [226, 75] on icon at bounding box center [225, 68] width 5 height 18
click at [176, 147] on rect at bounding box center [170, 143] width 11 height 8
click at [37, 34] on button "Add flashing" at bounding box center [39, 33] width 41 height 9
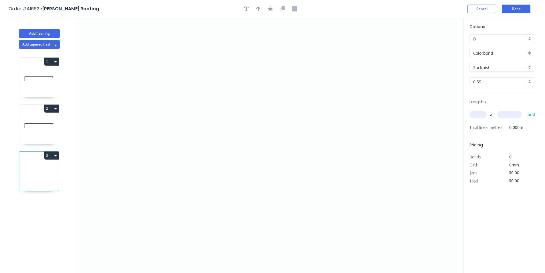
click at [480, 118] on input "text" at bounding box center [478, 114] width 17 height 7
click at [525, 110] on button "add" at bounding box center [531, 115] width 13 height 10
click at [219, 168] on icon "0" at bounding box center [270, 145] width 387 height 255
click at [328, 170] on icon "0" at bounding box center [270, 145] width 387 height 255
click at [328, 170] on circle at bounding box center [328, 167] width 9 height 9
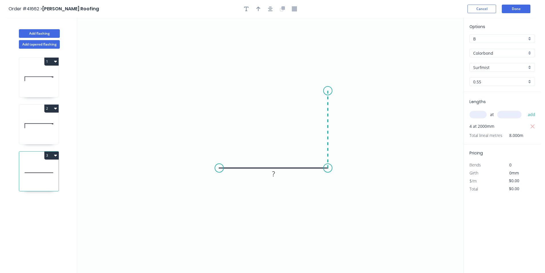
click at [326, 90] on icon "0 ?" at bounding box center [270, 145] width 387 height 255
click at [351, 108] on div "Crush & Fold" at bounding box center [355, 110] width 58 height 12
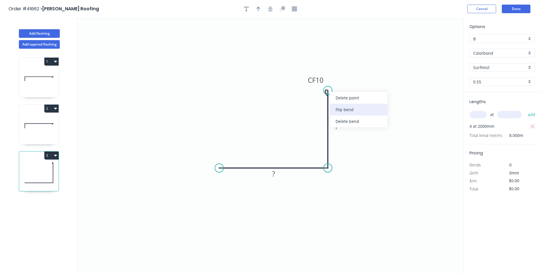
click at [339, 109] on div "Flip bend" at bounding box center [359, 110] width 58 height 12
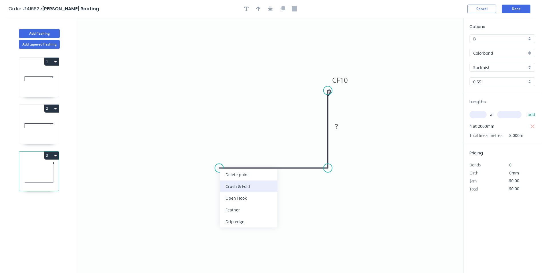
click at [233, 185] on div "Crush & Fold" at bounding box center [249, 186] width 58 height 12
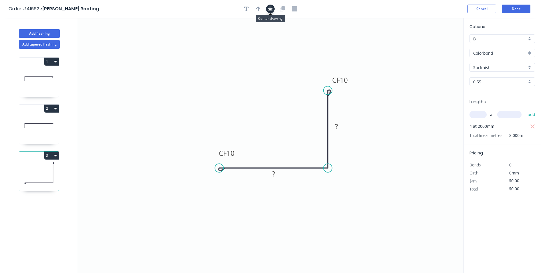
click at [271, 10] on icon "button" at bounding box center [270, 8] width 5 height 5
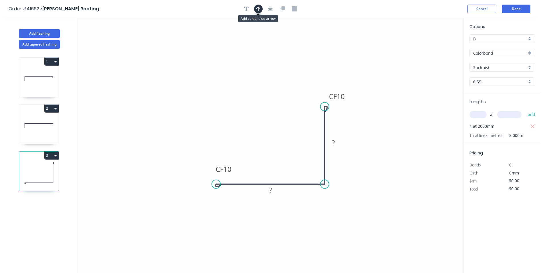
click at [259, 10] on icon "button" at bounding box center [259, 8] width 4 height 5
drag, startPoint x: 435, startPoint y: 45, endPoint x: 279, endPoint y: 117, distance: 171.7
click at [284, 113] on icon at bounding box center [284, 106] width 5 height 18
click at [228, 172] on tspan "10" at bounding box center [228, 168] width 8 height 9
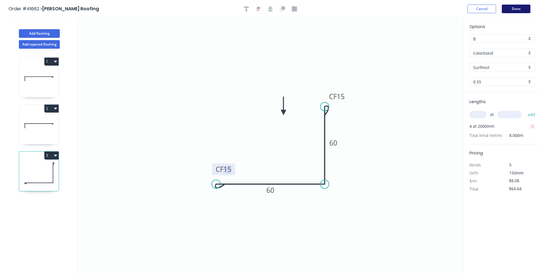
click at [514, 7] on button "Done" at bounding box center [516, 9] width 29 height 9
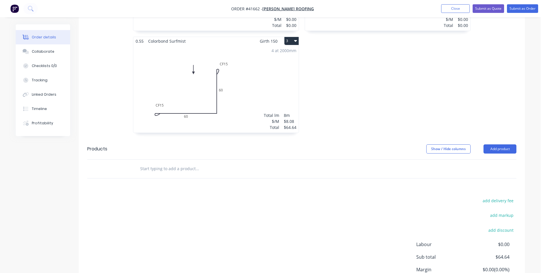
scroll to position [306, 0]
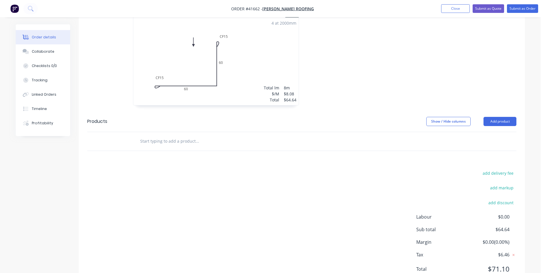
click at [338, 178] on div "add delivery fee add markup add discount Labour $0.00 Sub total $64.64 Margin $…" at bounding box center [302, 224] width 430 height 111
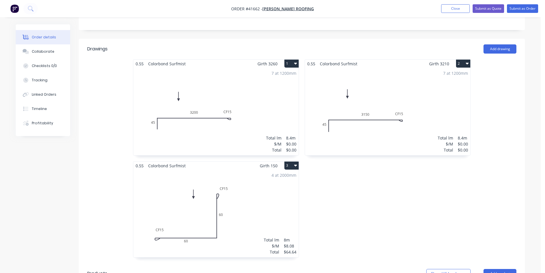
scroll to position [105, 0]
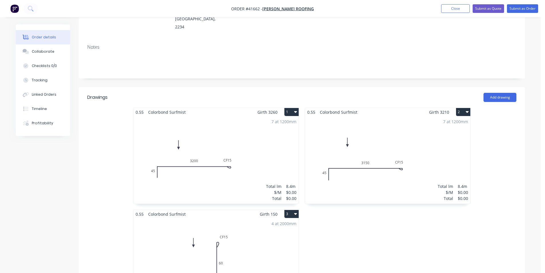
click at [262, 143] on div "7 at 1200mm Total lm $/M Total 8.4m $0.00 $0.00" at bounding box center [216, 159] width 166 height 87
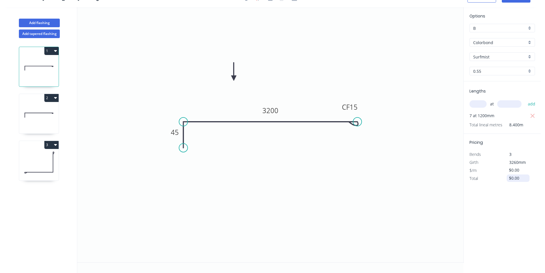
click at [514, 180] on input "$0.00" at bounding box center [518, 178] width 19 height 8
click at [30, 115] on icon at bounding box center [39, 115] width 40 height 37
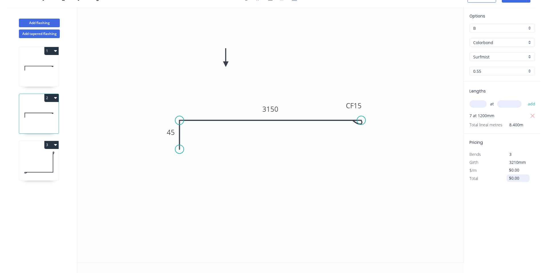
click at [516, 177] on input "$0.00" at bounding box center [518, 178] width 19 height 8
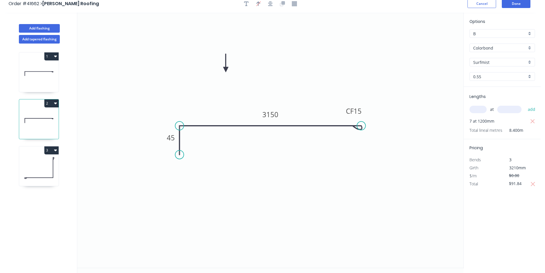
scroll to position [0, 0]
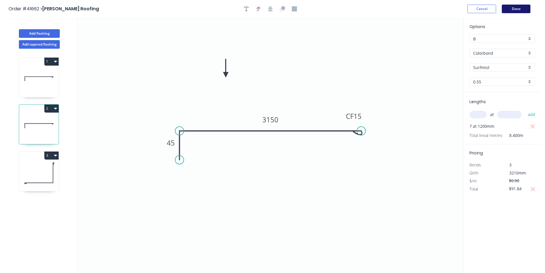
click at [517, 11] on button "Done" at bounding box center [516, 9] width 29 height 9
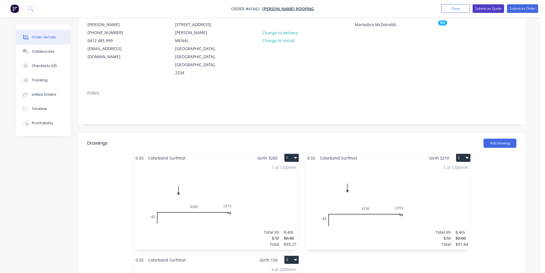
scroll to position [29, 0]
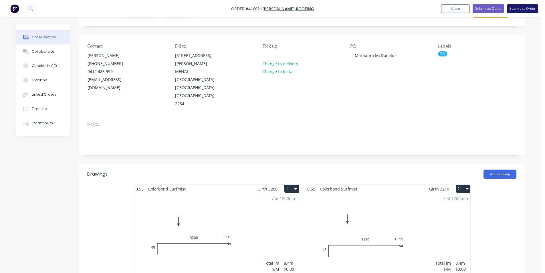
click at [517, 11] on button "Submit as Order" at bounding box center [522, 8] width 31 height 9
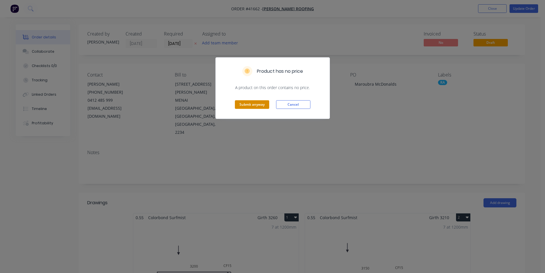
click at [263, 103] on button "Submit anyway" at bounding box center [252, 104] width 34 height 9
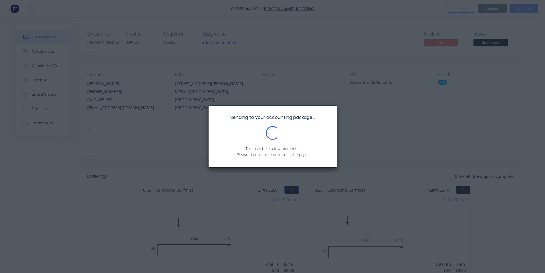
click at [271, 102] on div "Sending to your accounting package... Loading... This may take a few moments. P…" at bounding box center [272, 136] width 545 height 273
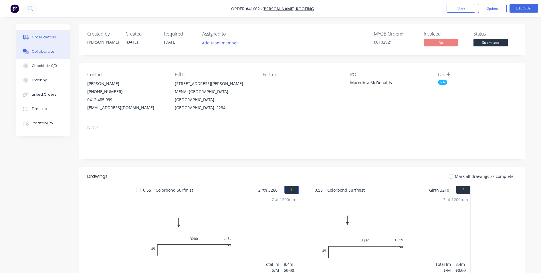
click at [52, 55] on button "Collaborate" at bounding box center [43, 51] width 54 height 14
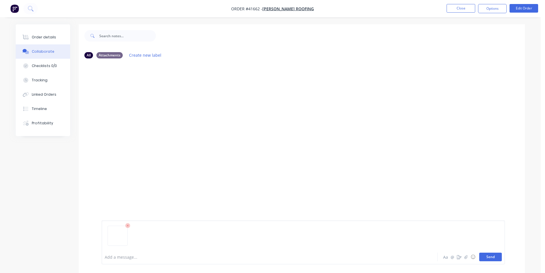
click at [490, 257] on button "Send" at bounding box center [491, 257] width 23 height 9
click at [31, 35] on button "Order details" at bounding box center [43, 37] width 54 height 14
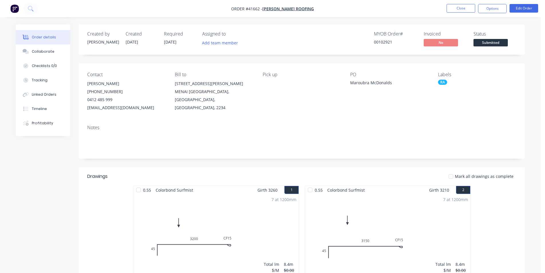
click at [364, 168] on header "Drawings Mark all drawings as complete" at bounding box center [302, 176] width 447 height 18
click at [498, 6] on button "Options" at bounding box center [492, 8] width 29 height 9
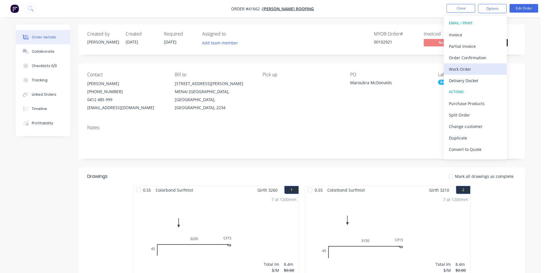
click at [478, 68] on div "Work Order" at bounding box center [475, 69] width 53 height 8
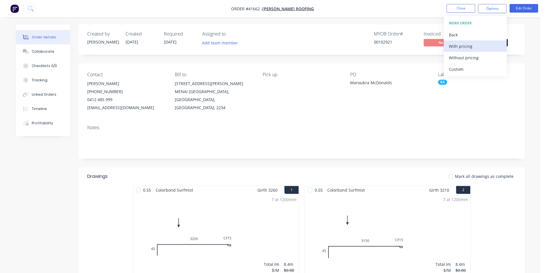
click at [475, 44] on div "With pricing" at bounding box center [475, 46] width 53 height 8
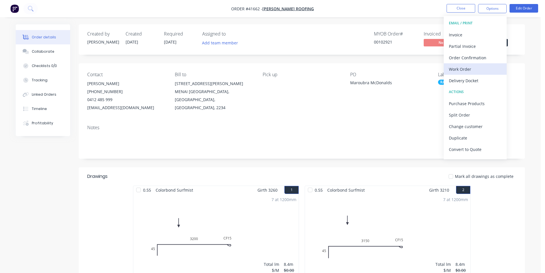
click at [480, 69] on div "Work Order" at bounding box center [475, 69] width 53 height 8
click at [481, 60] on div "Without pricing" at bounding box center [475, 58] width 53 height 8
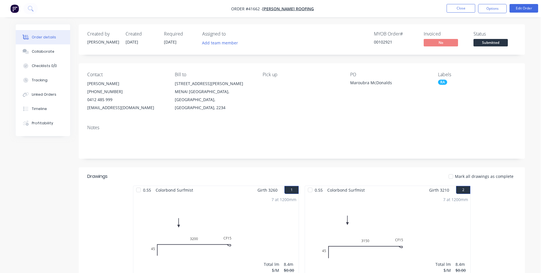
click at [319, 52] on div "Created by Kendall Created 11/09/25 Required 15/09/25 Assigned to Add team memb…" at bounding box center [302, 39] width 447 height 30
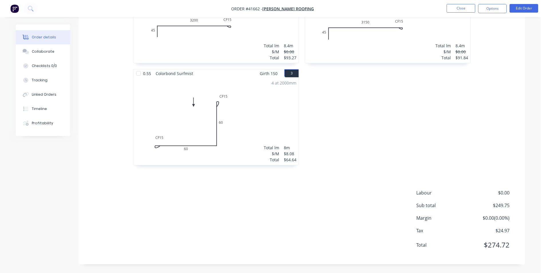
click at [324, 217] on div "Labour $0.00 Sub total $249.75 Margin $0.00 ( 0.00 %) Tax $24.97 Total $274.72" at bounding box center [302, 222] width 430 height 66
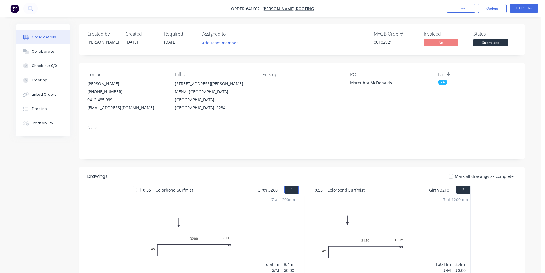
click at [335, 126] on div "Notes" at bounding box center [302, 127] width 430 height 5
click at [49, 51] on div "Collaborate" at bounding box center [43, 51] width 23 height 5
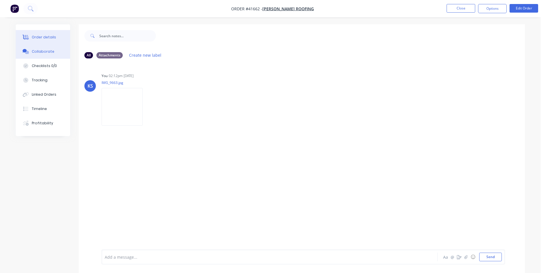
click at [45, 35] on div "Order details" at bounding box center [44, 37] width 24 height 5
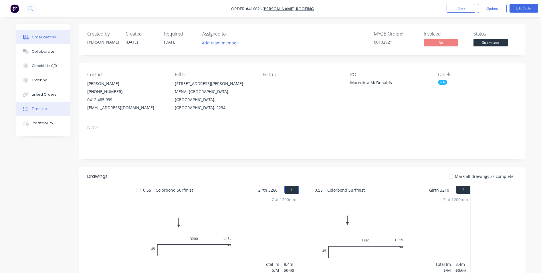
click at [40, 109] on div "Timeline" at bounding box center [39, 108] width 15 height 5
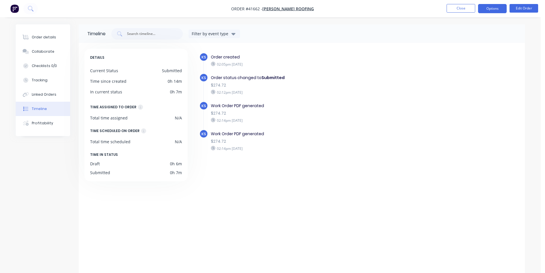
click at [490, 11] on button "Options" at bounding box center [492, 8] width 29 height 9
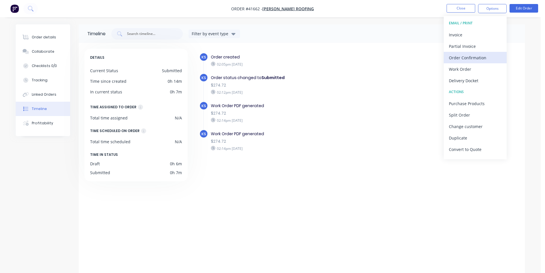
click at [478, 55] on div "Order Confirmation" at bounding box center [475, 58] width 53 height 8
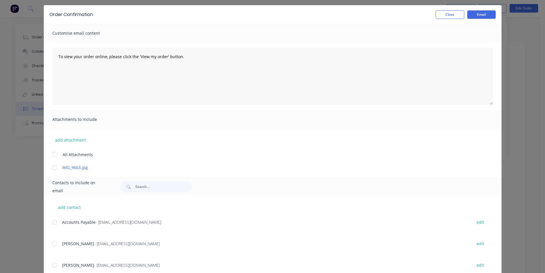
scroll to position [36, 0]
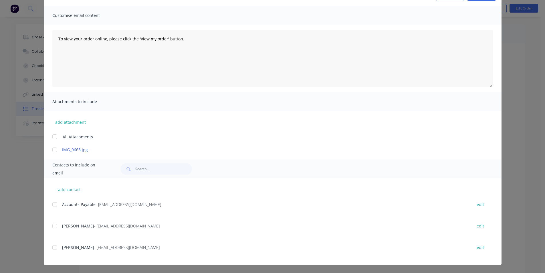
drag, startPoint x: 55, startPoint y: 225, endPoint x: 147, endPoint y: 211, distance: 93.0
click at [55, 224] on div at bounding box center [54, 225] width 11 height 11
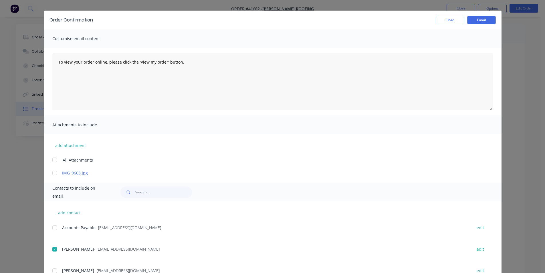
scroll to position [0, 0]
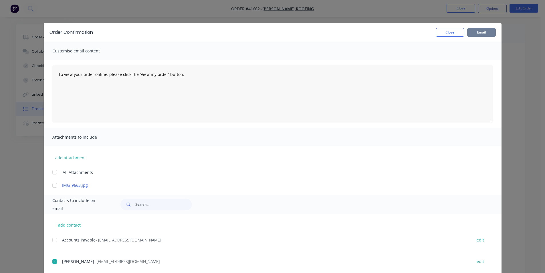
click at [478, 33] on button "Email" at bounding box center [482, 32] width 29 height 9
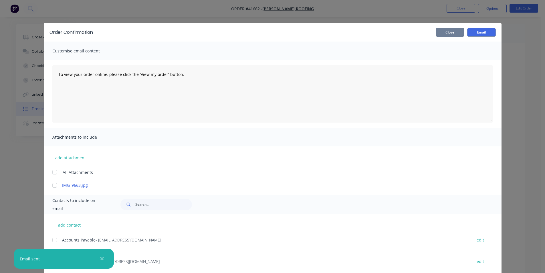
click at [444, 33] on button "Close" at bounding box center [450, 32] width 29 height 9
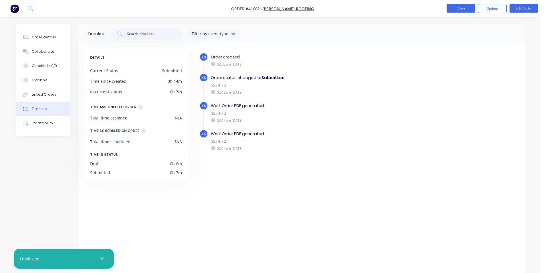
click at [460, 7] on button "Close" at bounding box center [461, 8] width 29 height 9
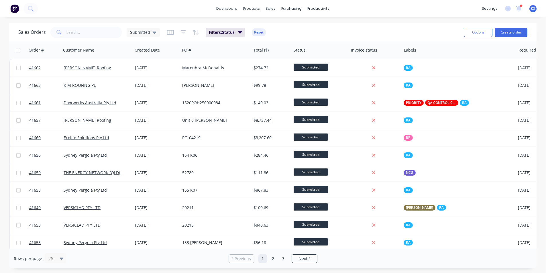
drag, startPoint x: 257, startPoint y: 34, endPoint x: 294, endPoint y: 29, distance: 36.7
click at [257, 33] on button "Reset" at bounding box center [259, 32] width 14 height 8
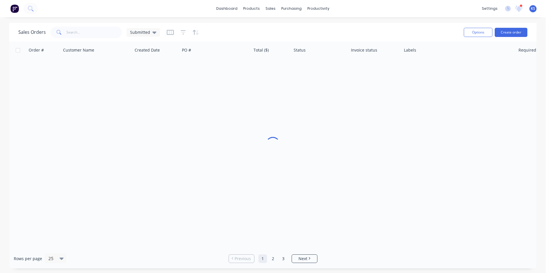
click at [307, 30] on div "Sales Orders Submitted" at bounding box center [238, 32] width 441 height 14
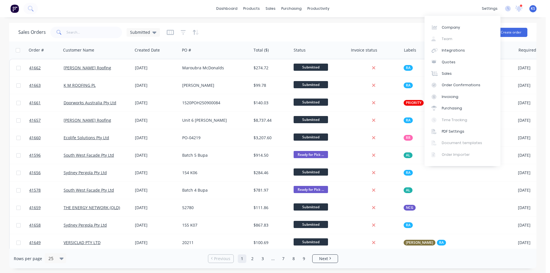
click at [519, 8] on icon at bounding box center [518, 8] width 5 height 5
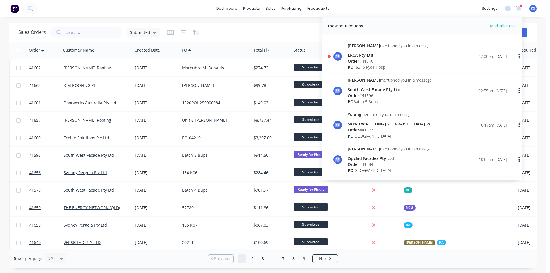
click at [367, 63] on div "Order # 41640" at bounding box center [390, 61] width 84 height 6
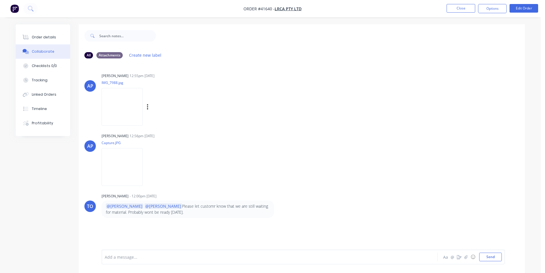
click at [130, 110] on img at bounding box center [122, 107] width 41 height 38
click at [61, 39] on button "Order details" at bounding box center [43, 37] width 54 height 14
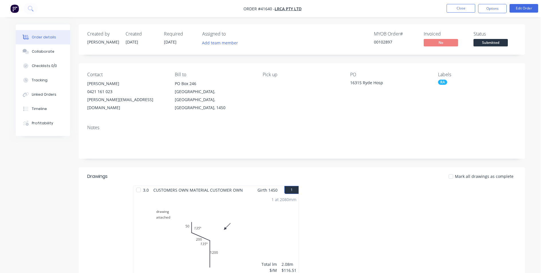
click at [340, 15] on nav "Order #41640 - LRCA Pty Ltd Close Options Edit Order" at bounding box center [272, 8] width 545 height 17
click at [461, 10] on button "Close" at bounding box center [461, 8] width 29 height 9
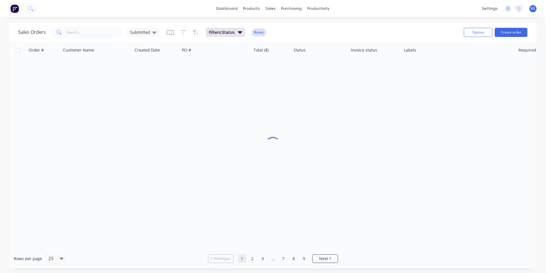
click at [259, 34] on button "Reset" at bounding box center [259, 32] width 14 height 8
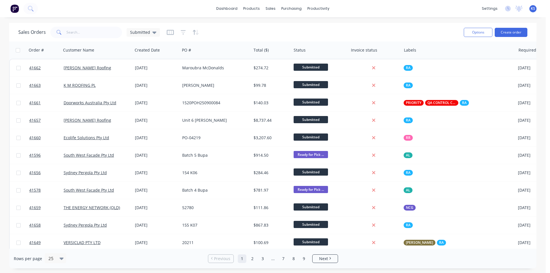
click at [324, 28] on div "Sales Orders Submitted" at bounding box center [238, 32] width 441 height 14
click at [389, 23] on div "Sales Orders Submitted Options Create order" at bounding box center [272, 32] width 527 height 19
click at [507, 34] on button "Create order" at bounding box center [511, 32] width 33 height 9
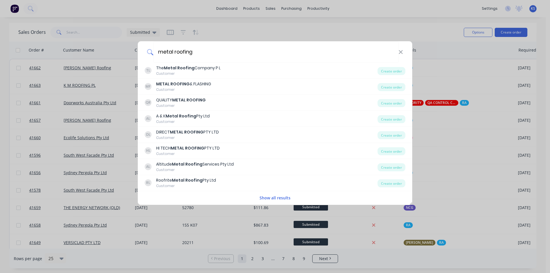
click at [265, 200] on button "Show all results" at bounding box center [275, 197] width 34 height 7
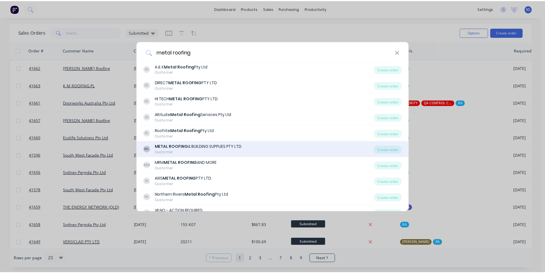
scroll to position [57, 0]
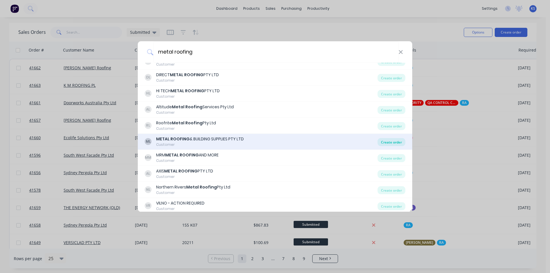
click at [385, 141] on div "Create order" at bounding box center [391, 142] width 28 height 8
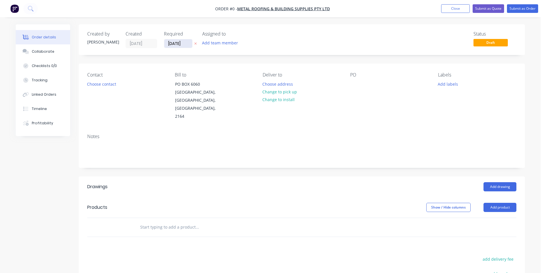
click at [177, 45] on input "11/09/25" at bounding box center [178, 43] width 28 height 9
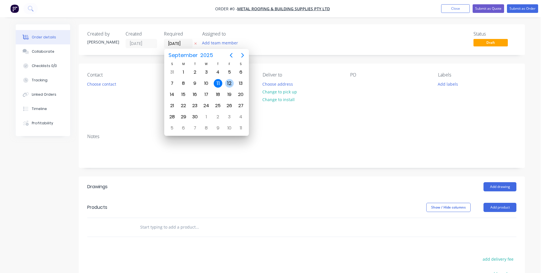
click at [231, 84] on div "12" at bounding box center [229, 83] width 9 height 9
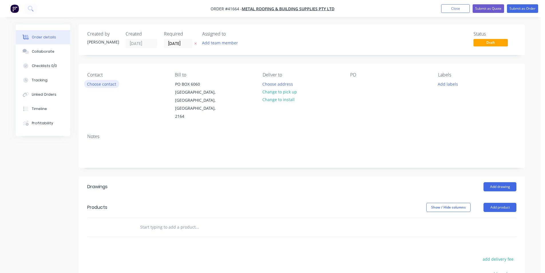
click at [108, 85] on button "Choose contact" at bounding box center [101, 84] width 35 height 8
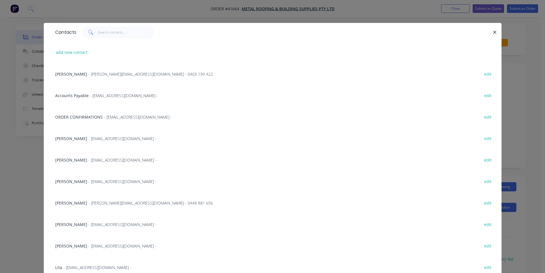
click at [104, 116] on span "- transport@mrbsupplies.com -" at bounding box center [138, 116] width 68 height 5
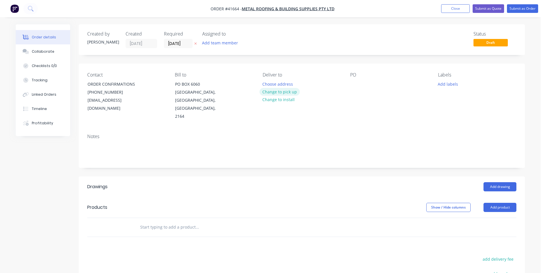
click at [279, 93] on button "Change to pick up" at bounding box center [280, 92] width 41 height 8
click at [351, 82] on div at bounding box center [354, 84] width 9 height 8
click at [353, 85] on div at bounding box center [354, 84] width 9 height 8
click at [444, 86] on button "Add labels" at bounding box center [448, 84] width 26 height 8
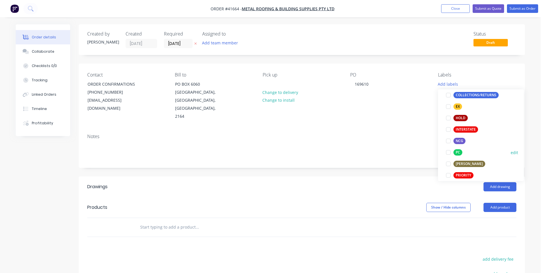
scroll to position [172, 0]
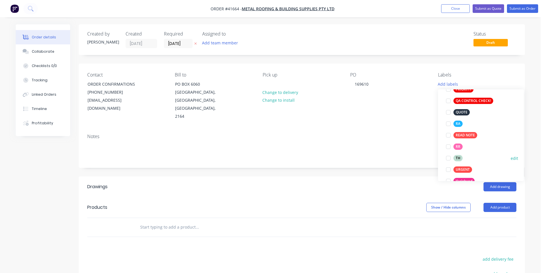
click at [449, 158] on div at bounding box center [448, 157] width 11 height 11
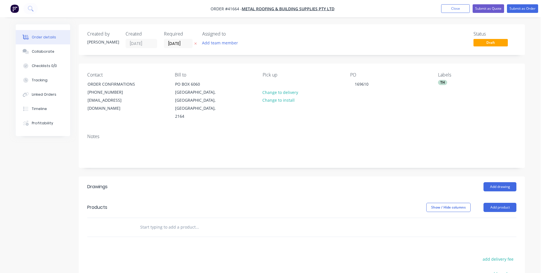
click at [437, 166] on div "Created by Kendall Created 11/09/25 Required 12/09/25 Assigned to Add team memb…" at bounding box center [302, 199] width 447 height 350
click at [396, 182] on div "Add drawing" at bounding box center [348, 186] width 338 height 9
click at [263, 182] on div "Add drawing" at bounding box center [348, 186] width 338 height 9
click at [510, 203] on button "Add product" at bounding box center [500, 207] width 33 height 9
click at [504, 218] on div "Product catalogue" at bounding box center [490, 222] width 44 height 8
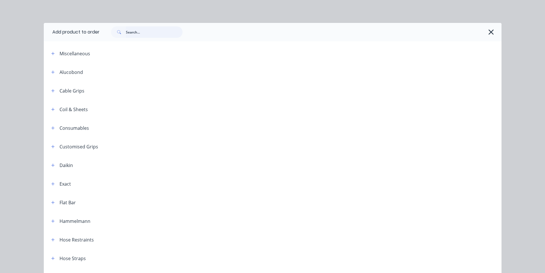
click at [162, 37] on input "text" at bounding box center [154, 31] width 57 height 11
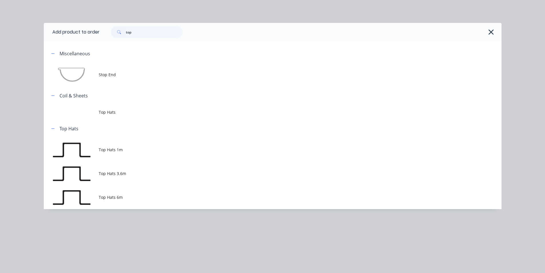
click at [130, 196] on span "Top Hats 6m" at bounding box center [260, 197] width 322 height 6
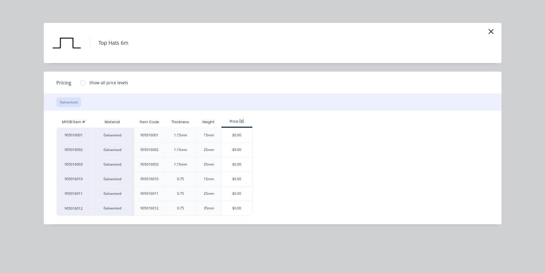
scroll to position [110, 0]
click at [244, 137] on div "$0.00" at bounding box center [237, 135] width 31 height 14
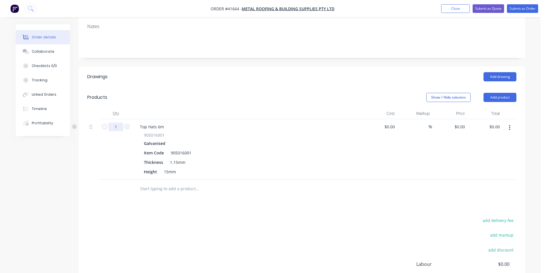
click at [115, 123] on input "1" at bounding box center [116, 127] width 15 height 9
click at [457, 119] on div "0 $0.00" at bounding box center [449, 149] width 35 height 60
click at [395, 93] on div "Show / Hide columns Add product" at bounding box center [348, 97] width 338 height 9
click at [409, 76] on header "Drawings Add drawing" at bounding box center [302, 76] width 447 height 21
click at [487, 93] on button "Add product" at bounding box center [500, 97] width 33 height 9
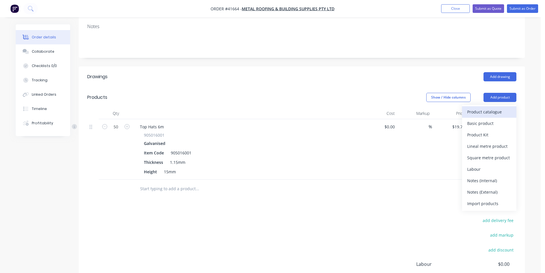
click at [490, 108] on div "Product catalogue" at bounding box center [490, 112] width 44 height 8
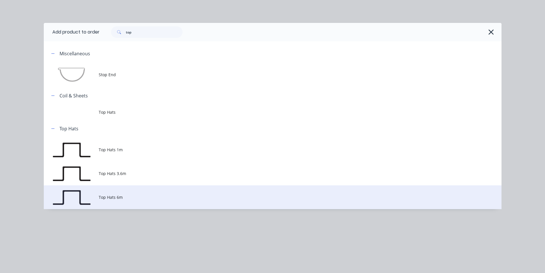
click at [125, 198] on span "Top Hats 6m" at bounding box center [260, 197] width 322 height 6
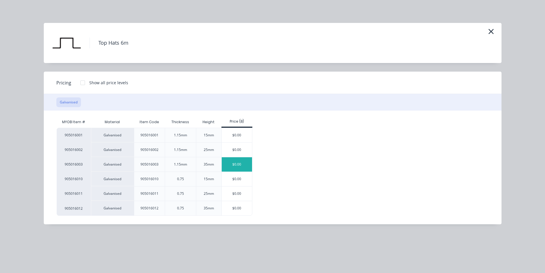
click at [232, 162] on div "$0.00" at bounding box center [237, 164] width 31 height 14
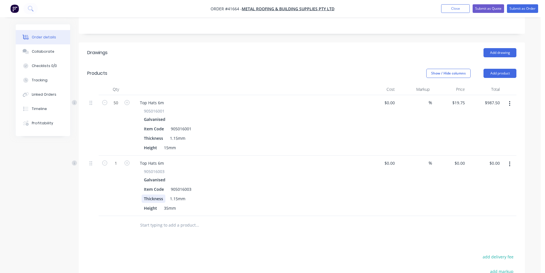
scroll to position [167, 0]
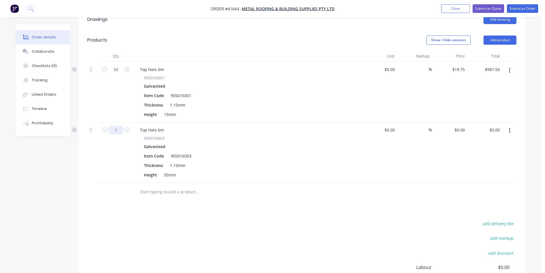
click at [119, 126] on input "1" at bounding box center [116, 130] width 15 height 9
click at [463, 126] on input "0" at bounding box center [464, 130] width 7 height 8
click at [320, 207] on div "Drawings Add drawing Products Show / Hide columns Add product Qty Cost Markup P…" at bounding box center [302, 174] width 447 height 330
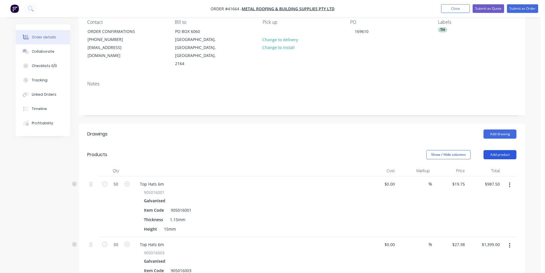
click at [501, 150] on button "Add product" at bounding box center [500, 154] width 33 height 9
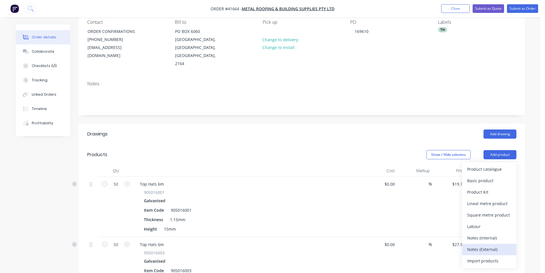
click at [490, 245] on div "Notes (External)" at bounding box center [490, 249] width 44 height 8
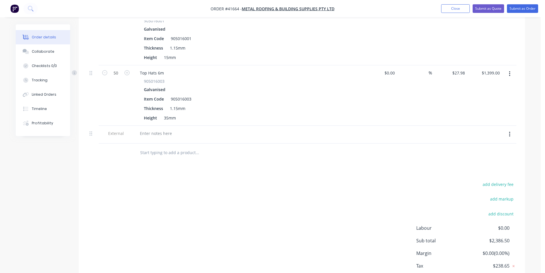
scroll to position [224, 0]
click at [161, 129] on div at bounding box center [155, 133] width 41 height 8
click at [286, 157] on div "Drawings Add drawing Products Show / Hide columns Add product Qty Cost Markup P…" at bounding box center [302, 125] width 447 height 347
click at [221, 129] on div "Pick Up Address: 26 Iraking Ave Moorebank 6AM TO 9:30AM FRIDAY" at bounding box center [192, 133] width 115 height 8
click at [253, 147] on input "text" at bounding box center [197, 152] width 115 height 11
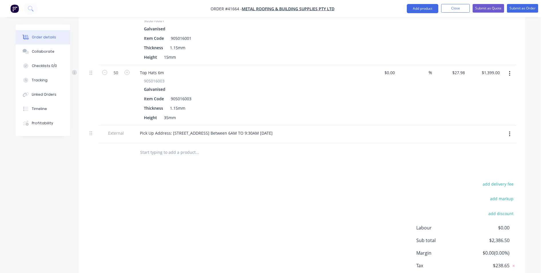
click at [304, 147] on div at bounding box center [221, 152] width 172 height 11
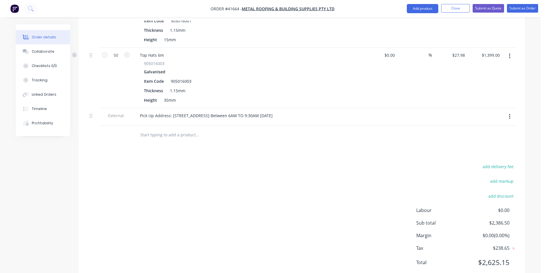
scroll to position [251, 0]
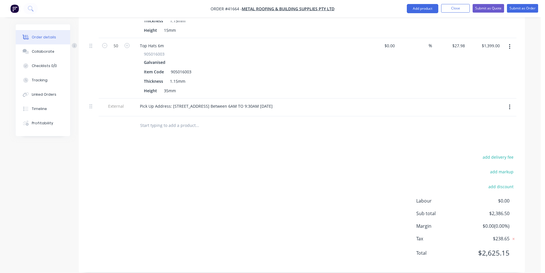
click at [289, 180] on div "add delivery fee add markup add discount Labour $0.00 Sub total $2,386.50 Margi…" at bounding box center [302, 208] width 430 height 111
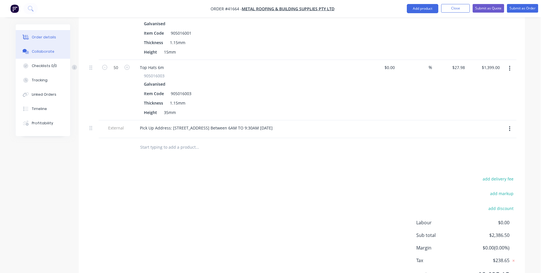
scroll to position [194, 0]
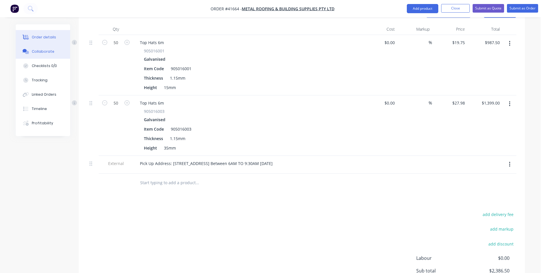
click at [55, 49] on button "Collaborate" at bounding box center [43, 51] width 54 height 14
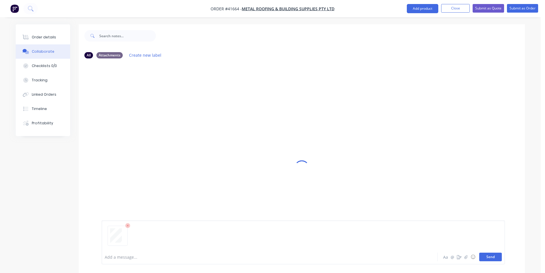
click at [490, 258] on button "Send" at bounding box center [491, 257] width 23 height 9
click at [48, 38] on div "Order details" at bounding box center [44, 37] width 24 height 5
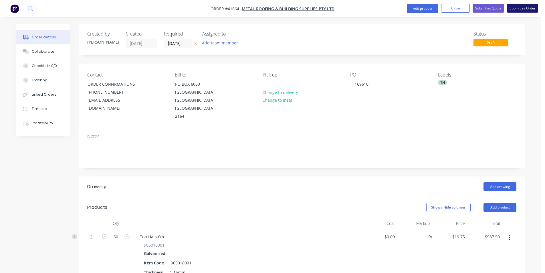
click at [519, 9] on button "Submit as Order" at bounding box center [522, 8] width 31 height 9
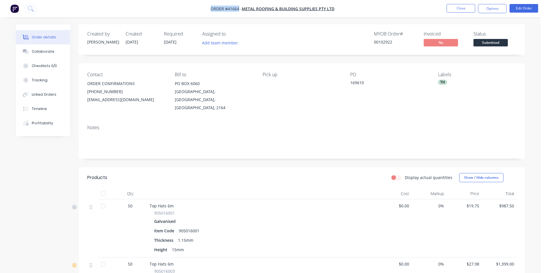
drag, startPoint x: 239, startPoint y: 10, endPoint x: 197, endPoint y: 10, distance: 41.5
click at [198, 10] on nav "Order #41664 - METAL ROOFING & BUILDING SUPPLIES PTY LTD Close Options Edit Ord…" at bounding box center [272, 8] width 545 height 17
copy span "Order #41664"
click at [487, 12] on button "Options" at bounding box center [492, 8] width 29 height 9
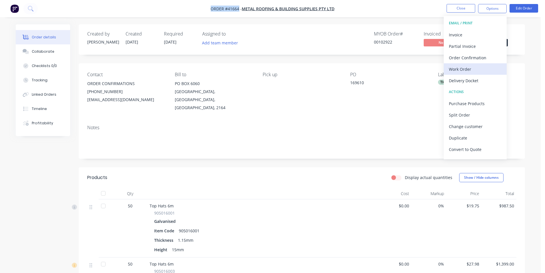
click at [470, 69] on div "Work Order" at bounding box center [475, 69] width 53 height 8
click at [463, 48] on div "With pricing" at bounding box center [475, 46] width 53 height 8
click at [471, 67] on div "Work Order" at bounding box center [475, 69] width 53 height 8
click at [472, 58] on div "Without pricing" at bounding box center [475, 58] width 53 height 8
click at [401, 107] on div "Contact ORDER CONFIRMATIONS (02) 4648 9100 transport@mrbsupplies.com Bill to PO…" at bounding box center [302, 91] width 447 height 57
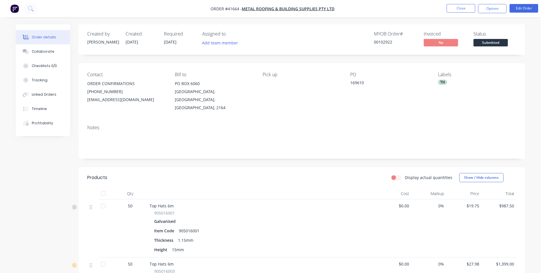
click at [397, 6] on nav "Order #41664 - METAL ROOFING & BUILDING SUPPLIES PTY LTD Close Options Edit Ord…" at bounding box center [272, 8] width 545 height 17
click at [490, 10] on button "Options" at bounding box center [492, 8] width 29 height 9
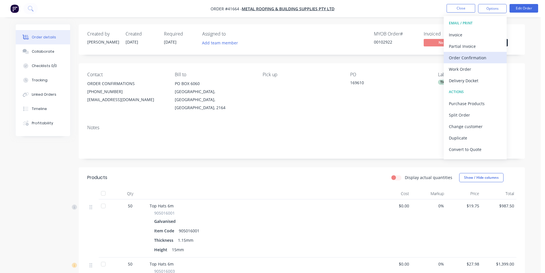
click at [474, 55] on div "Order Confirmation" at bounding box center [475, 58] width 53 height 8
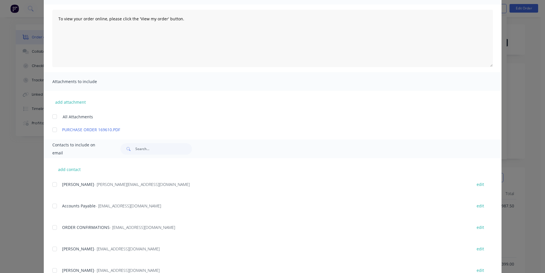
scroll to position [86, 0]
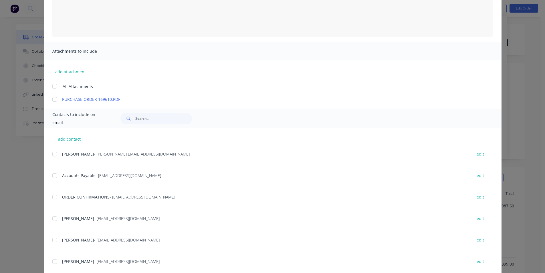
drag, startPoint x: 54, startPoint y: 196, endPoint x: 65, endPoint y: 216, distance: 22.6
click at [54, 196] on div at bounding box center [54, 196] width 11 height 11
click at [55, 219] on div at bounding box center [54, 218] width 11 height 11
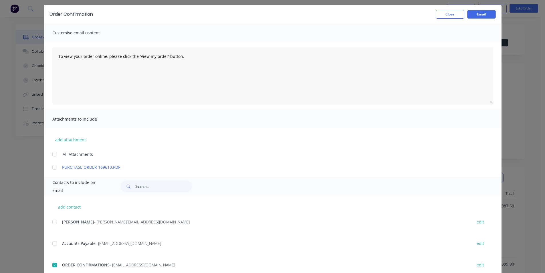
scroll to position [0, 0]
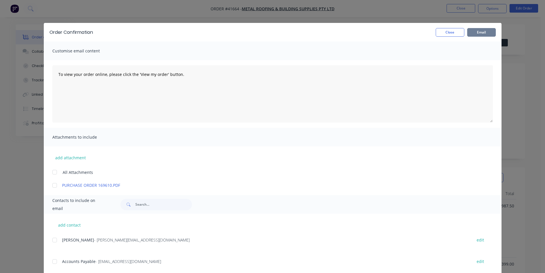
click at [475, 34] on button "Email" at bounding box center [482, 32] width 29 height 9
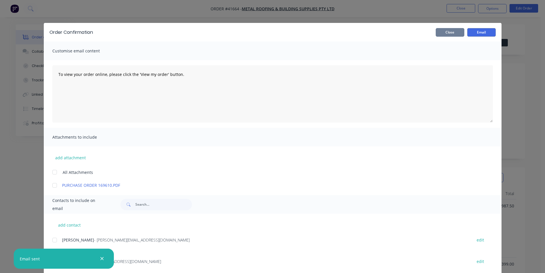
click at [440, 34] on button "Close" at bounding box center [450, 32] width 29 height 9
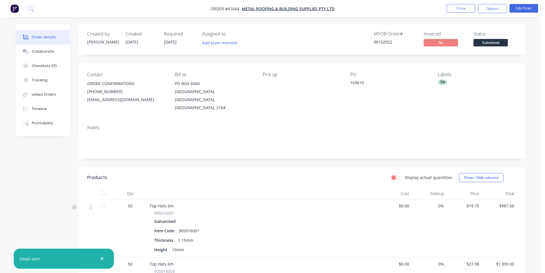
click at [326, 36] on div "MYOB Order # 00102922 Invoiced No Status Submitted" at bounding box center [388, 39] width 257 height 17
click at [426, 9] on nav "Order #41664 - METAL ROOFING & BUILDING SUPPLIES PTY LTD Close Options Edit Ord…" at bounding box center [272, 8] width 545 height 17
click at [462, 8] on button "Close" at bounding box center [461, 8] width 29 height 9
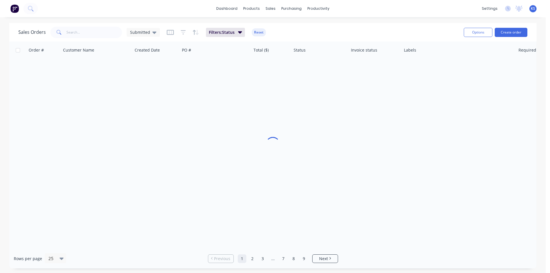
click at [303, 23] on div "Sales Orders Submitted Filters: Status Reset Options Create order" at bounding box center [272, 32] width 527 height 19
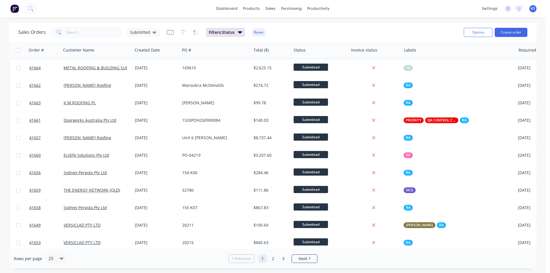
click at [254, 31] on button "Reset" at bounding box center [259, 32] width 14 height 8
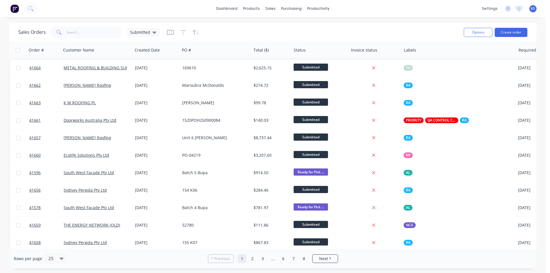
click at [255, 35] on div "Sales Orders Submitted" at bounding box center [238, 32] width 441 height 14
click at [354, 28] on div "Sales Orders Submitted" at bounding box center [238, 32] width 441 height 14
click at [149, 32] on div "Submitted" at bounding box center [143, 32] width 26 height 5
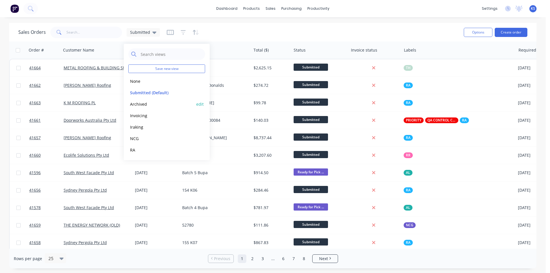
click at [153, 106] on button "Archived" at bounding box center [160, 104] width 65 height 7
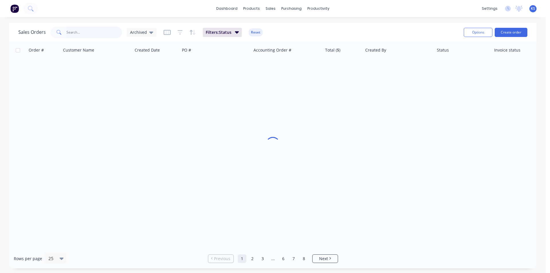
click at [84, 31] on input "text" at bounding box center [94, 32] width 56 height 11
paste input "036786"
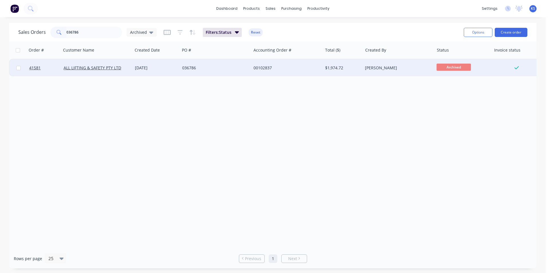
click at [210, 69] on div "036786" at bounding box center [214, 68] width 64 height 6
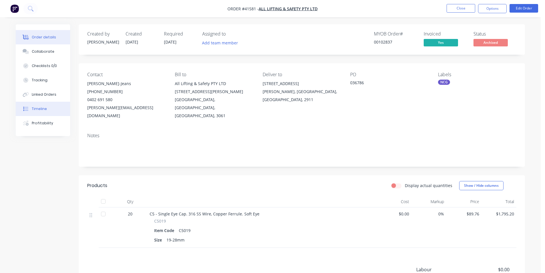
click at [45, 113] on button "Timeline" at bounding box center [43, 109] width 54 height 14
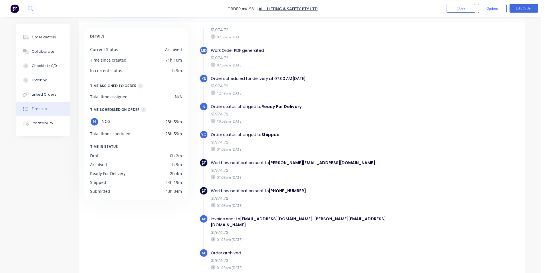
scroll to position [44, 0]
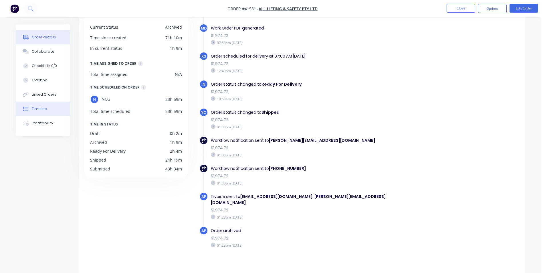
click at [45, 35] on div "Order details" at bounding box center [44, 37] width 24 height 5
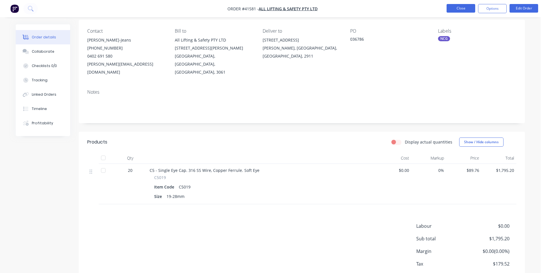
click at [460, 8] on button "Close" at bounding box center [461, 8] width 29 height 9
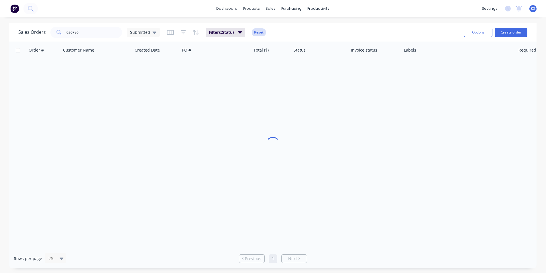
click at [257, 33] on button "Reset" at bounding box center [259, 32] width 14 height 8
click at [510, 34] on button "Create order" at bounding box center [511, 32] width 33 height 9
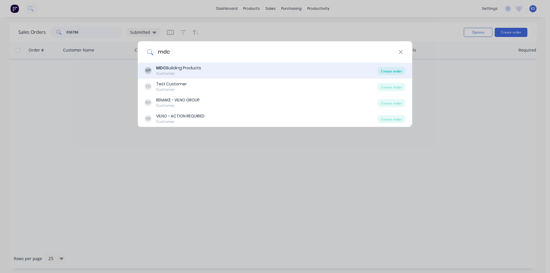
click at [389, 72] on div "Create order" at bounding box center [391, 71] width 28 height 8
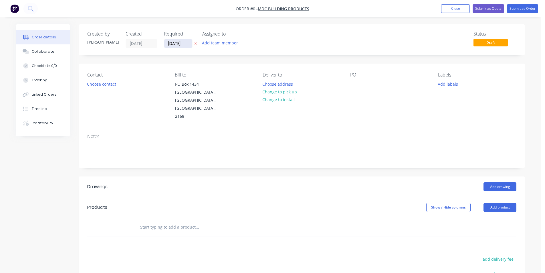
click at [175, 42] on input "11/09/25" at bounding box center [178, 43] width 28 height 9
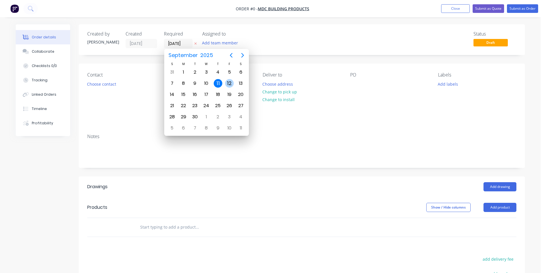
click at [231, 84] on div "12" at bounding box center [229, 83] width 9 height 9
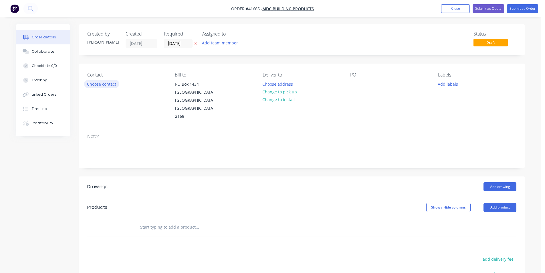
click at [110, 84] on button "Choose contact" at bounding box center [101, 84] width 35 height 8
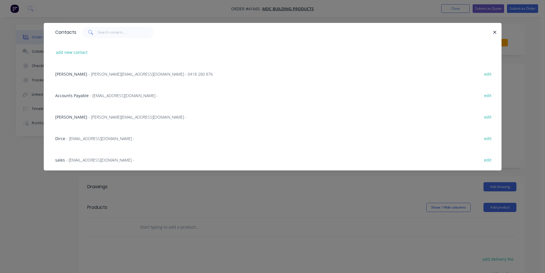
click at [78, 72] on span "MICK CHETCUTI" at bounding box center [71, 73] width 32 height 5
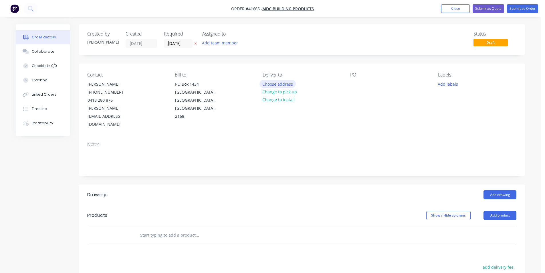
click at [272, 84] on button "Choose address" at bounding box center [278, 84] width 37 height 8
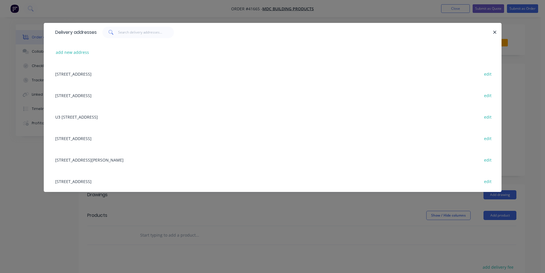
click at [90, 116] on div "U3 22-24 ENTERPRISE CRT, PRESTONS, New South Wales, Australia, 2170 edit" at bounding box center [272, 116] width 441 height 21
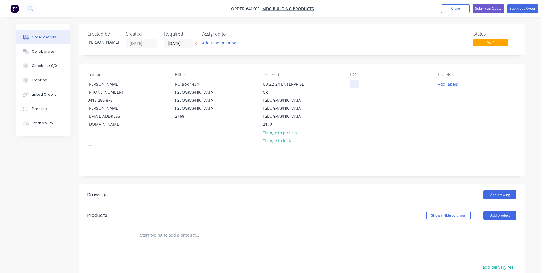
click at [356, 85] on div at bounding box center [354, 84] width 9 height 8
click at [448, 86] on button "Add labels" at bounding box center [448, 84] width 26 height 8
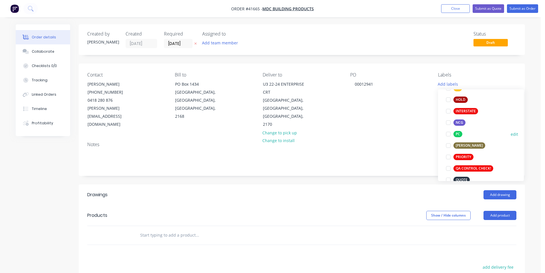
scroll to position [143, 0]
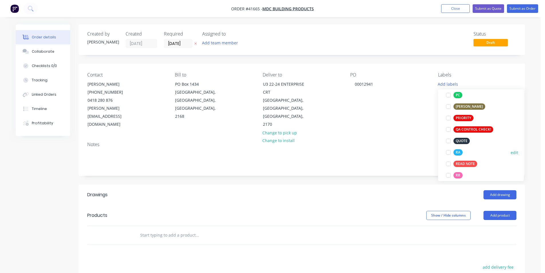
click at [451, 153] on div at bounding box center [448, 152] width 11 height 11
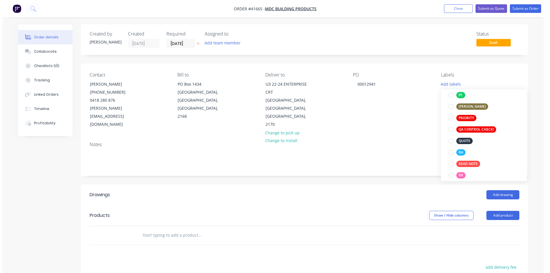
scroll to position [0, 0]
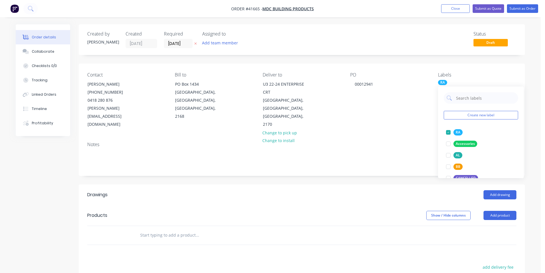
click at [419, 167] on div "Created by Kendall Created 11/09/25 Required 12/09/25 Assigned to Add team memb…" at bounding box center [302, 203] width 447 height 358
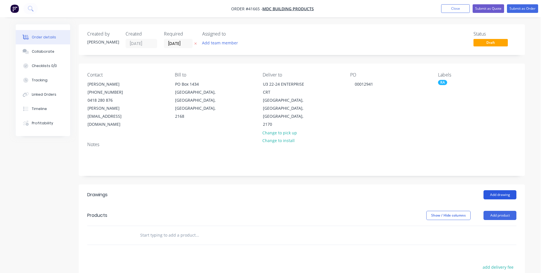
click at [495, 190] on button "Add drawing" at bounding box center [500, 194] width 33 height 9
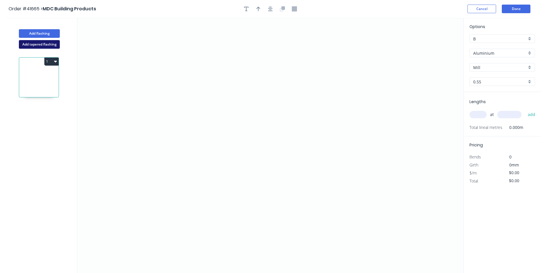
click at [36, 44] on button "Add tapered flashing" at bounding box center [39, 44] width 41 height 9
click at [484, 53] on input "Aluminium" at bounding box center [501, 53] width 54 height 6
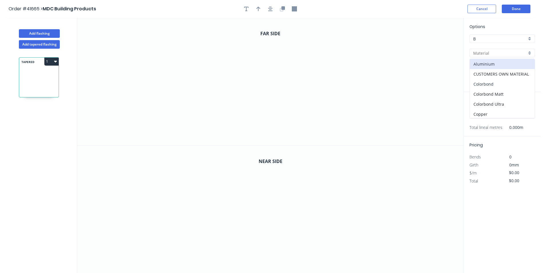
click at [489, 82] on div "Colorbond" at bounding box center [502, 84] width 65 height 10
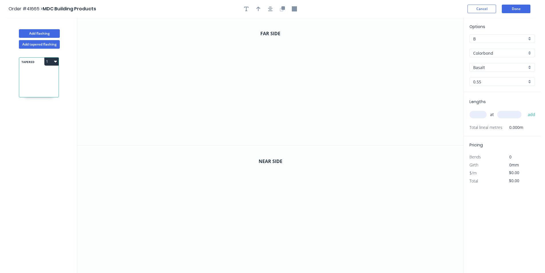
click at [491, 68] on input "Basalt" at bounding box center [501, 67] width 54 height 6
click at [496, 99] on div "Classic Cream" at bounding box center [502, 98] width 65 height 10
click at [477, 115] on input "text" at bounding box center [478, 114] width 17 height 7
click at [525, 110] on button "add" at bounding box center [531, 115] width 13 height 10
click at [306, 61] on icon "0" at bounding box center [270, 81] width 387 height 127
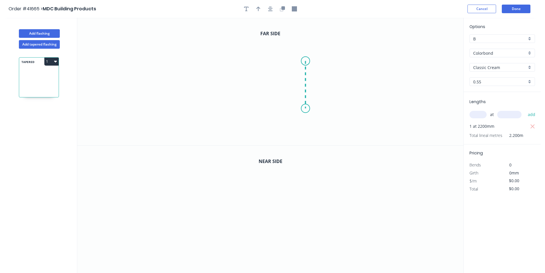
click at [303, 109] on icon "0" at bounding box center [270, 81] width 387 height 127
click at [183, 102] on icon "0 ?" at bounding box center [270, 81] width 387 height 127
click at [183, 134] on icon "0 ? ?" at bounding box center [270, 81] width 387 height 127
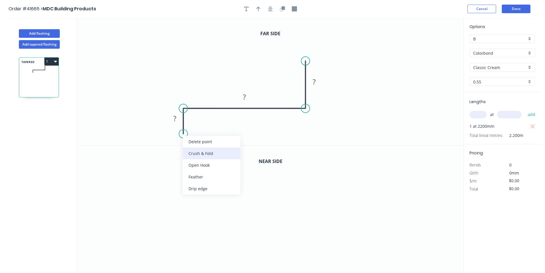
click at [202, 155] on div "Crush & Fold" at bounding box center [212, 153] width 58 height 12
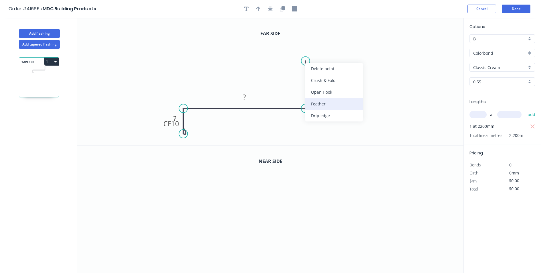
click at [338, 102] on div "Feather" at bounding box center [335, 104] width 58 height 12
click at [335, 79] on div "Flip bend" at bounding box center [333, 79] width 58 height 12
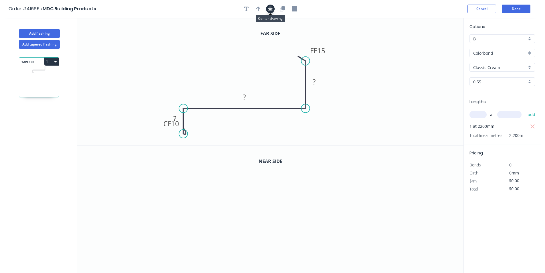
click at [271, 8] on icon "button" at bounding box center [270, 8] width 5 height 5
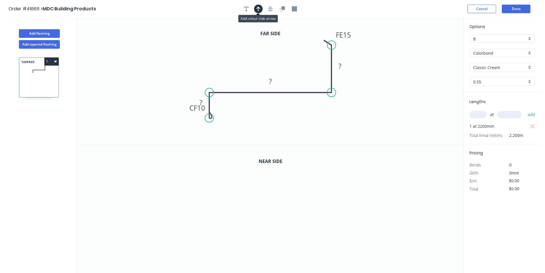
click at [259, 9] on icon "button" at bounding box center [259, 8] width 4 height 5
drag, startPoint x: 435, startPoint y: 45, endPoint x: 237, endPoint y: 55, distance: 198.7
click at [261, 56] on icon at bounding box center [263, 55] width 5 height 18
drag, startPoint x: 189, startPoint y: 110, endPoint x: 180, endPoint y: 117, distance: 11.6
click at [181, 117] on rect at bounding box center [189, 114] width 23 height 12
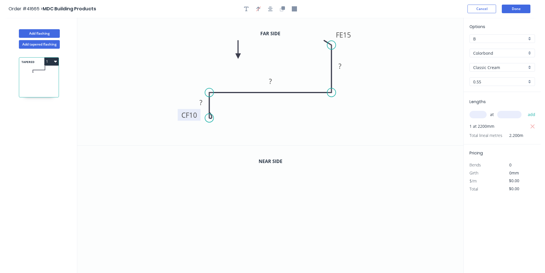
click at [195, 116] on tspan "10" at bounding box center [193, 114] width 8 height 9
click at [281, 6] on icon "button" at bounding box center [282, 8] width 5 height 5
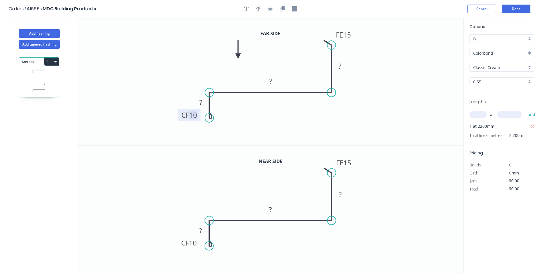
click at [196, 116] on tspan "10" at bounding box center [193, 114] width 8 height 9
click at [196, 244] on tspan "10" at bounding box center [193, 242] width 8 height 9
click at [526, 7] on button "Done" at bounding box center [516, 9] width 29 height 9
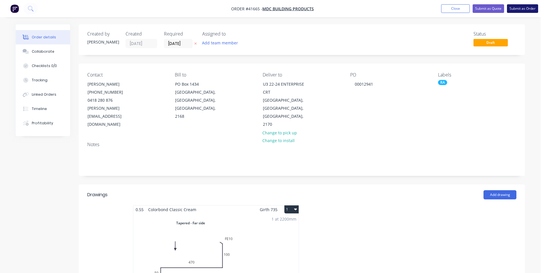
click at [523, 9] on button "Submit as Order" at bounding box center [522, 8] width 31 height 9
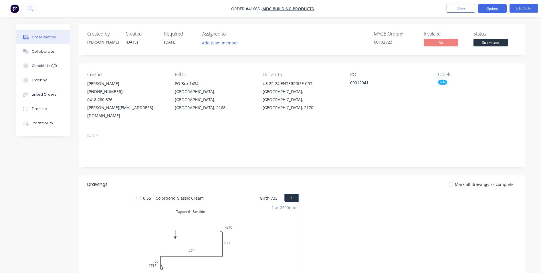
click at [496, 9] on button "Options" at bounding box center [492, 8] width 29 height 9
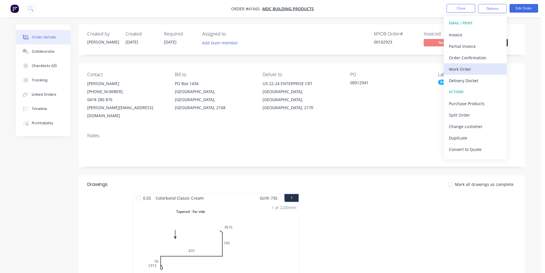
click at [474, 69] on div "Work Order" at bounding box center [475, 69] width 53 height 8
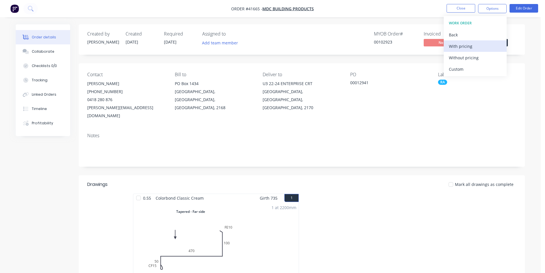
click at [474, 50] on div "With pricing" at bounding box center [475, 46] width 53 height 8
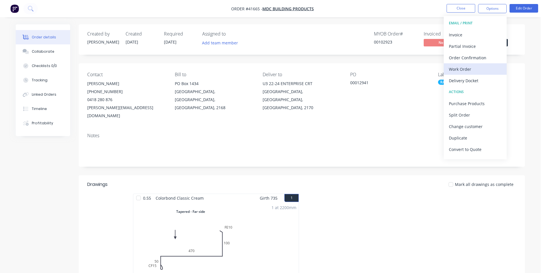
click at [475, 68] on div "Work Order" at bounding box center [475, 69] width 53 height 8
click at [474, 61] on div "Without pricing" at bounding box center [475, 58] width 53 height 8
click at [44, 55] on button "Collaborate" at bounding box center [43, 51] width 54 height 14
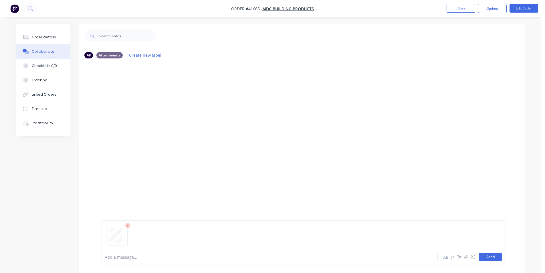
click at [492, 258] on button "Send" at bounding box center [491, 257] width 23 height 9
click at [52, 36] on div "Order details" at bounding box center [44, 37] width 24 height 5
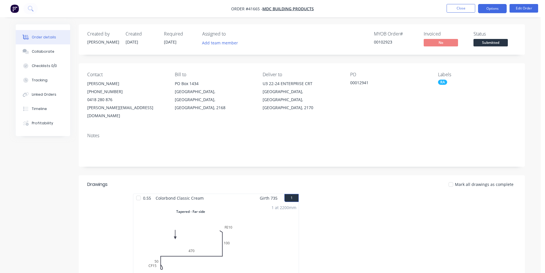
click at [422, 11] on nav "Order #41665 - MDC Building Products Close Options Edit Order" at bounding box center [272, 8] width 545 height 17
click at [497, 8] on button "Options" at bounding box center [492, 8] width 29 height 9
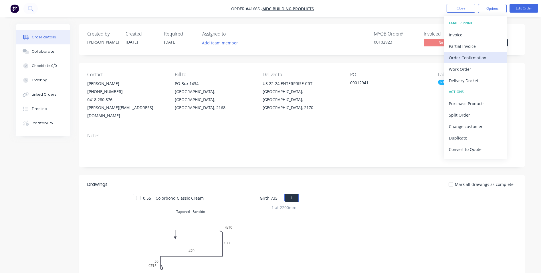
click at [487, 59] on div "Order Confirmation" at bounding box center [475, 58] width 53 height 8
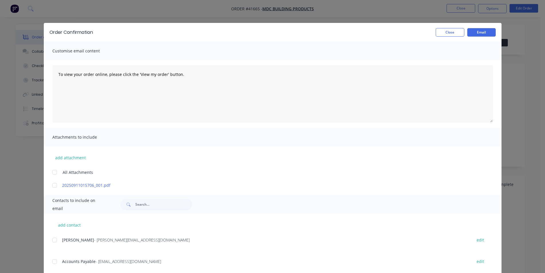
click at [53, 238] on div at bounding box center [54, 239] width 11 height 11
click at [476, 31] on button "Email" at bounding box center [482, 32] width 29 height 9
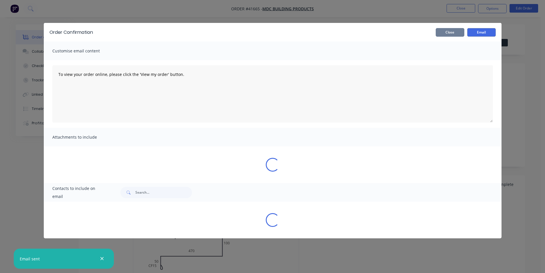
click at [452, 34] on button "Close" at bounding box center [450, 32] width 29 height 9
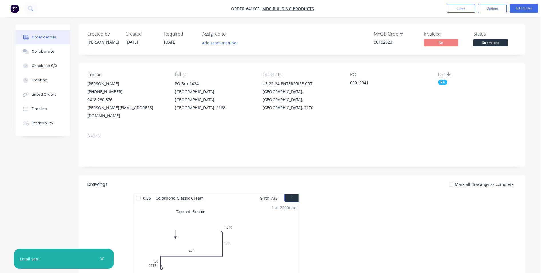
click at [426, 8] on nav "Order #41665 - MDC Building Products Close Options Edit Order" at bounding box center [272, 8] width 545 height 17
click at [456, 9] on button "Close" at bounding box center [461, 8] width 29 height 9
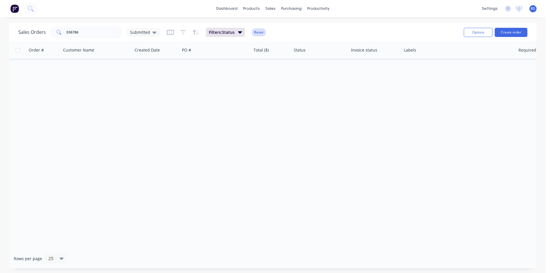
click at [253, 32] on button "Reset" at bounding box center [259, 32] width 14 height 8
drag, startPoint x: 82, startPoint y: 31, endPoint x: 42, endPoint y: 33, distance: 39.8
click at [42, 33] on div "Sales Orders 036786 Submitted" at bounding box center [88, 32] width 141 height 11
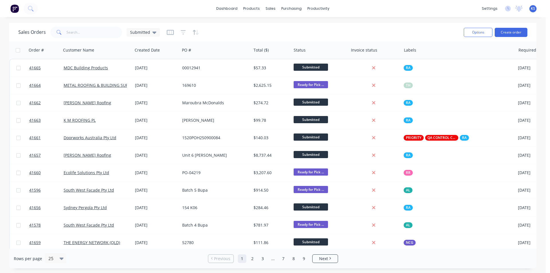
click at [356, 30] on div "Sales Orders Submitted" at bounding box center [238, 32] width 441 height 14
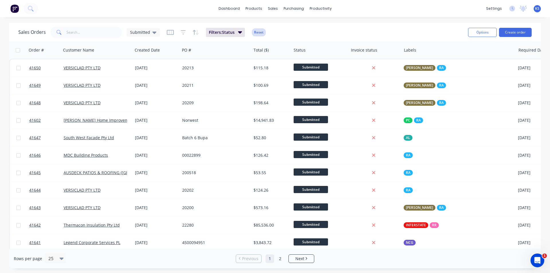
click at [257, 32] on button "Reset" at bounding box center [259, 32] width 14 height 8
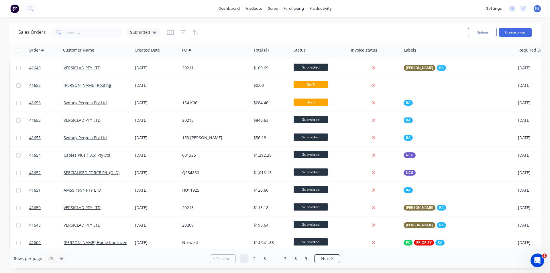
click at [263, 33] on div "Sales Orders Submitted" at bounding box center [240, 32] width 445 height 14
click at [278, 31] on div "Sales Orders Submitted" at bounding box center [240, 32] width 445 height 14
click at [320, 29] on link "Product Catalogue" at bounding box center [282, 26] width 76 height 11
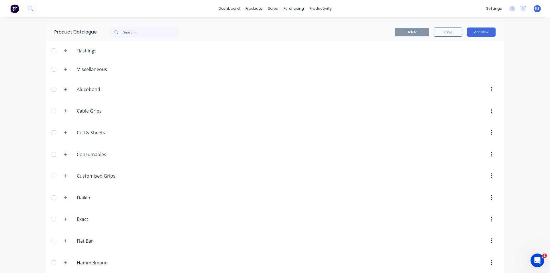
click at [328, 29] on div "Delete Tools Add New" at bounding box center [344, 31] width 301 height 9
click at [325, 32] on div "Delete Tools Add New" at bounding box center [344, 31] width 301 height 9
click at [329, 51] on div "Delivery Scheduling" at bounding box center [338, 50] width 36 height 5
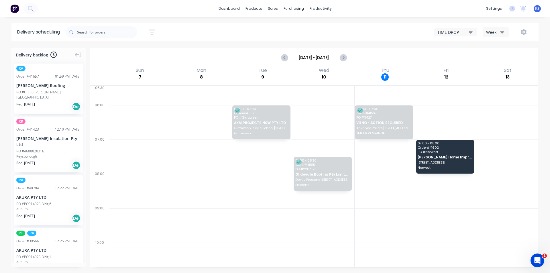
click at [495, 34] on div "Week" at bounding box center [494, 32] width 17 height 6
click at [504, 63] on div "Vehicle" at bounding box center [511, 58] width 57 height 11
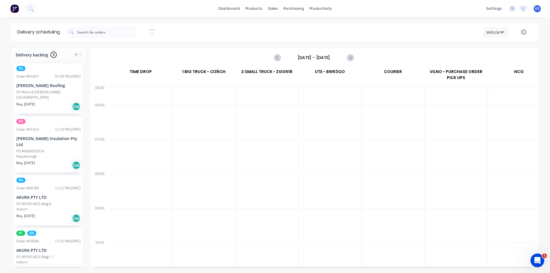
scroll to position [0, 0]
click at [319, 58] on input "[DATE] - [DATE]" at bounding box center [313, 57] width 57 height 9
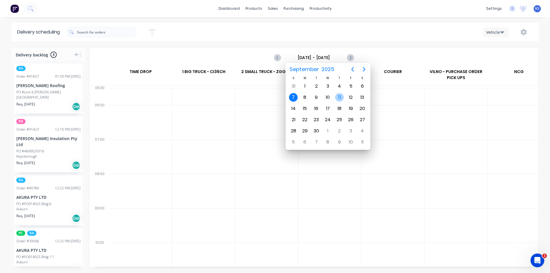
click at [343, 96] on div "11" at bounding box center [339, 97] width 9 height 9
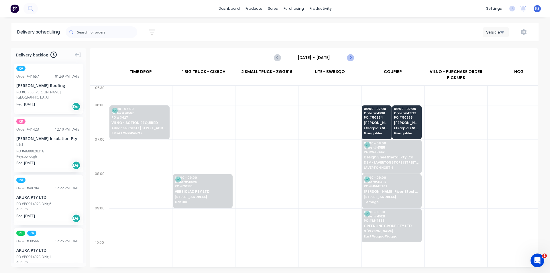
click at [350, 57] on icon "Next page" at bounding box center [349, 57] width 7 height 7
type input "[DATE] - [DATE]"
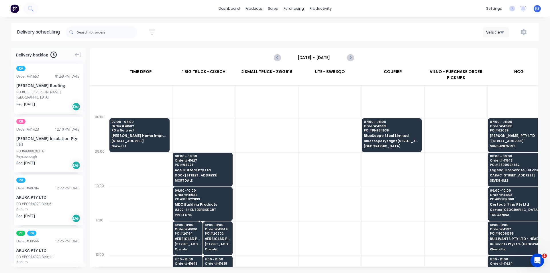
scroll to position [57, 0]
